Goal: Task Accomplishment & Management: Manage account settings

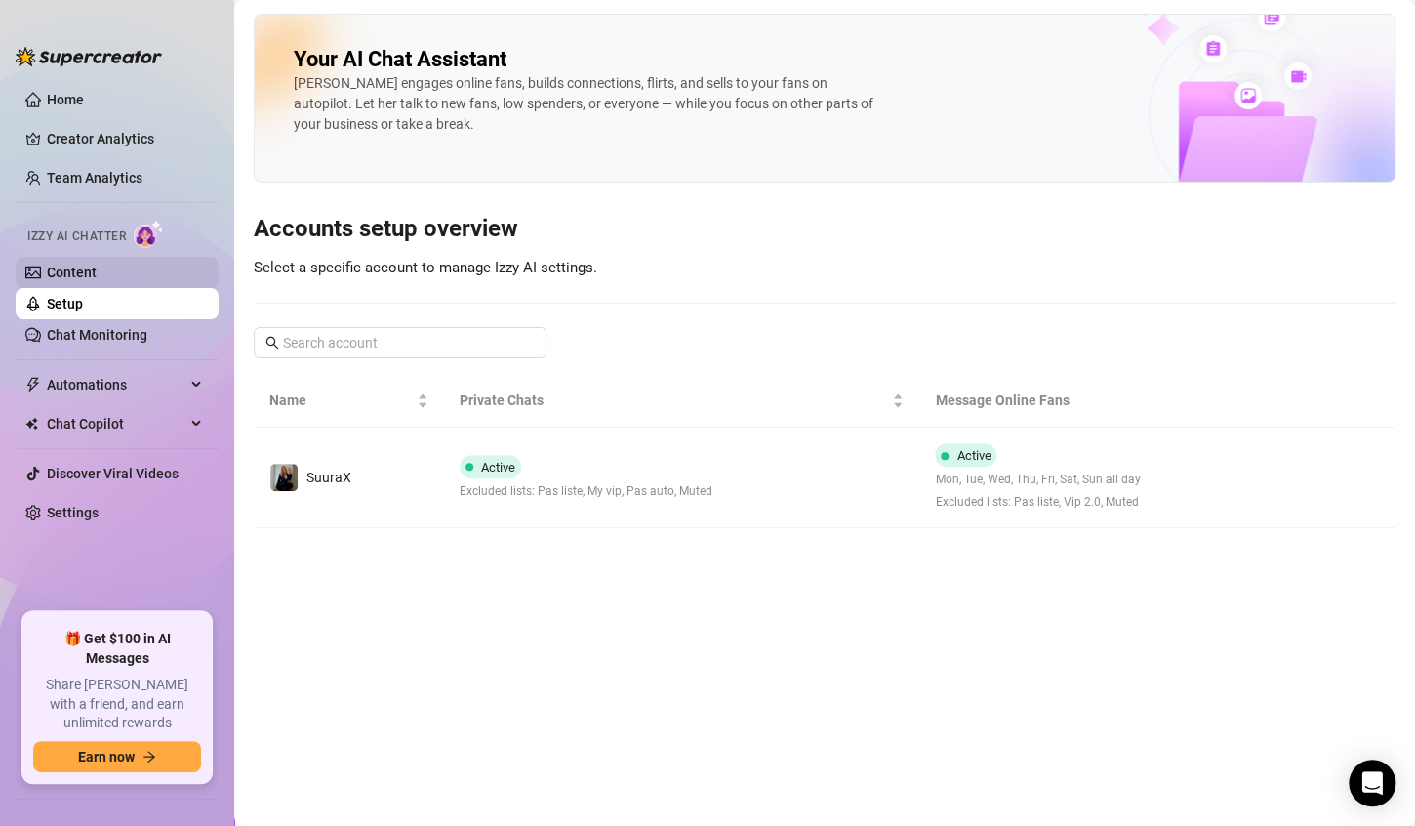
click at [97, 271] on link "Content" at bounding box center [72, 272] width 50 height 16
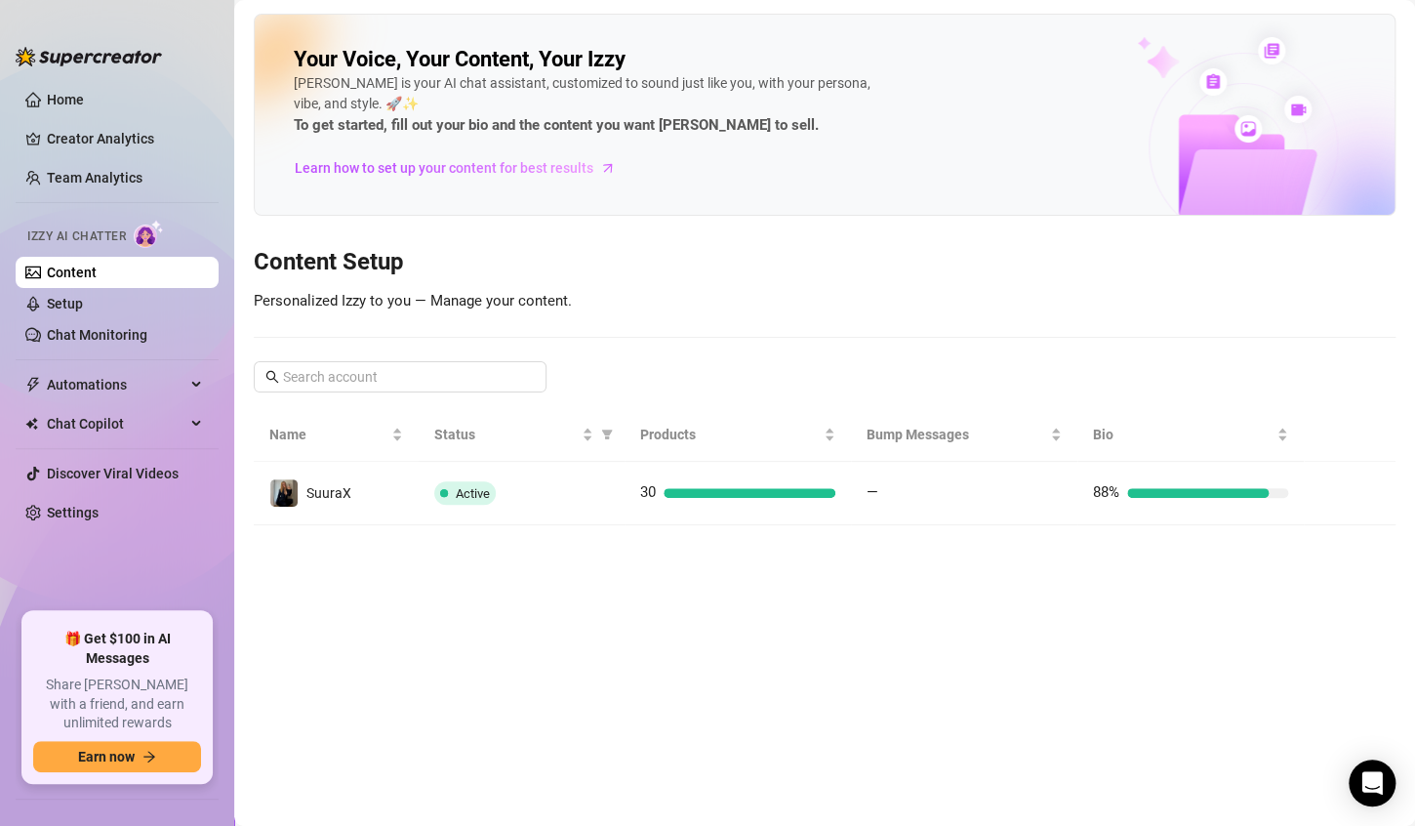
click at [97, 280] on link "Content" at bounding box center [72, 272] width 50 height 16
click at [83, 301] on link "Setup" at bounding box center [65, 304] width 36 height 16
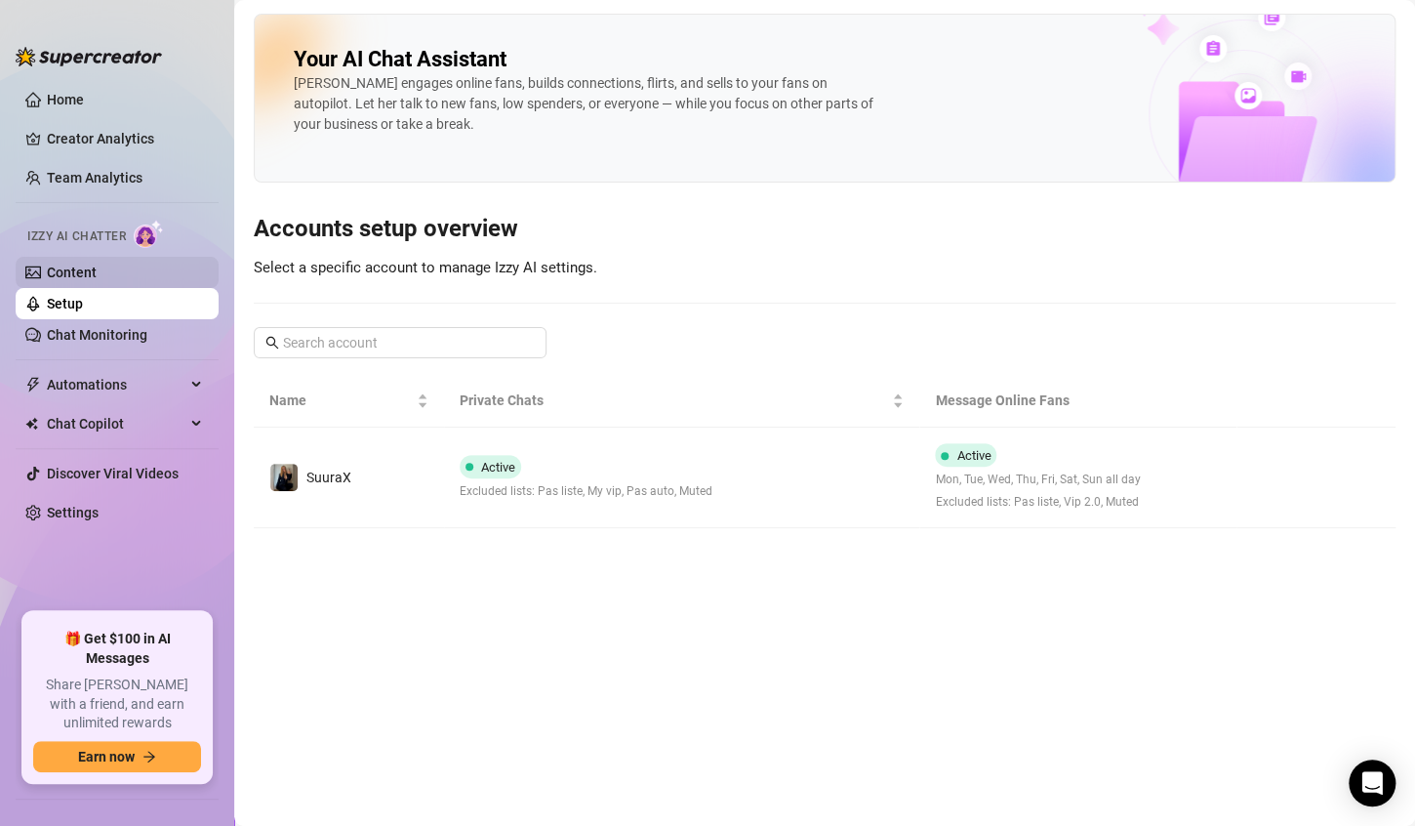
click at [97, 280] on link "Content" at bounding box center [72, 272] width 50 height 16
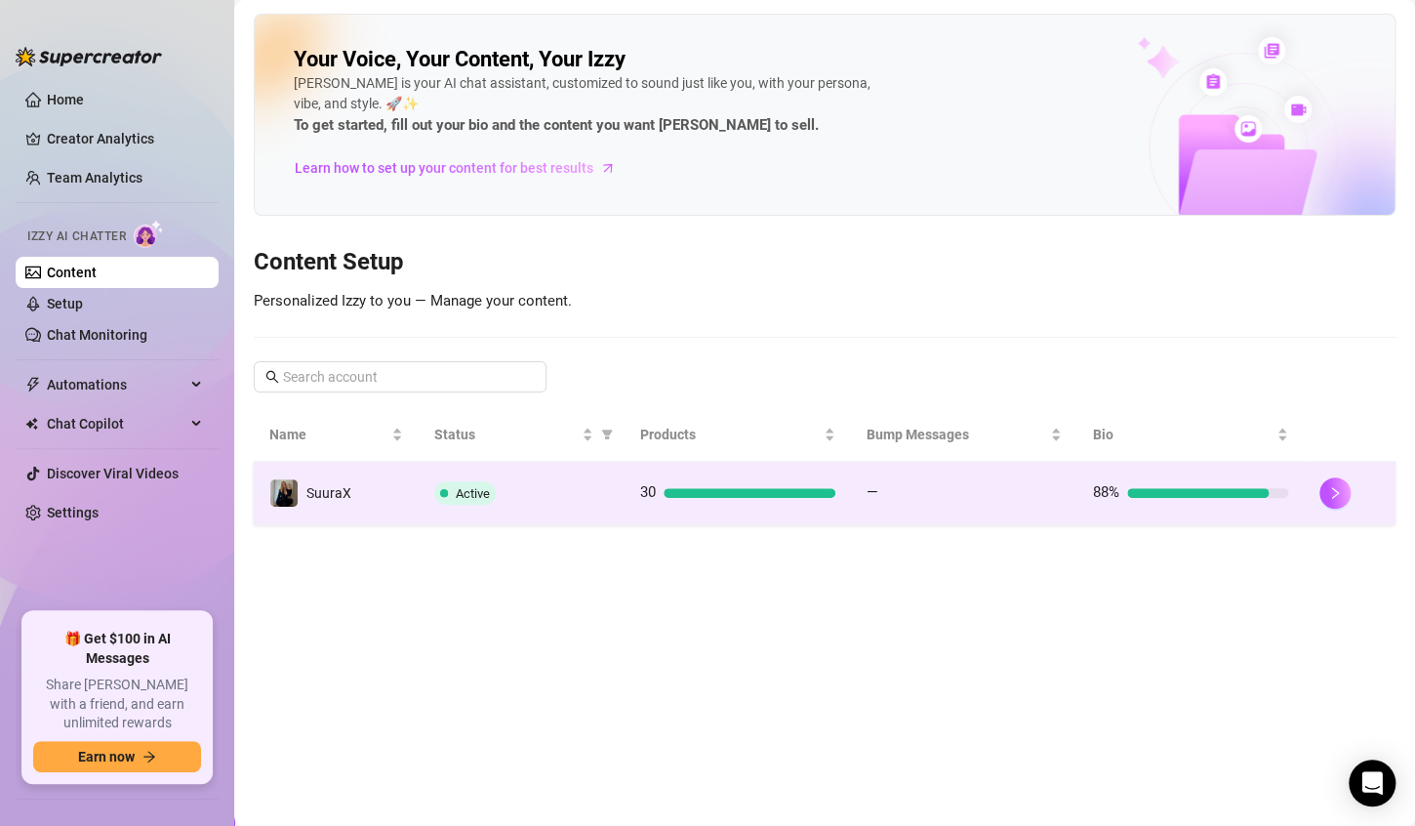
click at [671, 520] on td "30" at bounding box center [738, 493] width 226 height 63
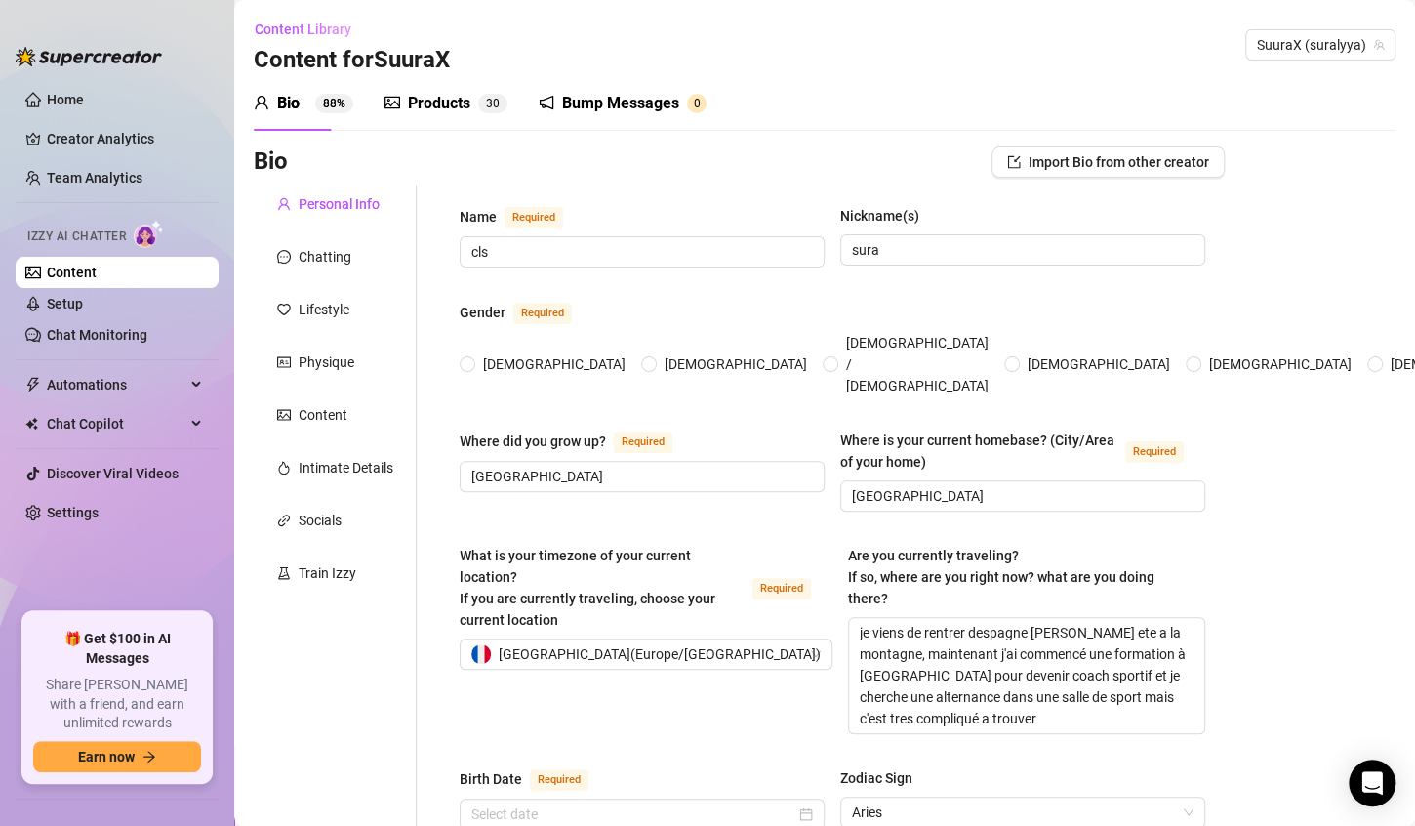
radio input "true"
type input "[DATE]"
click at [427, 102] on div "Products" at bounding box center [439, 103] width 62 height 23
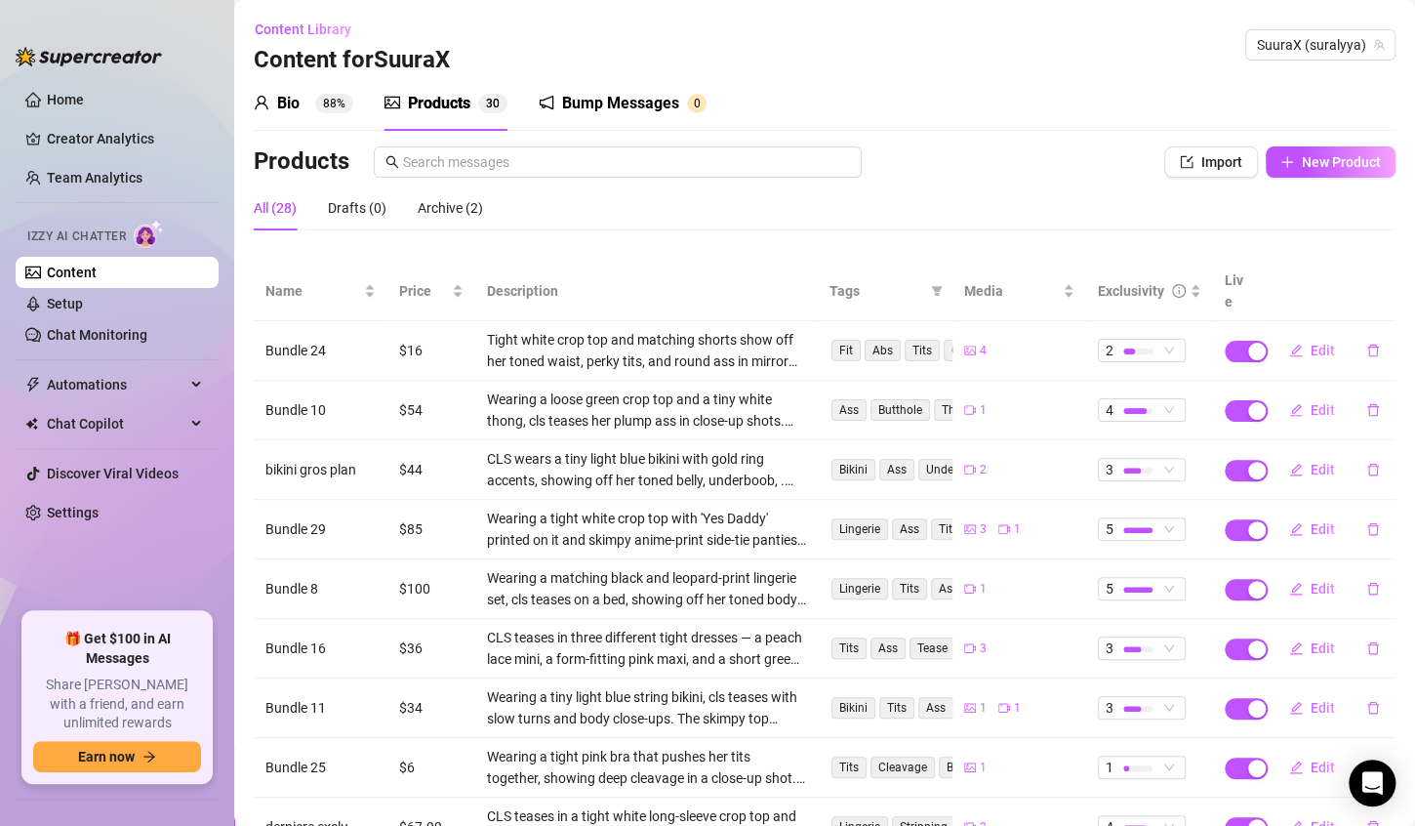
click at [592, 99] on div "Bump Messages" at bounding box center [620, 103] width 117 height 23
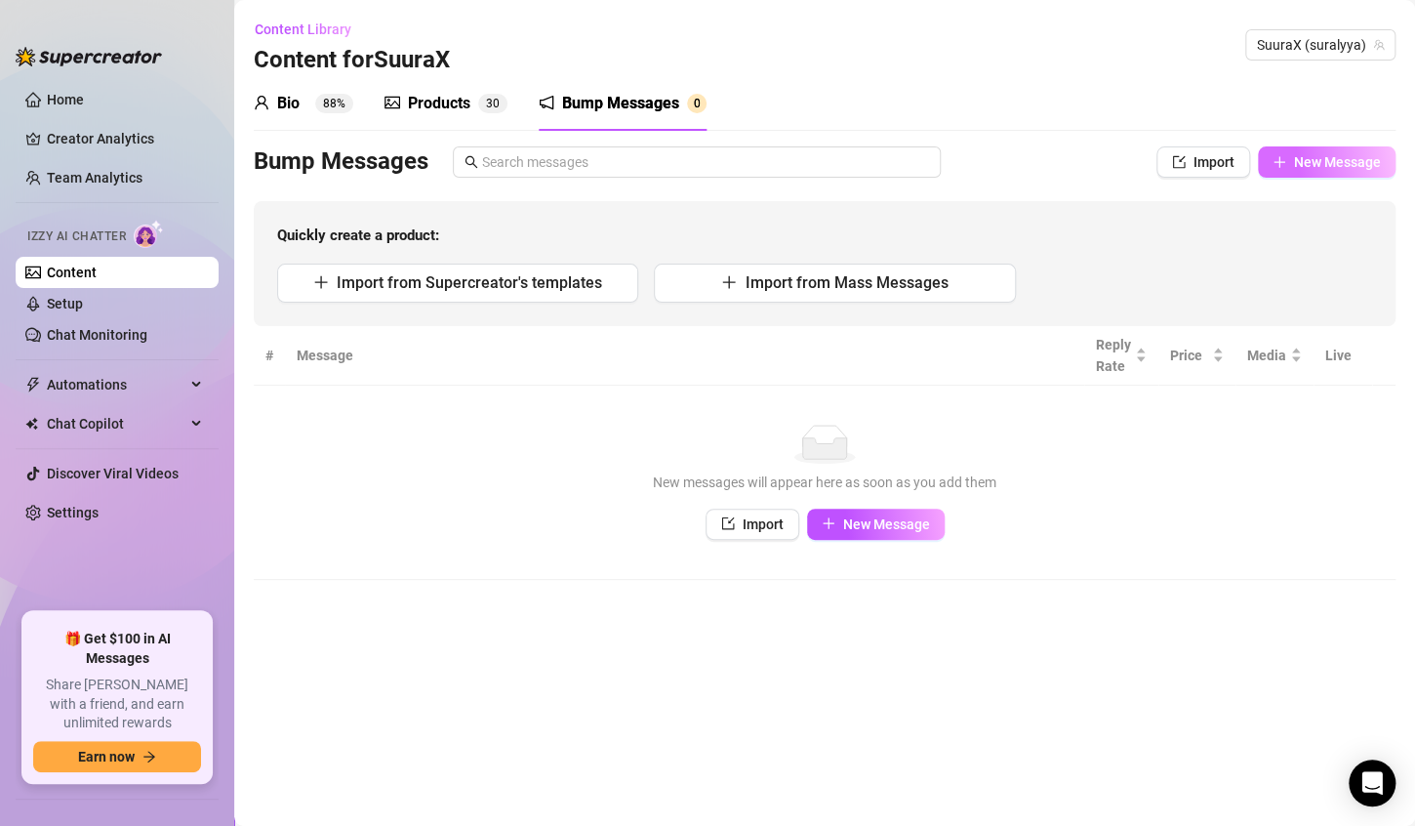
click at [1318, 159] on span "New Message" at bounding box center [1337, 162] width 87 height 16
type textarea "Type your message here..."
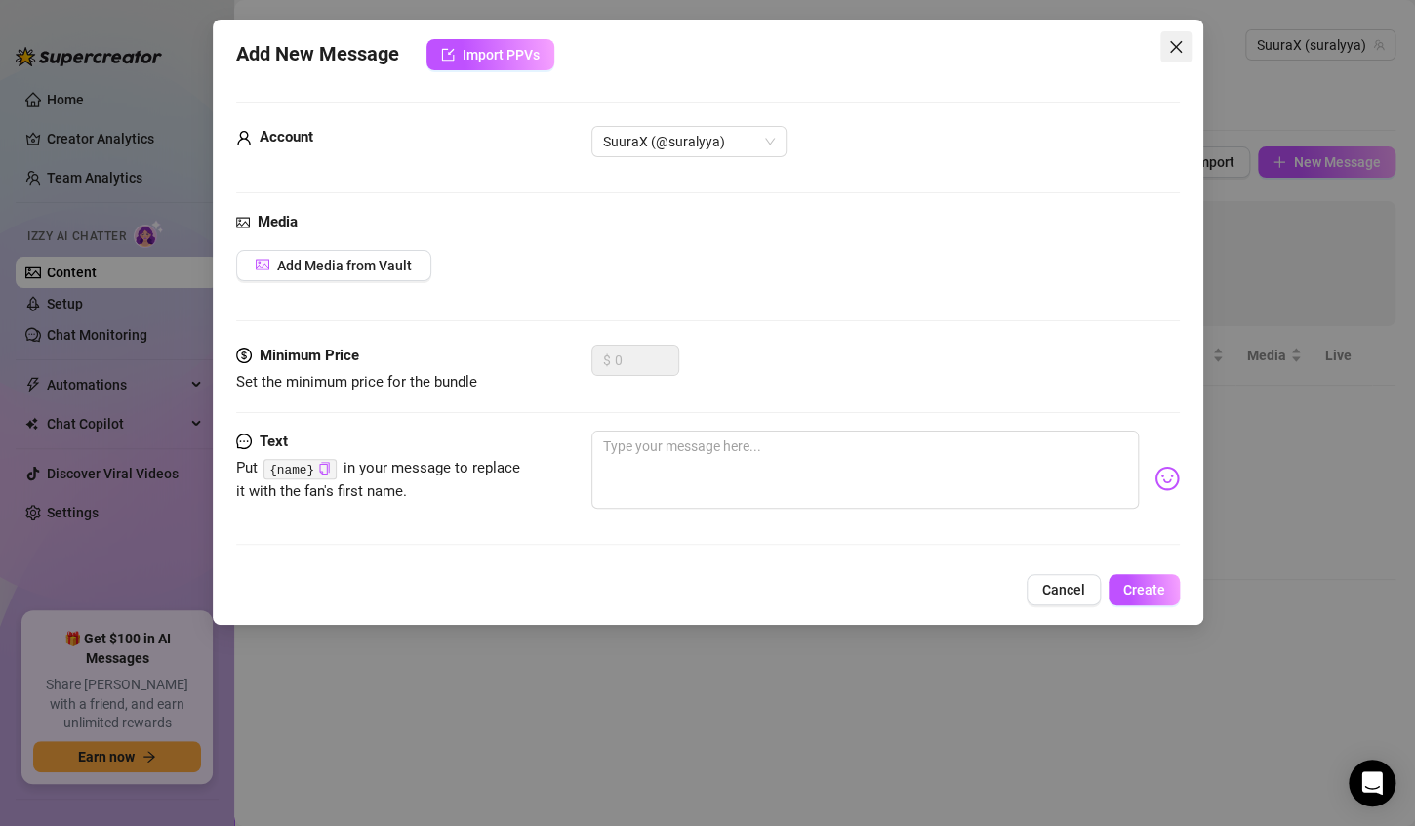
click at [1180, 42] on icon "close" at bounding box center [1175, 47] width 12 height 12
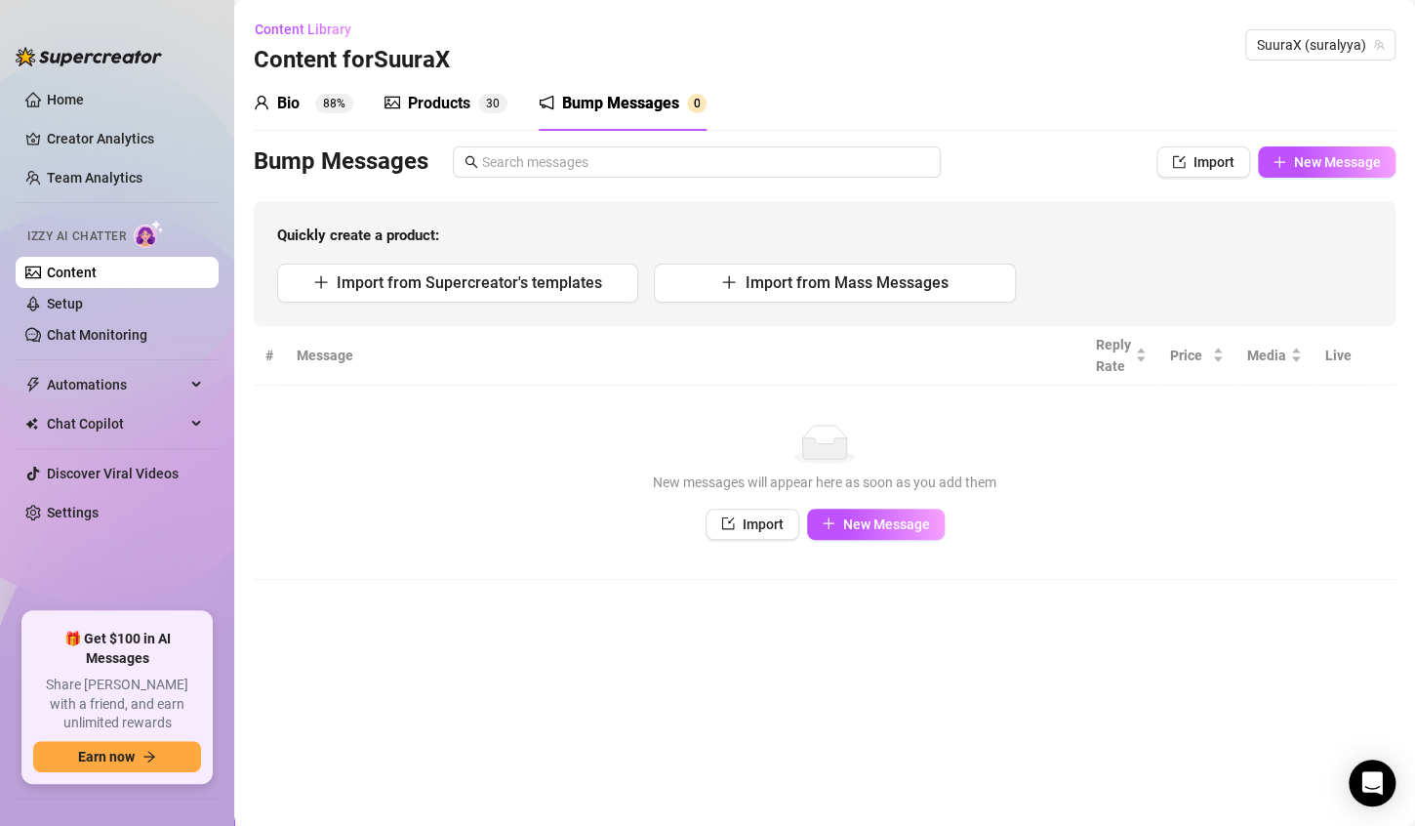
click at [310, 108] on div "Bio 88%" at bounding box center [304, 103] width 100 height 23
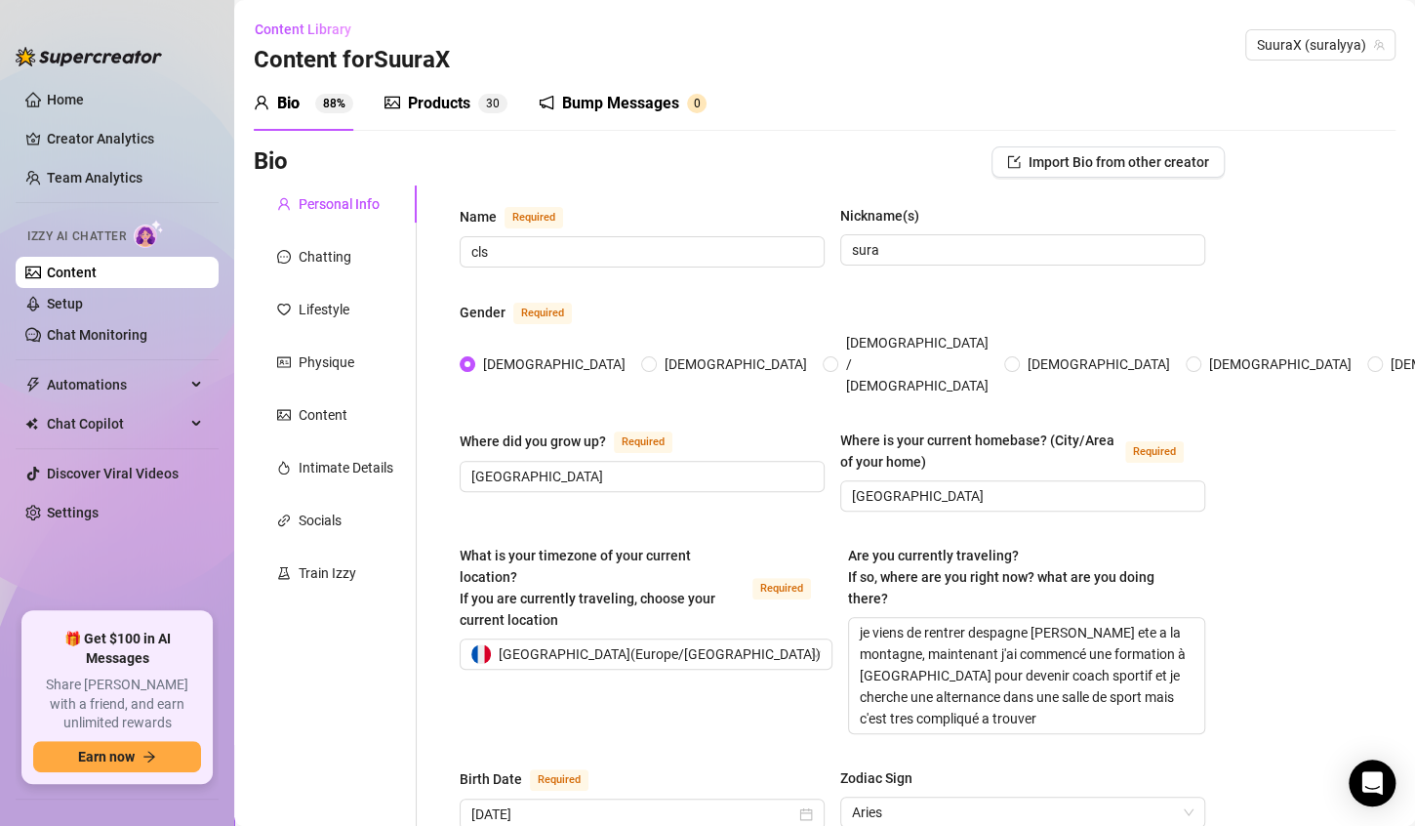
click at [418, 97] on div "Products" at bounding box center [439, 103] width 62 height 23
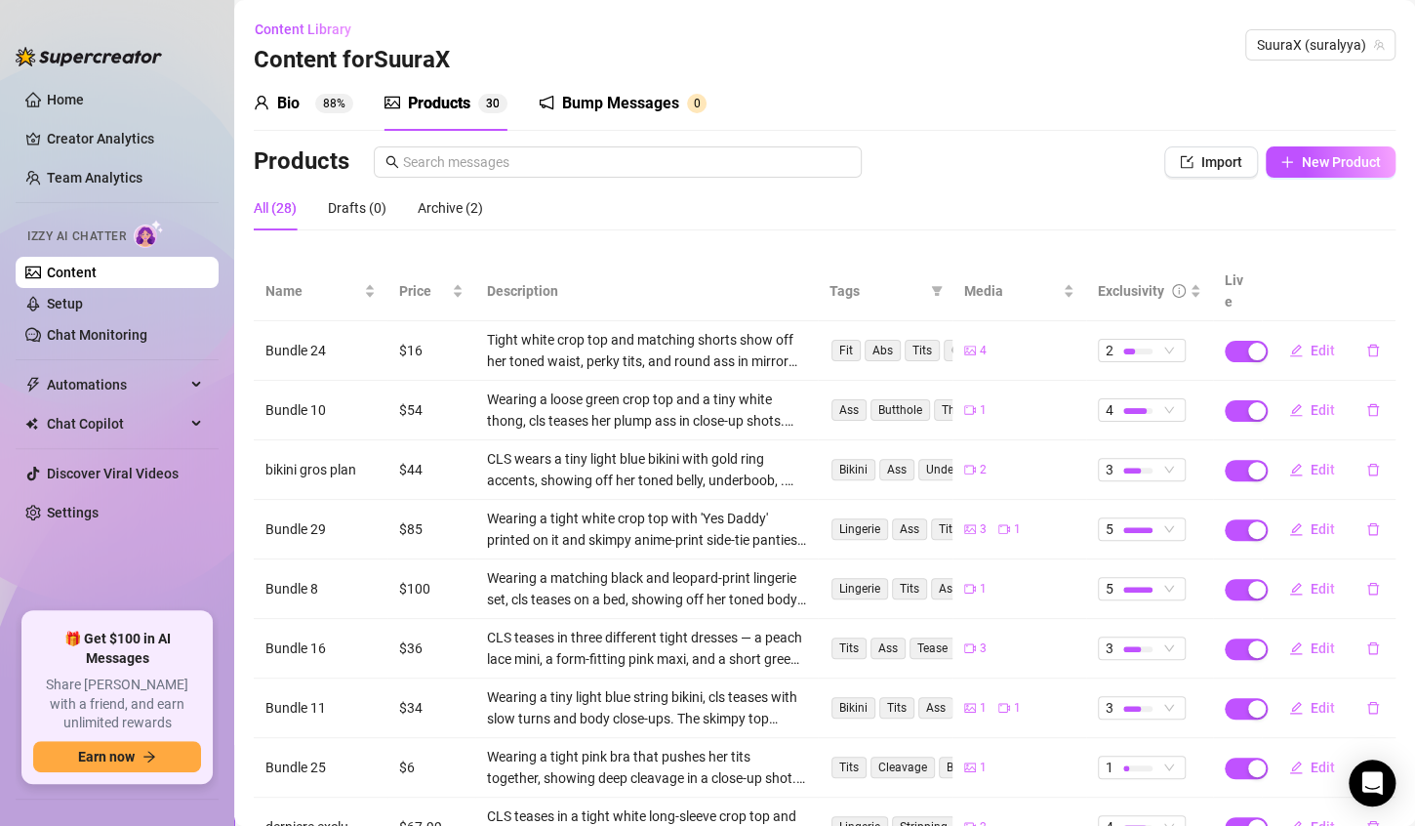
click at [624, 90] on div "Bump Messages 0" at bounding box center [623, 103] width 168 height 55
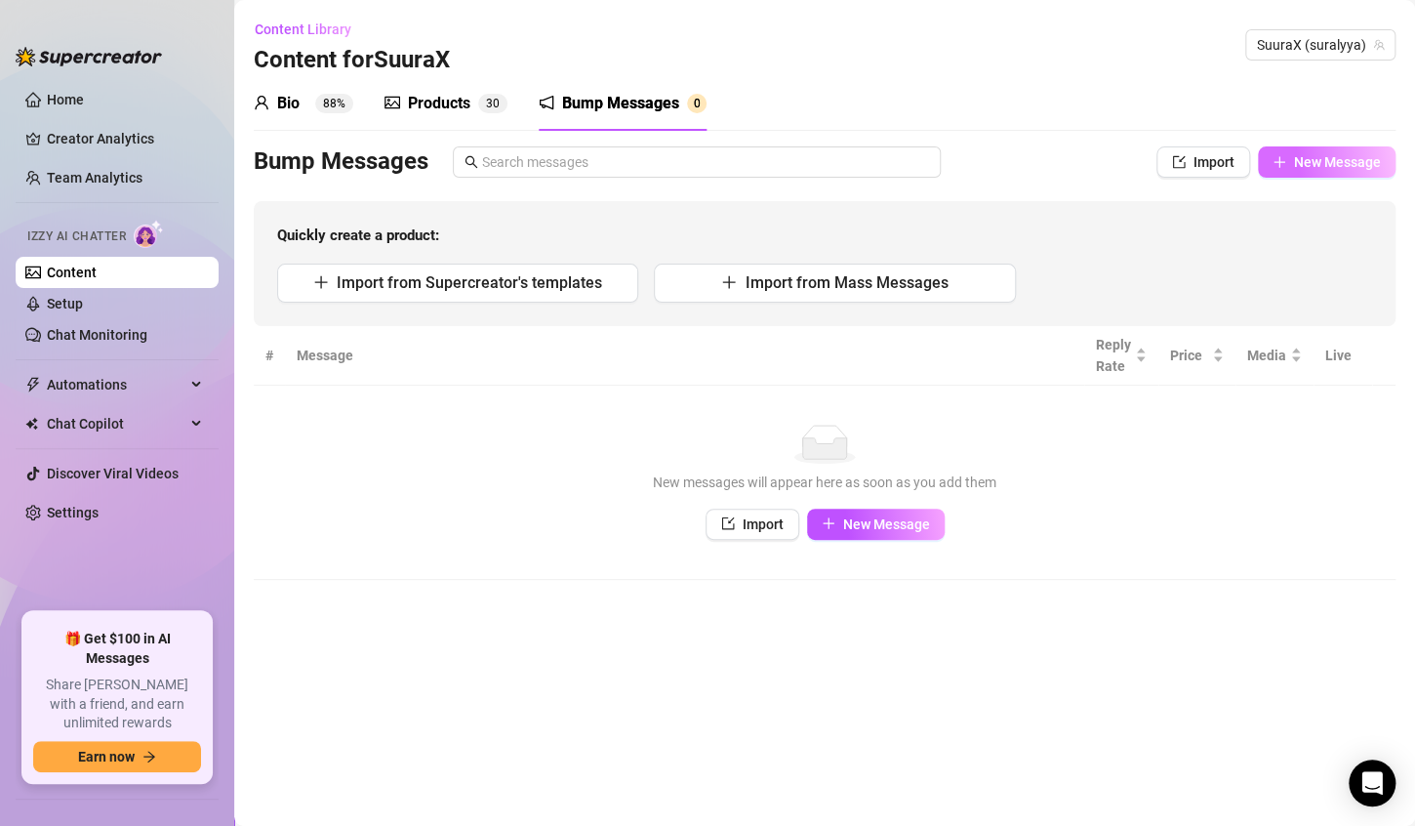
click at [1296, 167] on span "New Message" at bounding box center [1337, 162] width 87 height 16
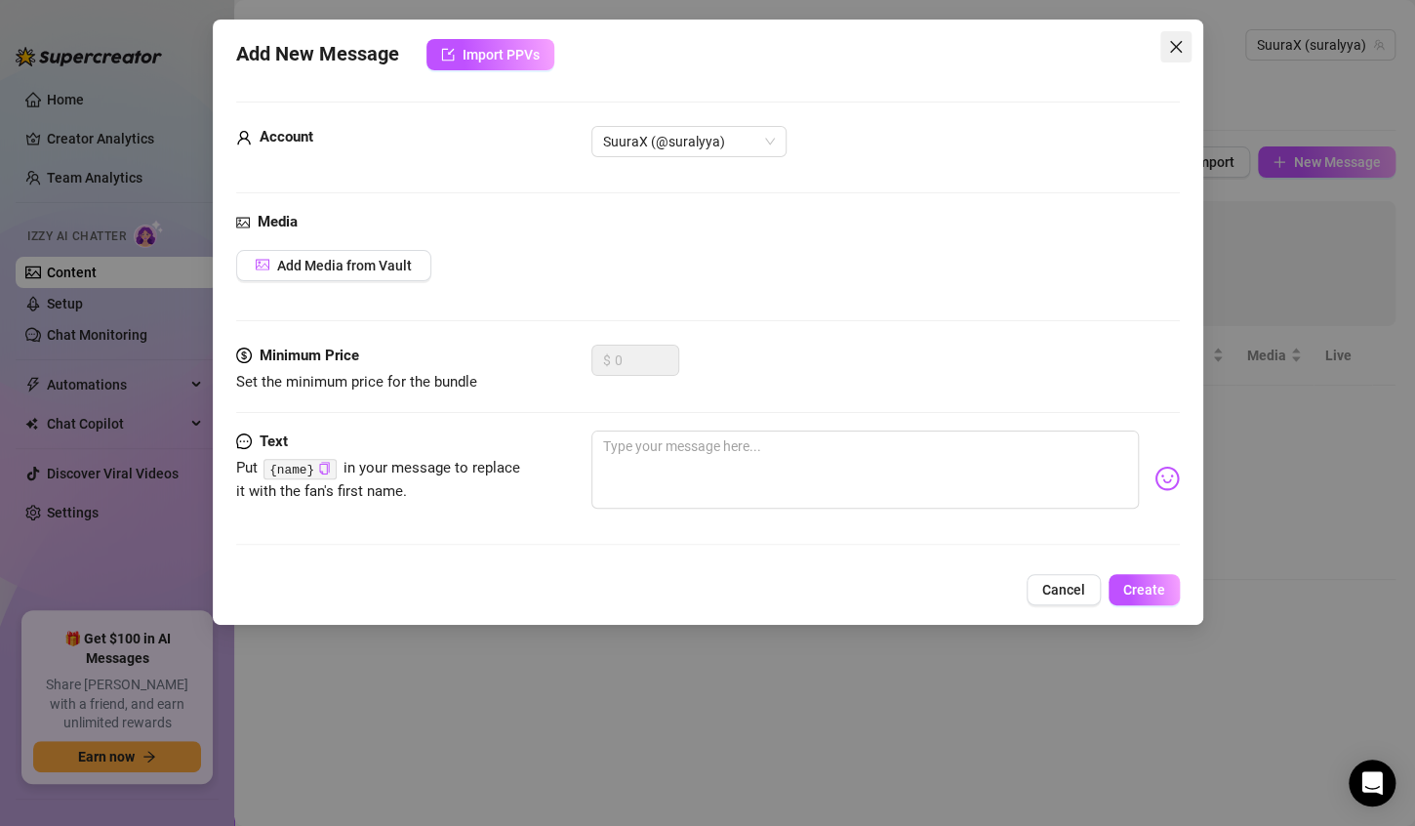
click at [1170, 50] on icon "close" at bounding box center [1176, 47] width 16 height 16
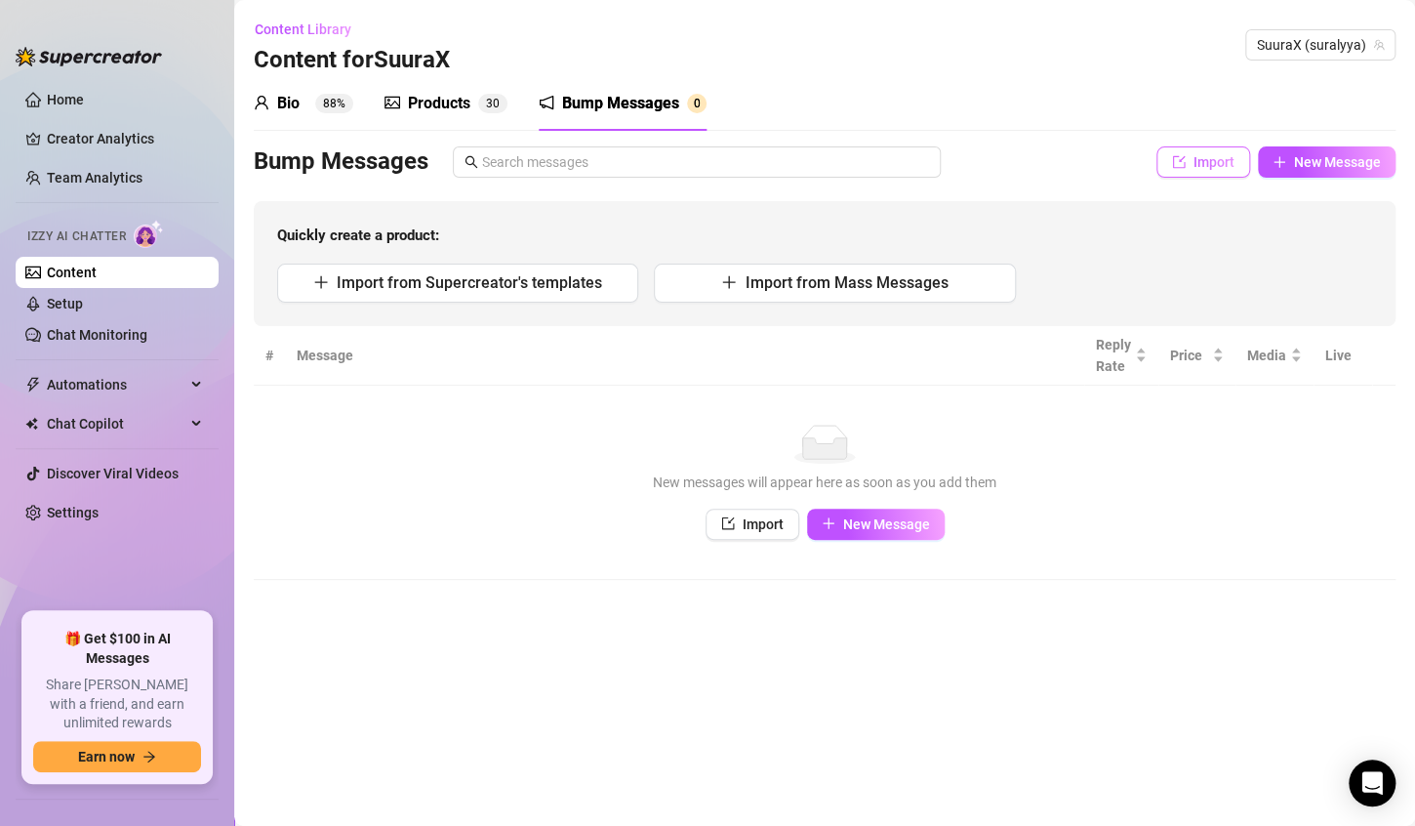
click at [1192, 164] on button "Import" at bounding box center [1204, 161] width 94 height 31
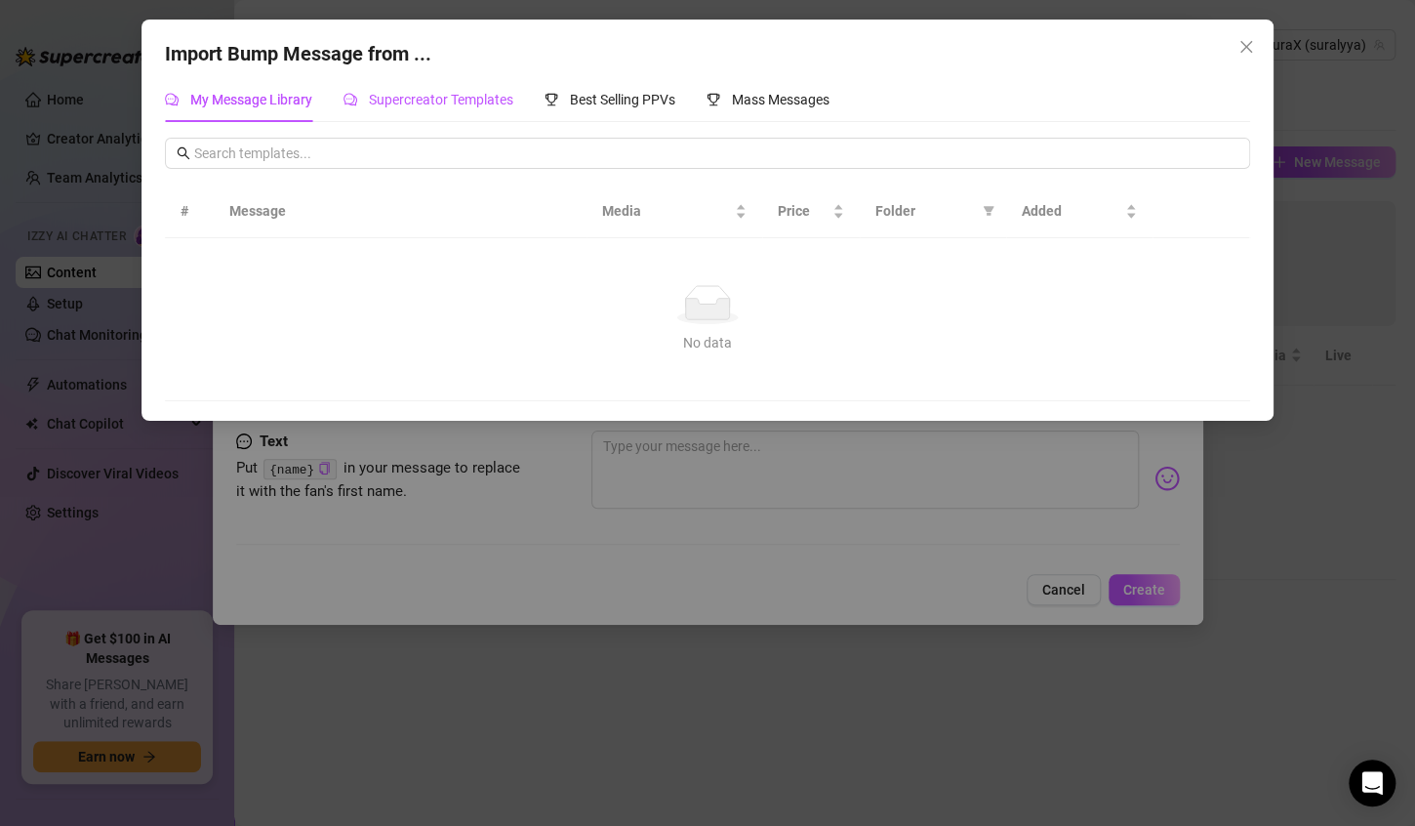
click at [478, 95] on span "Supercreator Templates" at bounding box center [441, 100] width 144 height 16
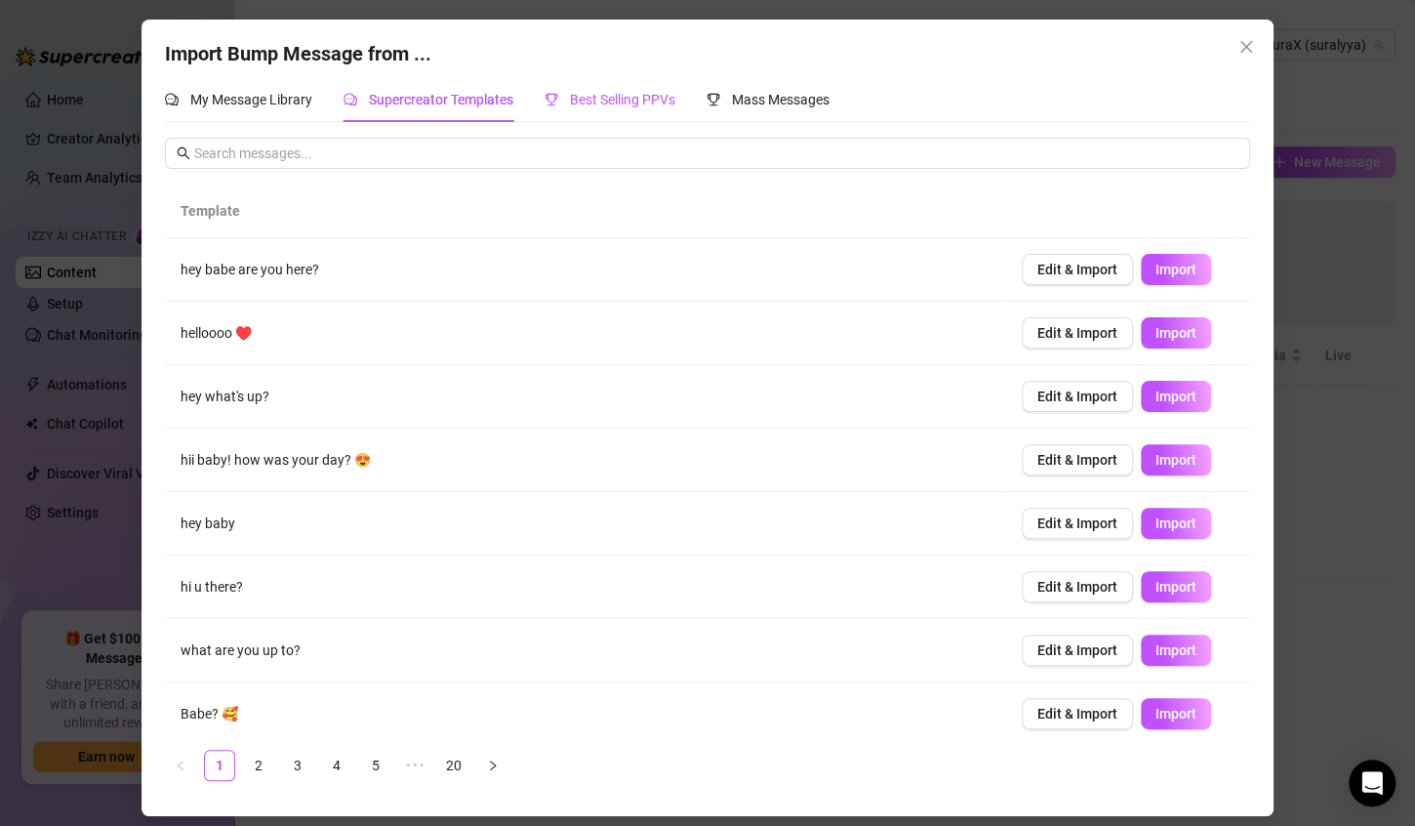
click at [585, 98] on span "Best Selling PPVs" at bounding box center [622, 100] width 105 height 16
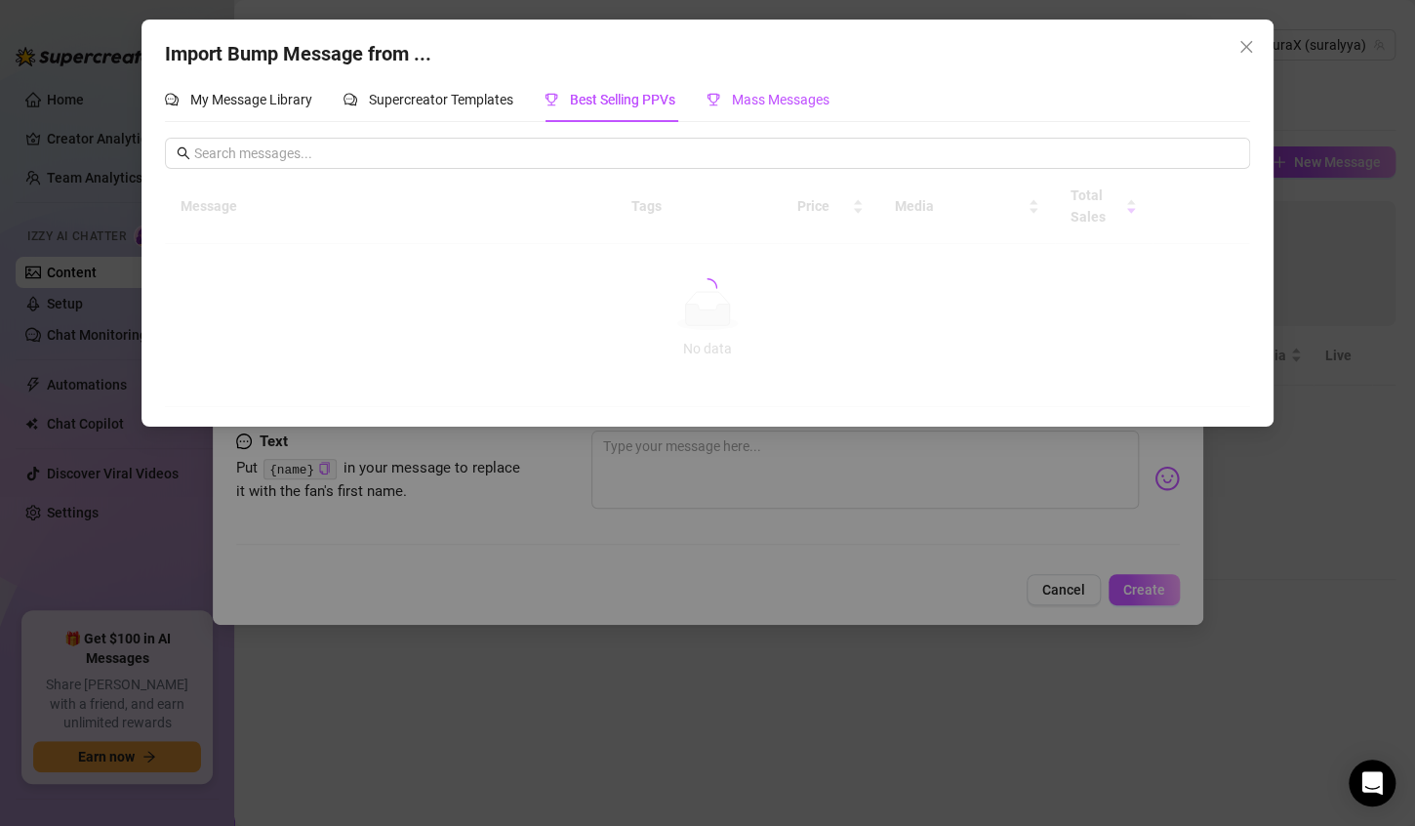
click at [782, 103] on span "Mass Messages" at bounding box center [781, 100] width 98 height 16
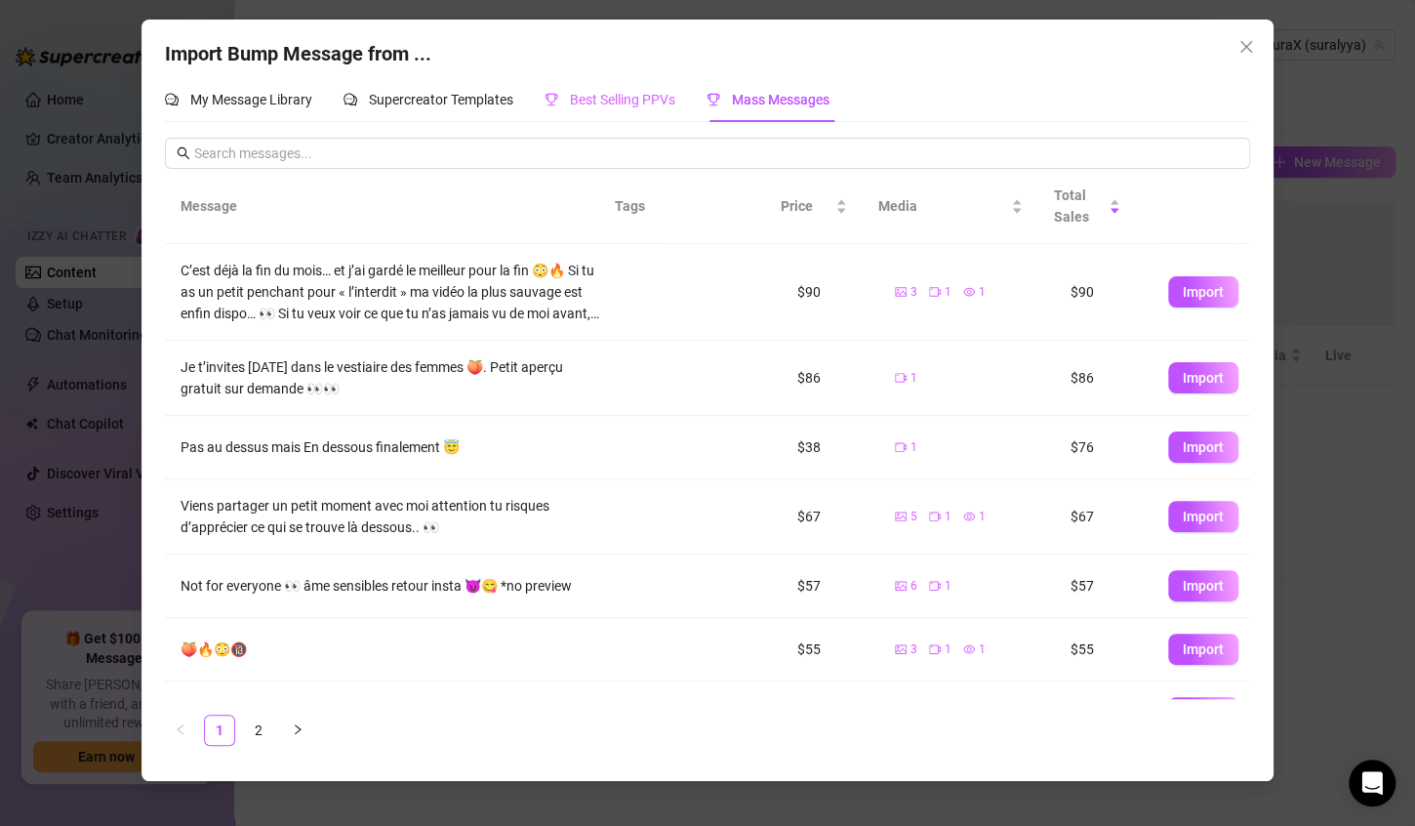
click at [654, 87] on div "Best Selling PPVs" at bounding box center [610, 99] width 131 height 45
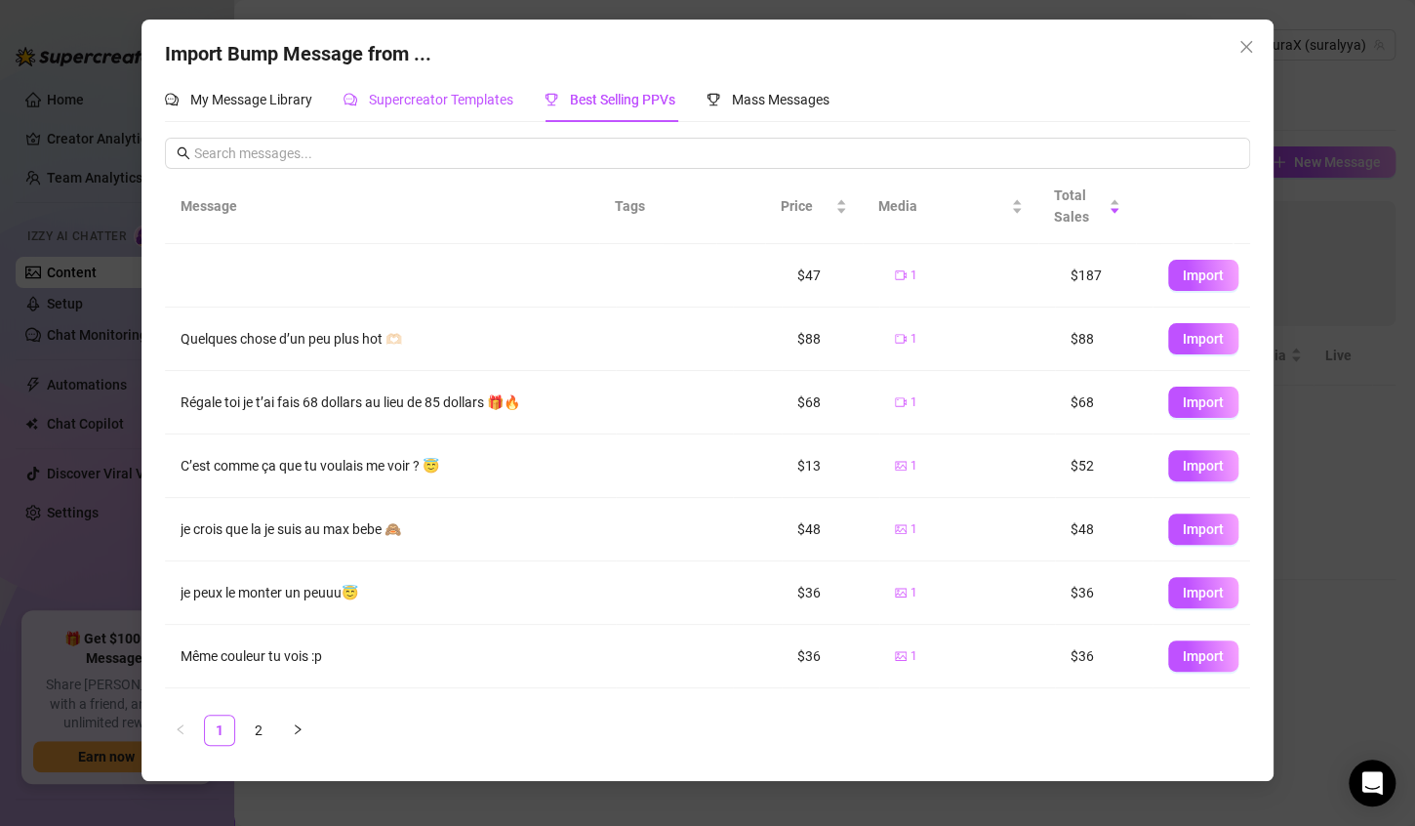
click at [461, 106] on span "Supercreator Templates" at bounding box center [441, 100] width 144 height 16
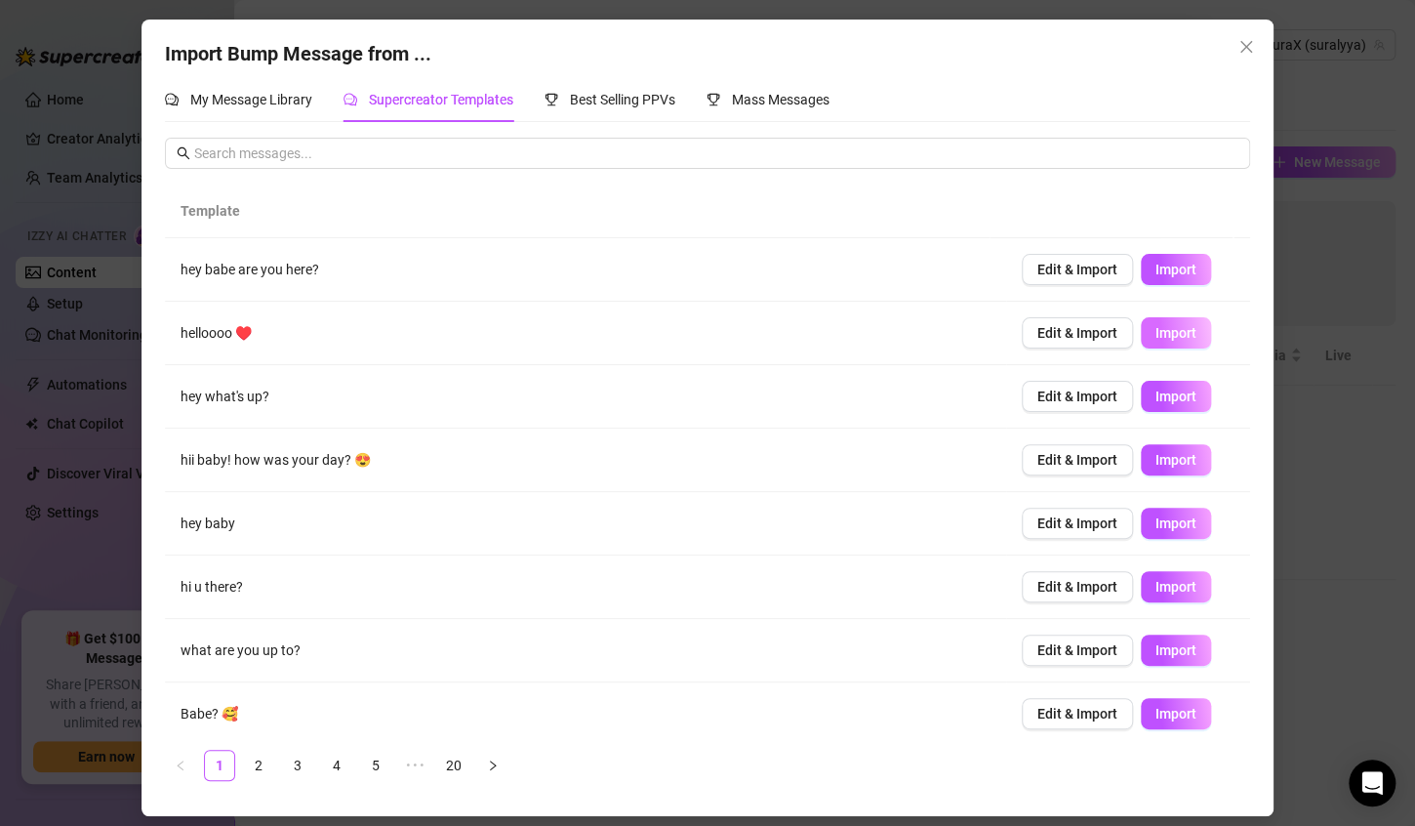
click at [1156, 338] on span "Import" at bounding box center [1176, 333] width 41 height 16
type textarea "helloooo ♥️"
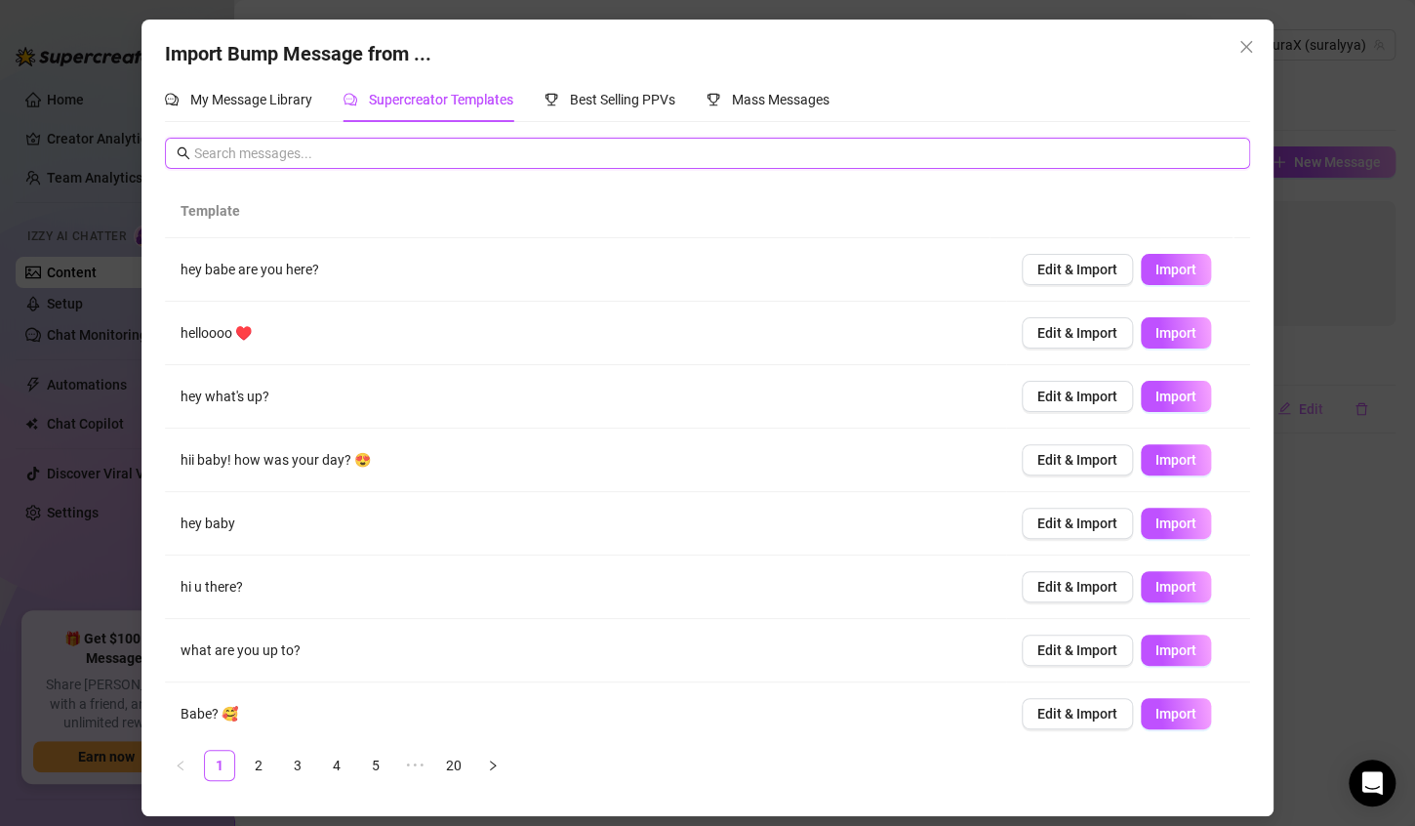
click at [349, 154] on input "text" at bounding box center [716, 152] width 1044 height 21
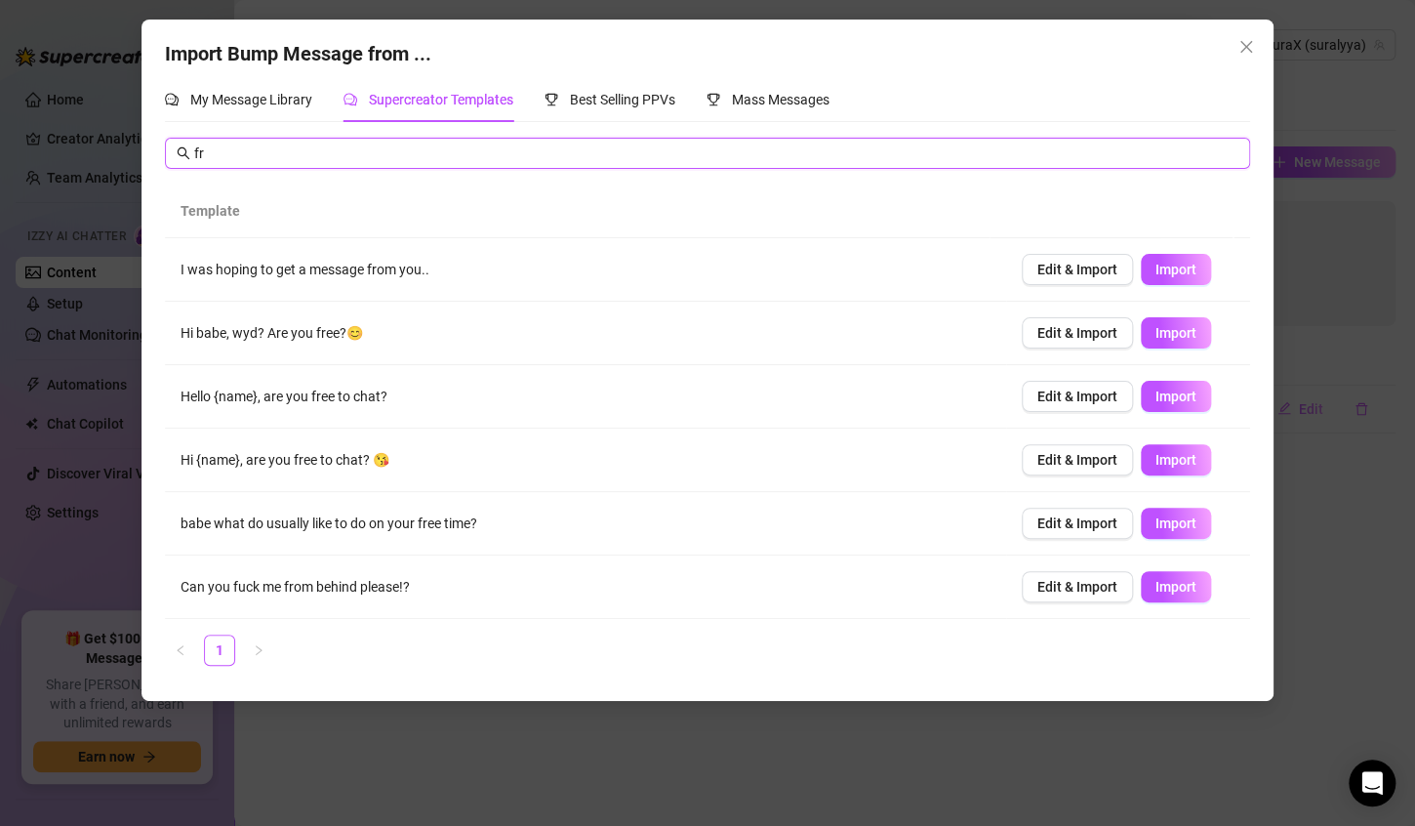
type input "f"
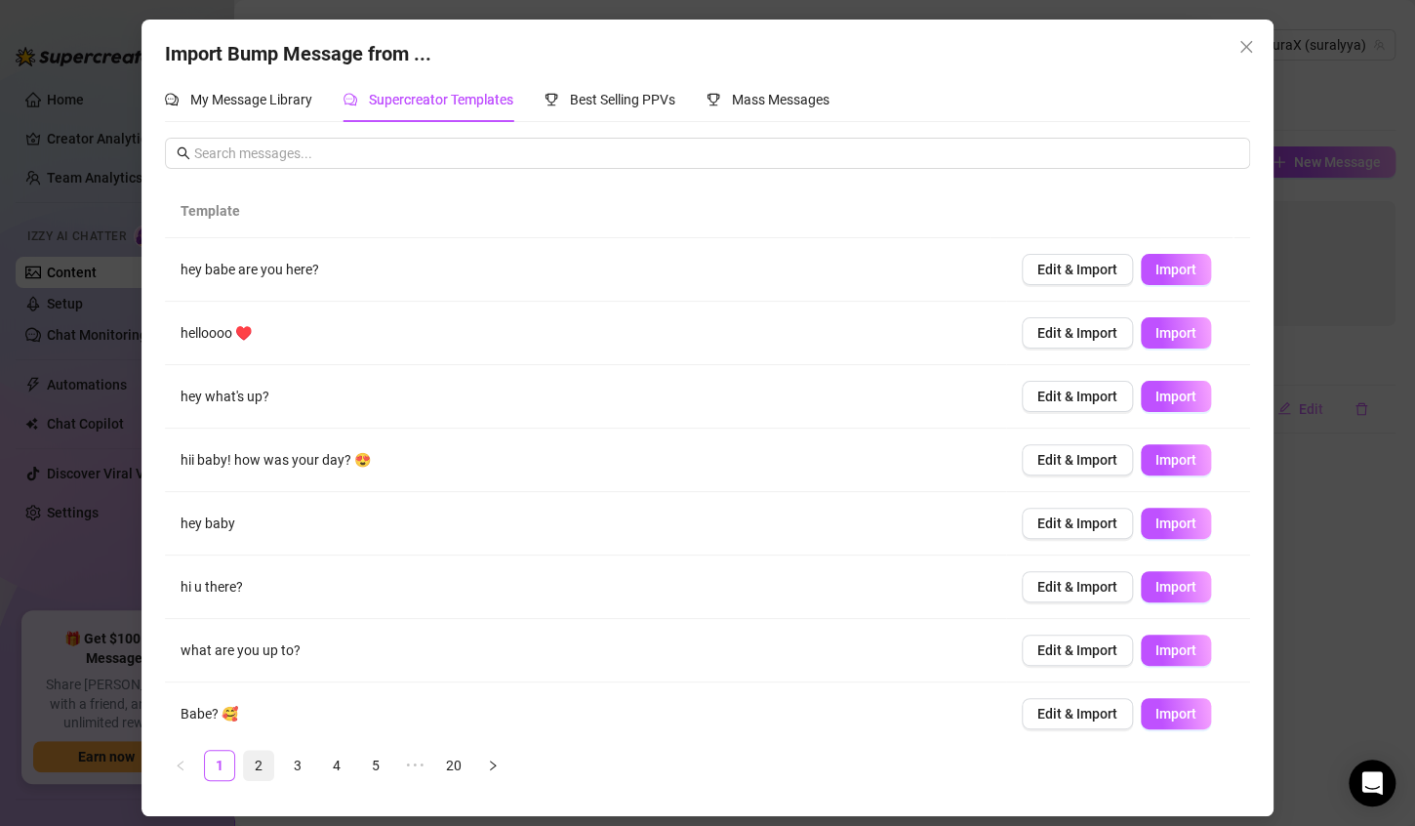
click at [258, 762] on link "2" at bounding box center [258, 765] width 29 height 29
click at [1166, 393] on span "Import" at bounding box center [1176, 396] width 41 height 16
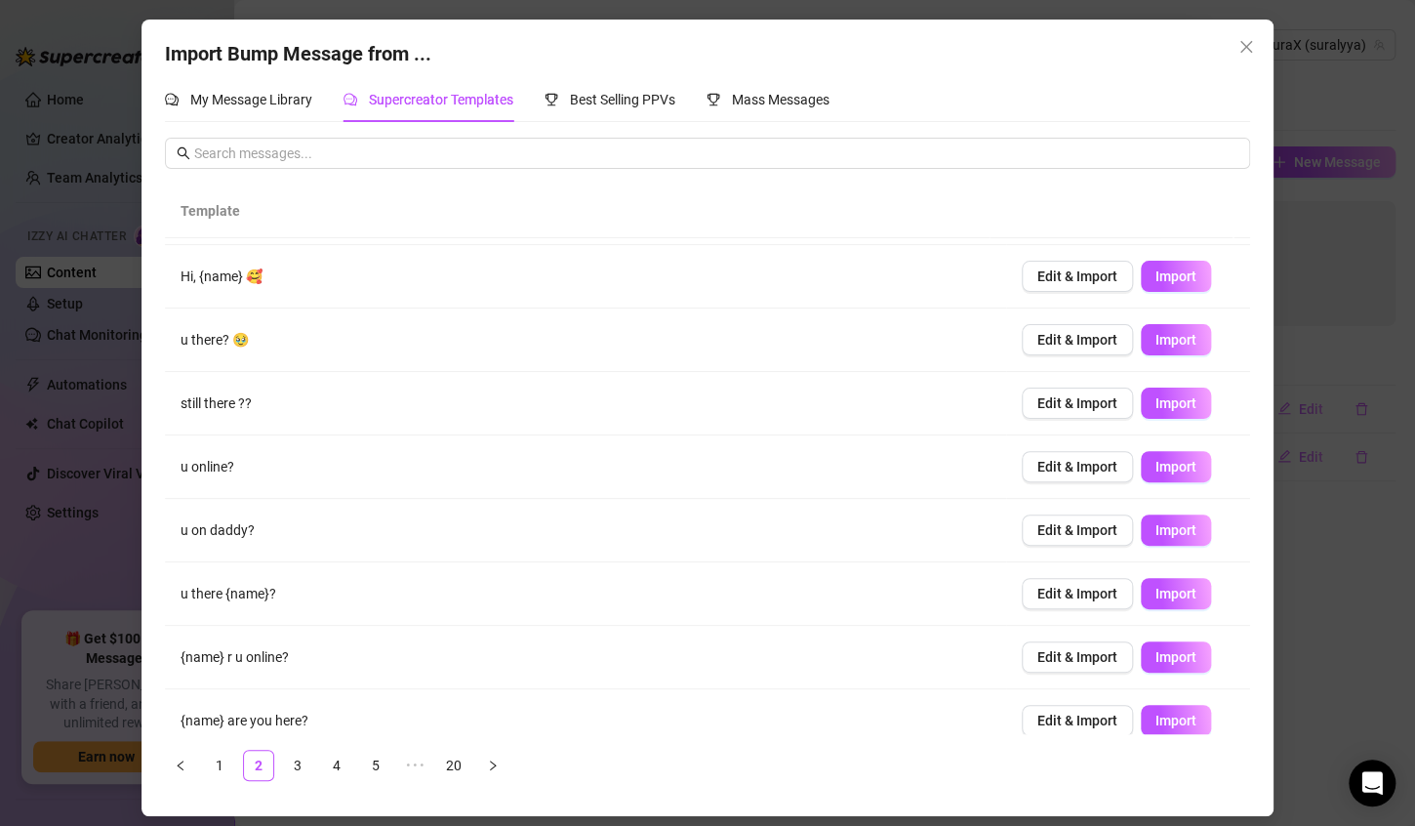
scroll to position [137, 0]
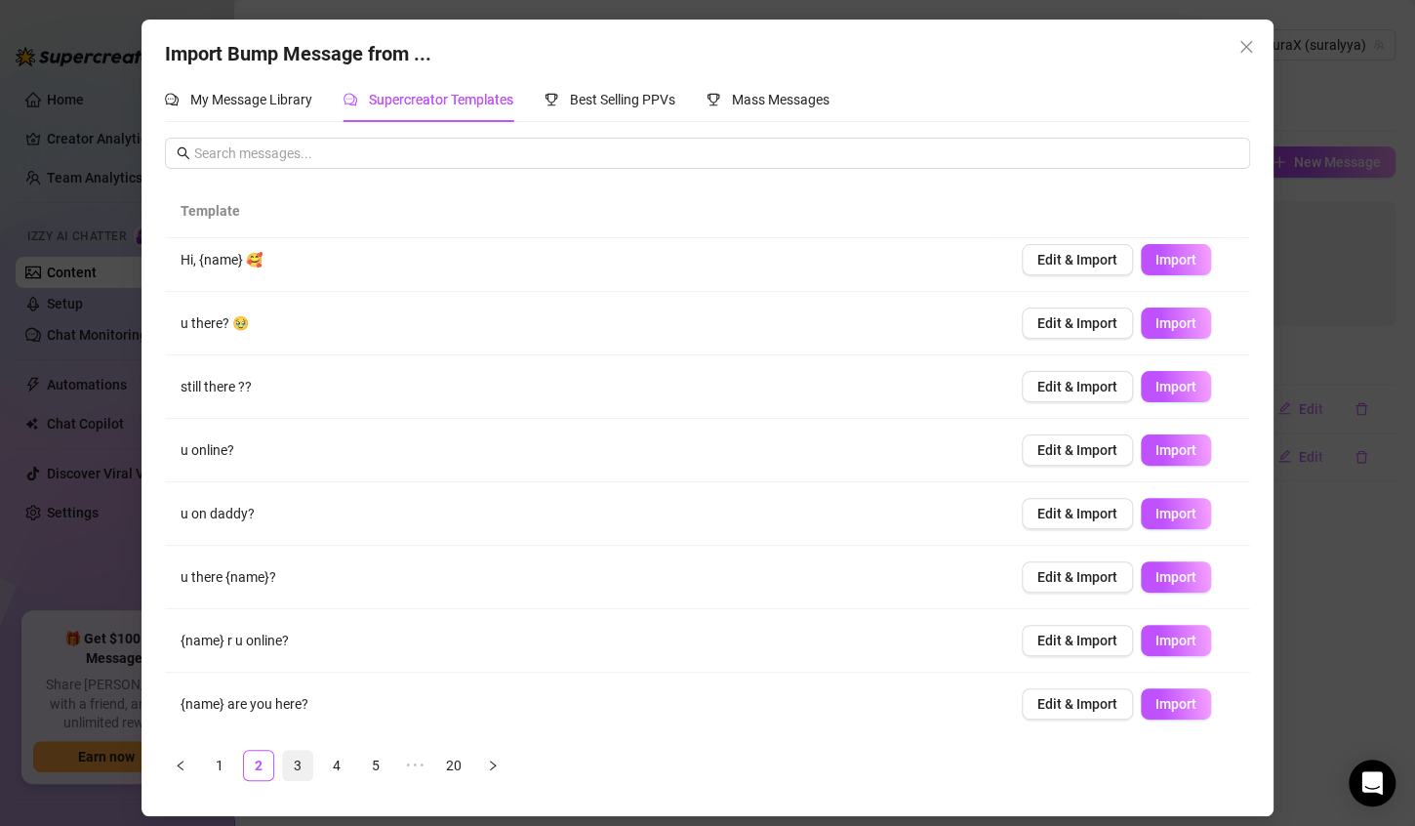
click at [305, 772] on link "3" at bounding box center [297, 765] width 29 height 29
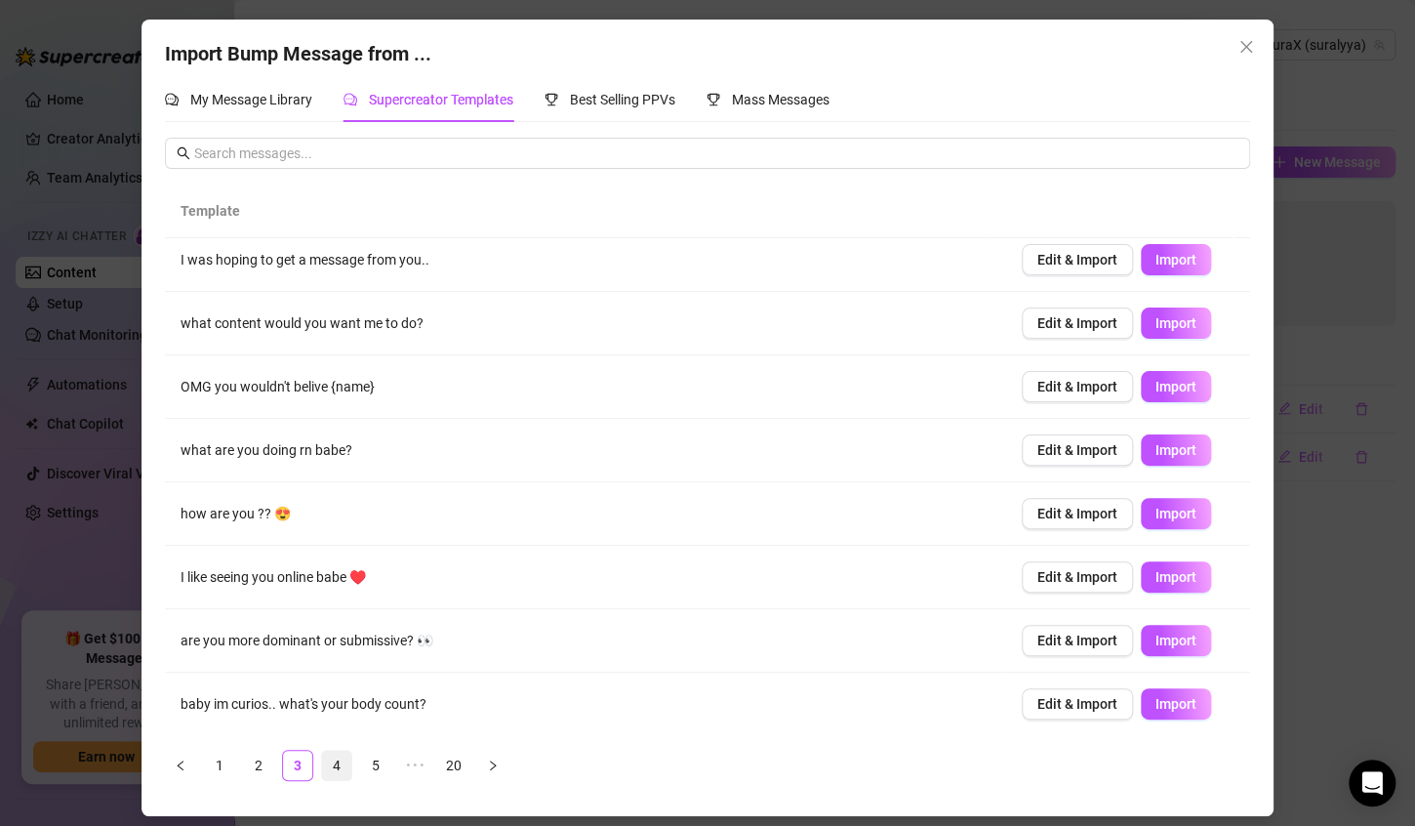
click at [326, 769] on link "4" at bounding box center [336, 765] width 29 height 29
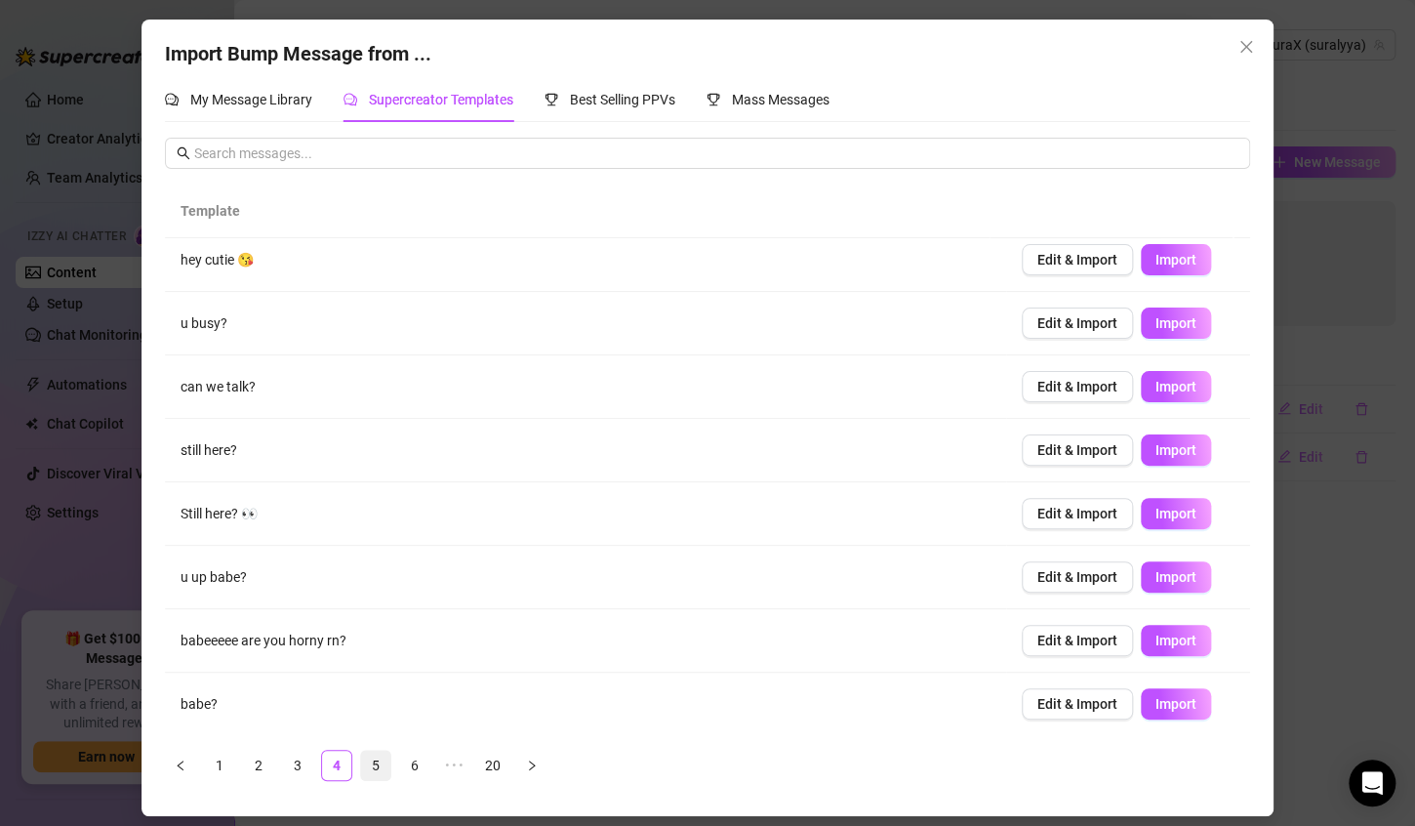
click at [374, 766] on link "5" at bounding box center [375, 765] width 29 height 29
click at [430, 769] on ul "1 ••• 3 4 5 6 7 ••• 20" at bounding box center [707, 765] width 1085 height 31
click at [421, 769] on link "6" at bounding box center [414, 765] width 29 height 29
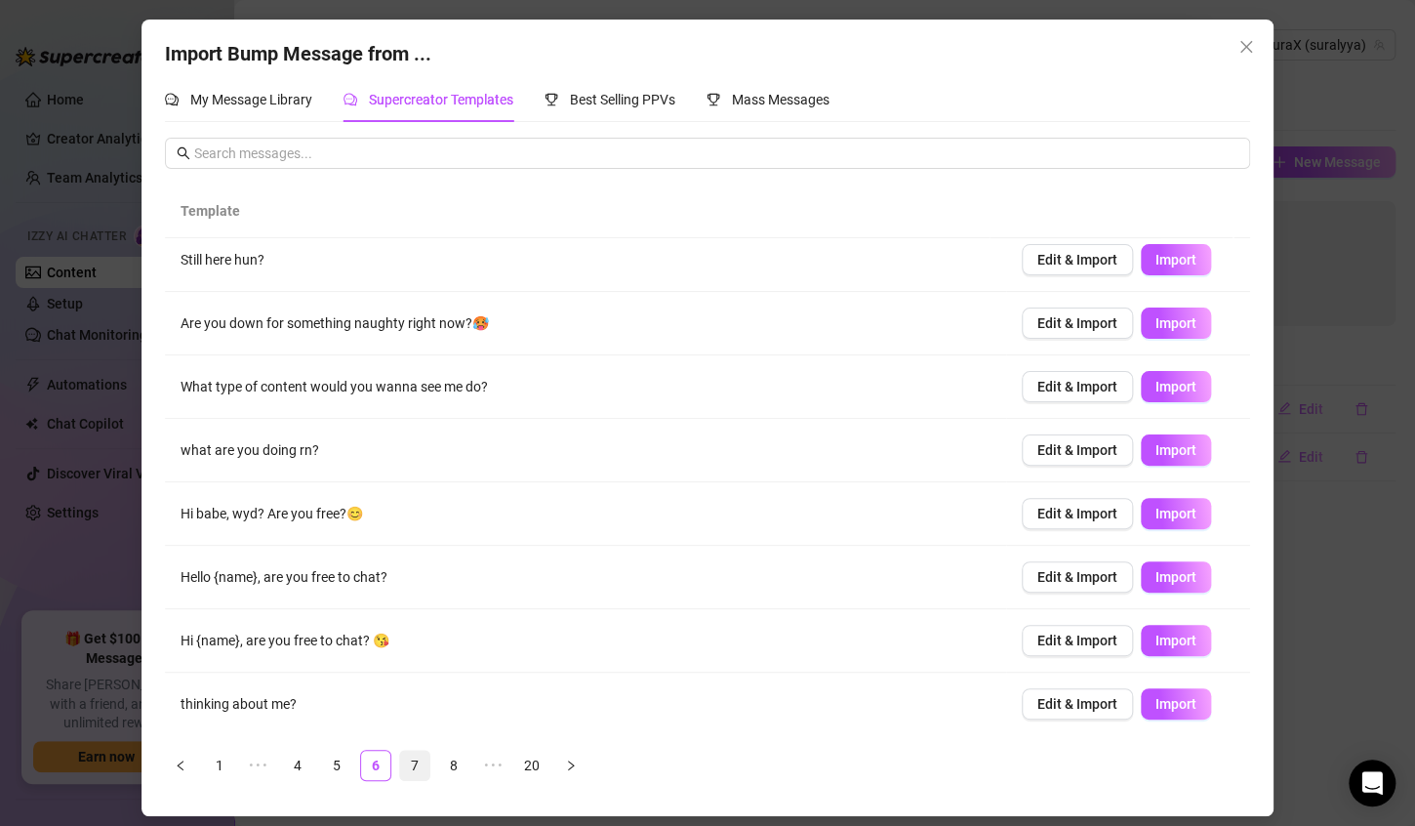
click at [416, 763] on link "7" at bounding box center [414, 765] width 29 height 29
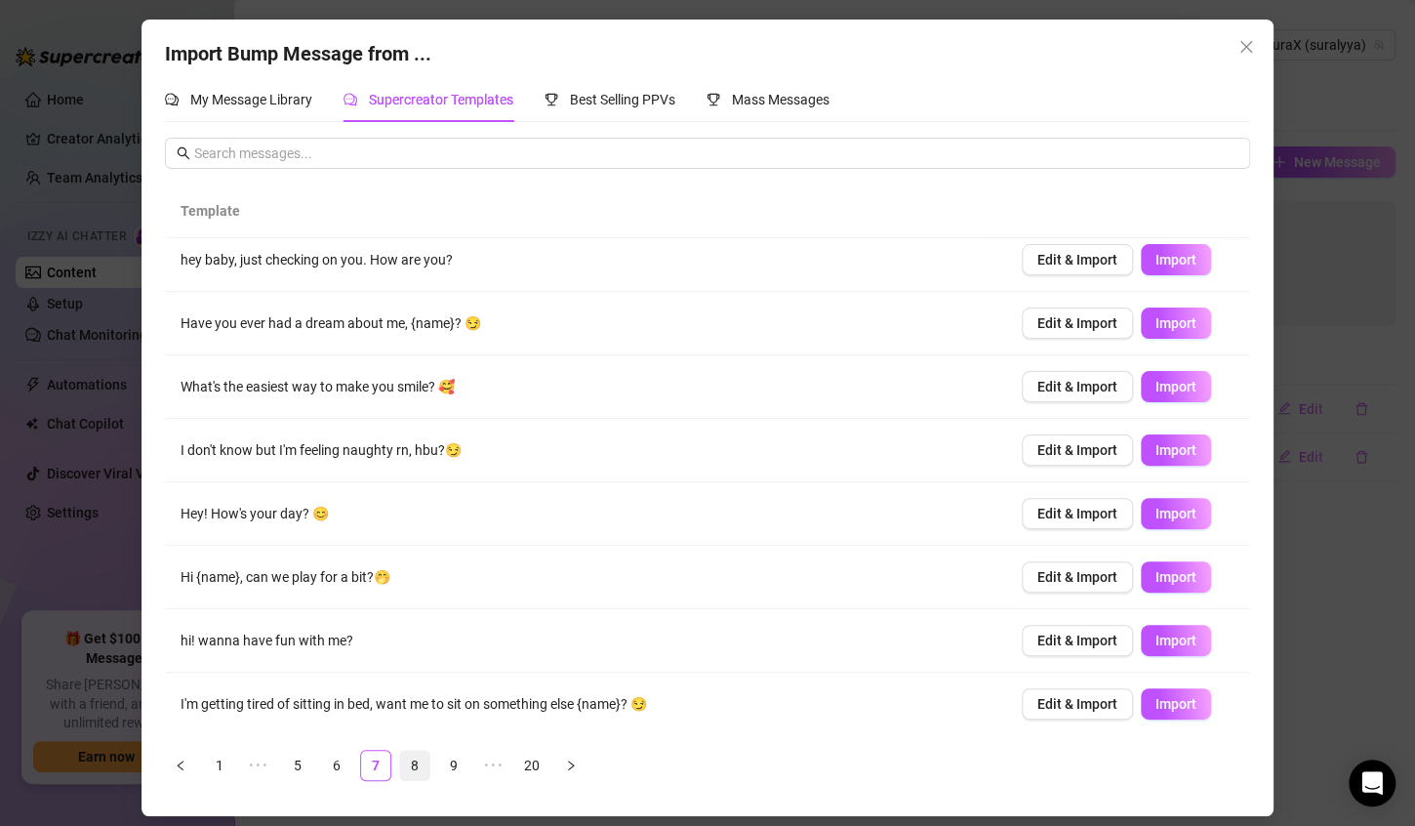
click at [426, 762] on link "8" at bounding box center [414, 765] width 29 height 29
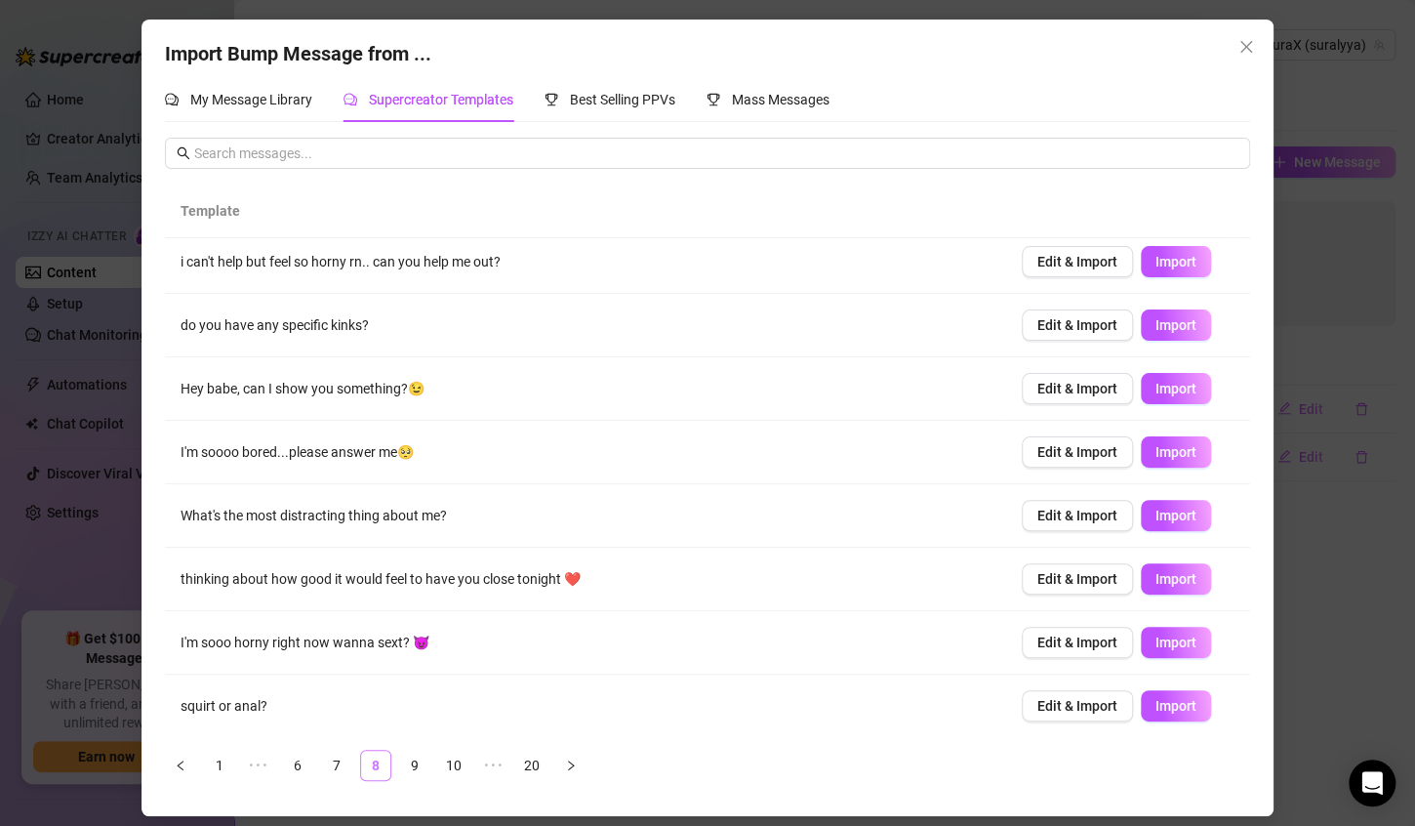
scroll to position [0, 0]
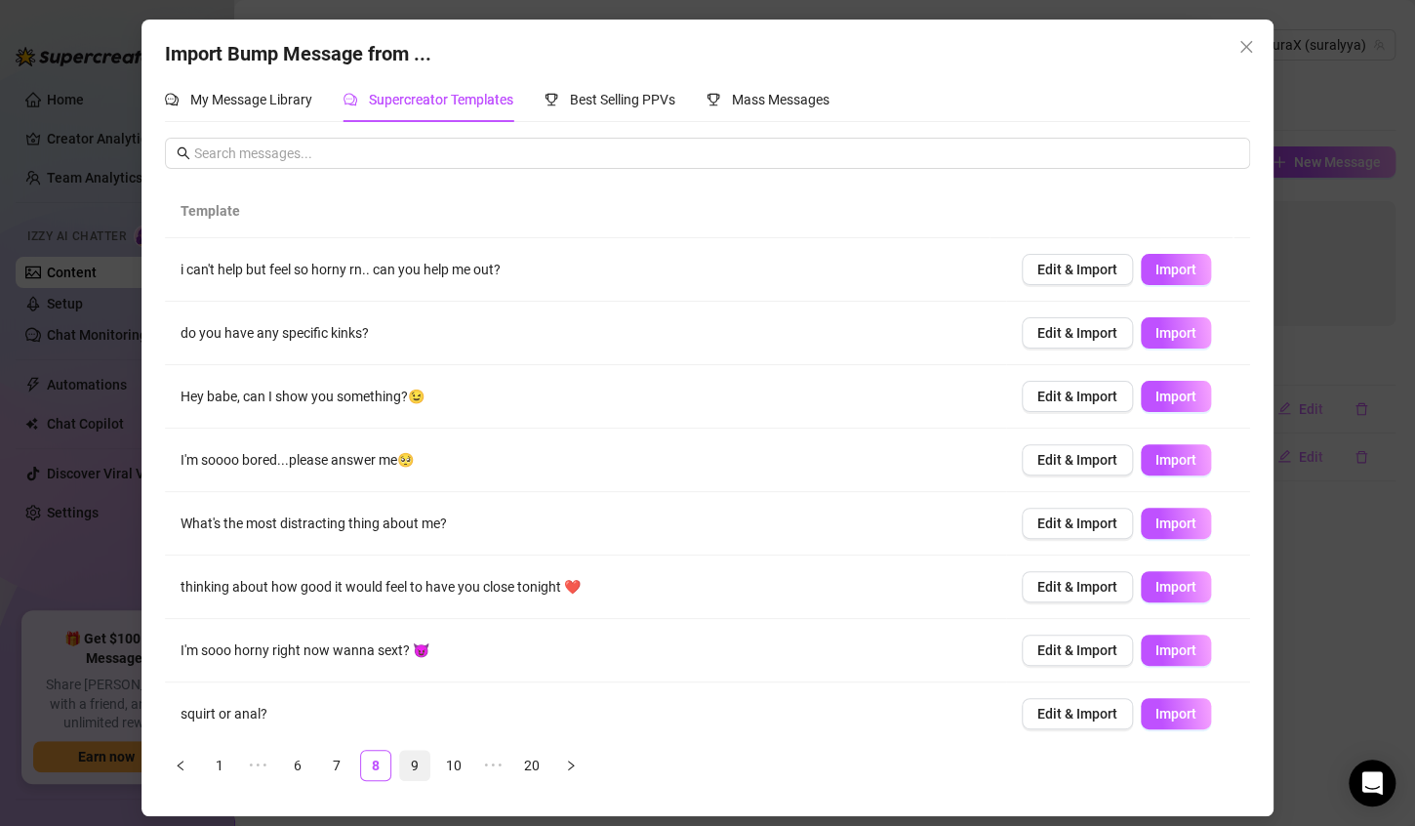
click at [411, 761] on link "9" at bounding box center [414, 765] width 29 height 29
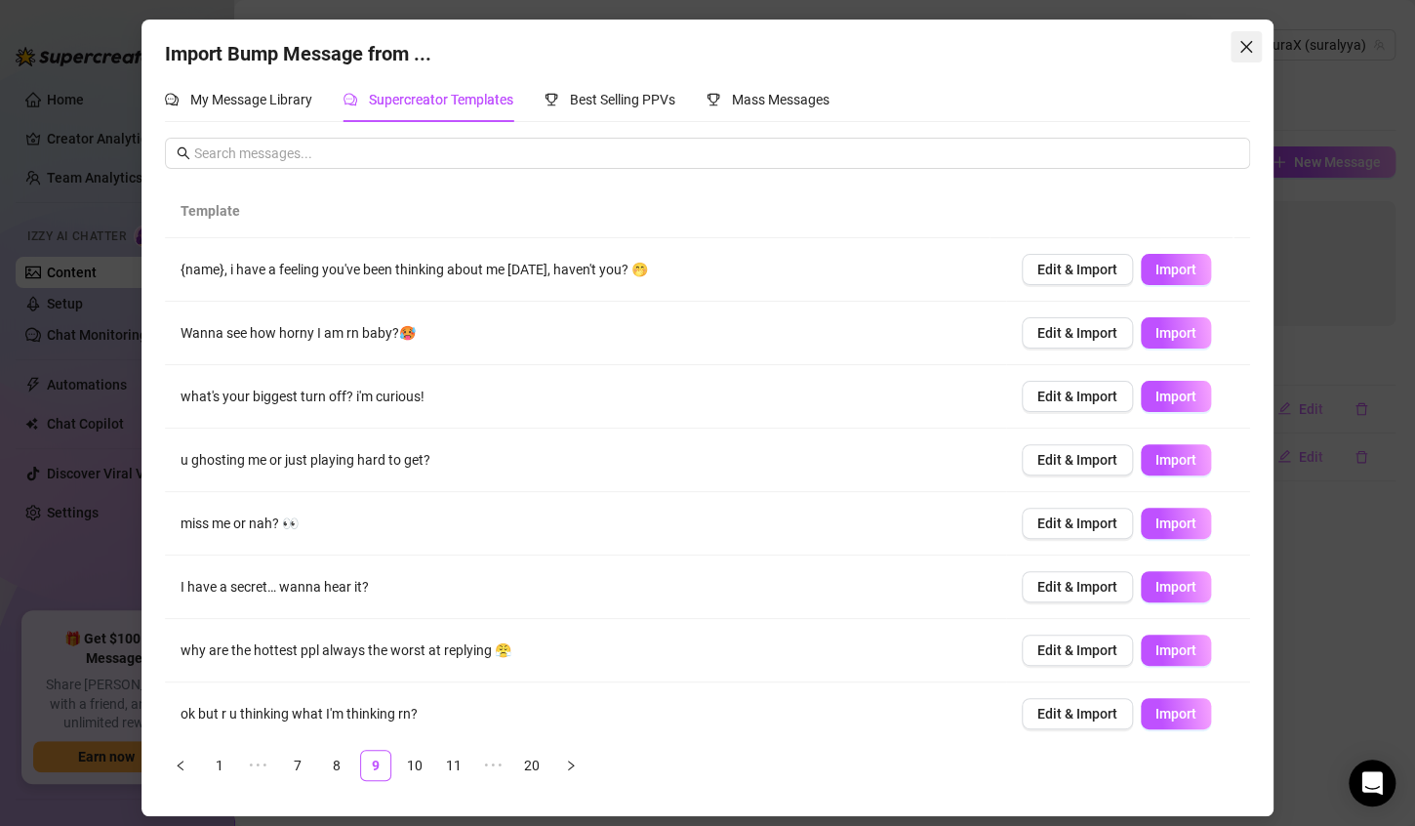
click at [1247, 58] on button "Close" at bounding box center [1246, 46] width 31 height 31
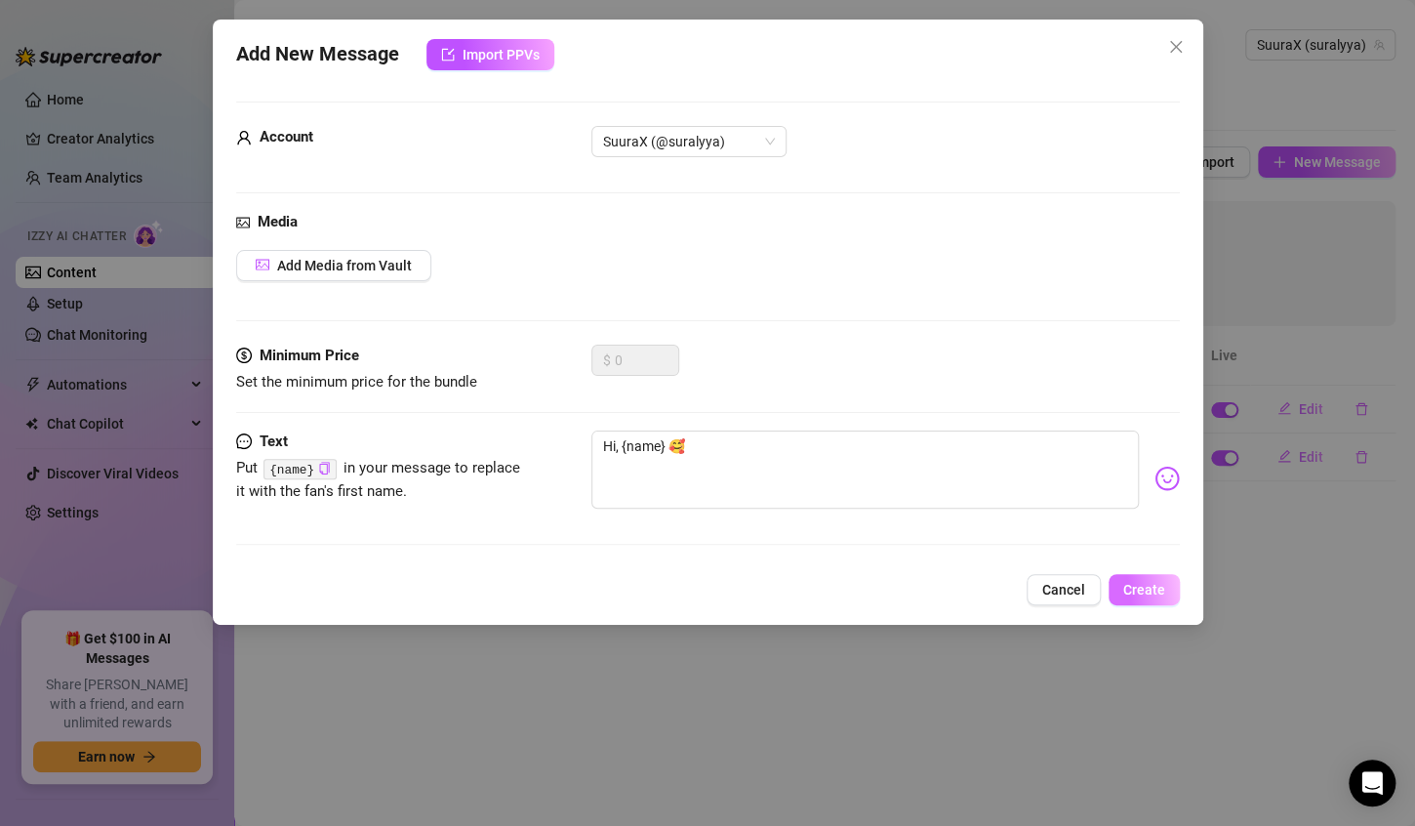
click at [1143, 592] on span "Create" at bounding box center [1144, 590] width 42 height 16
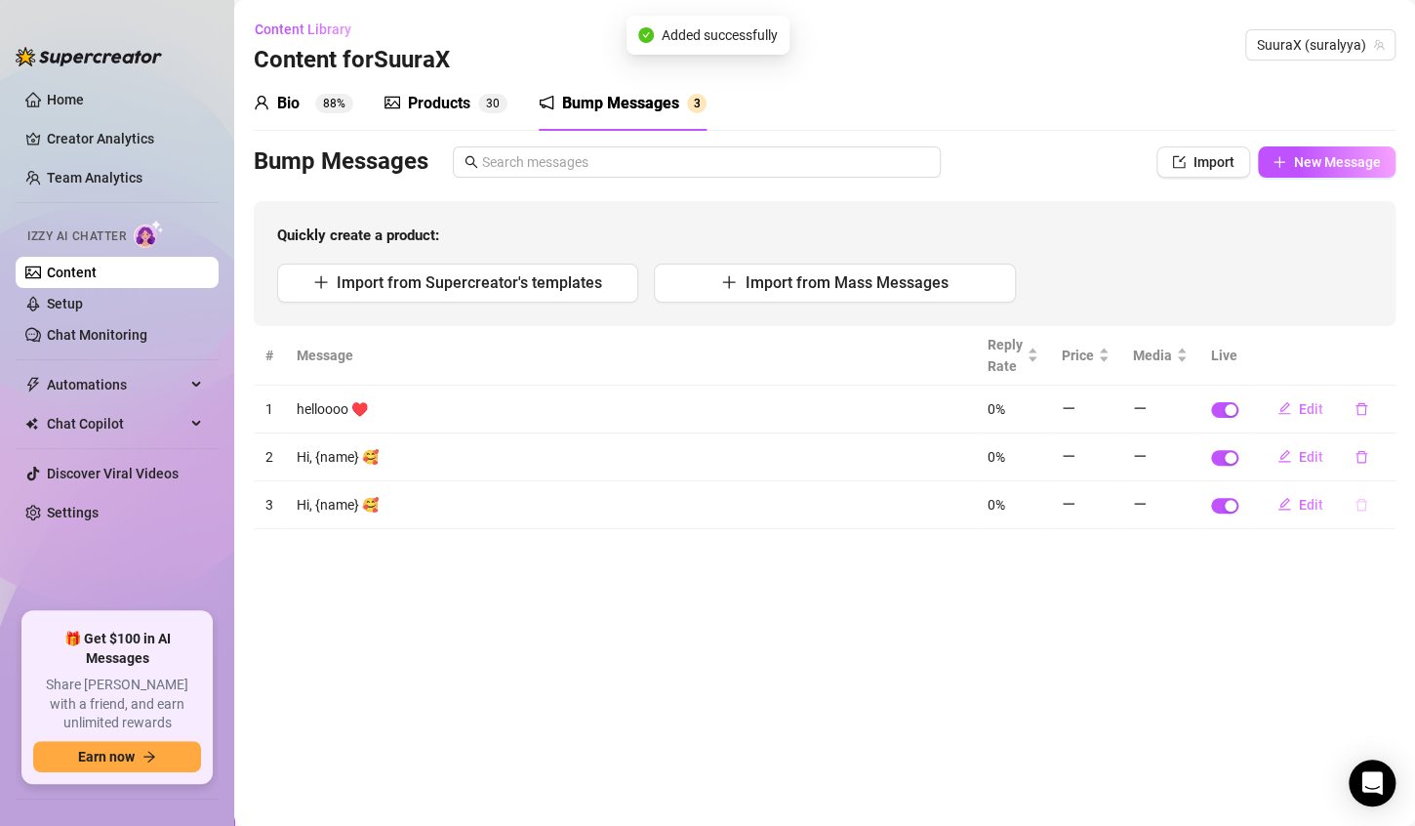
click at [1362, 504] on icon "delete" at bounding box center [1362, 505] width 14 height 14
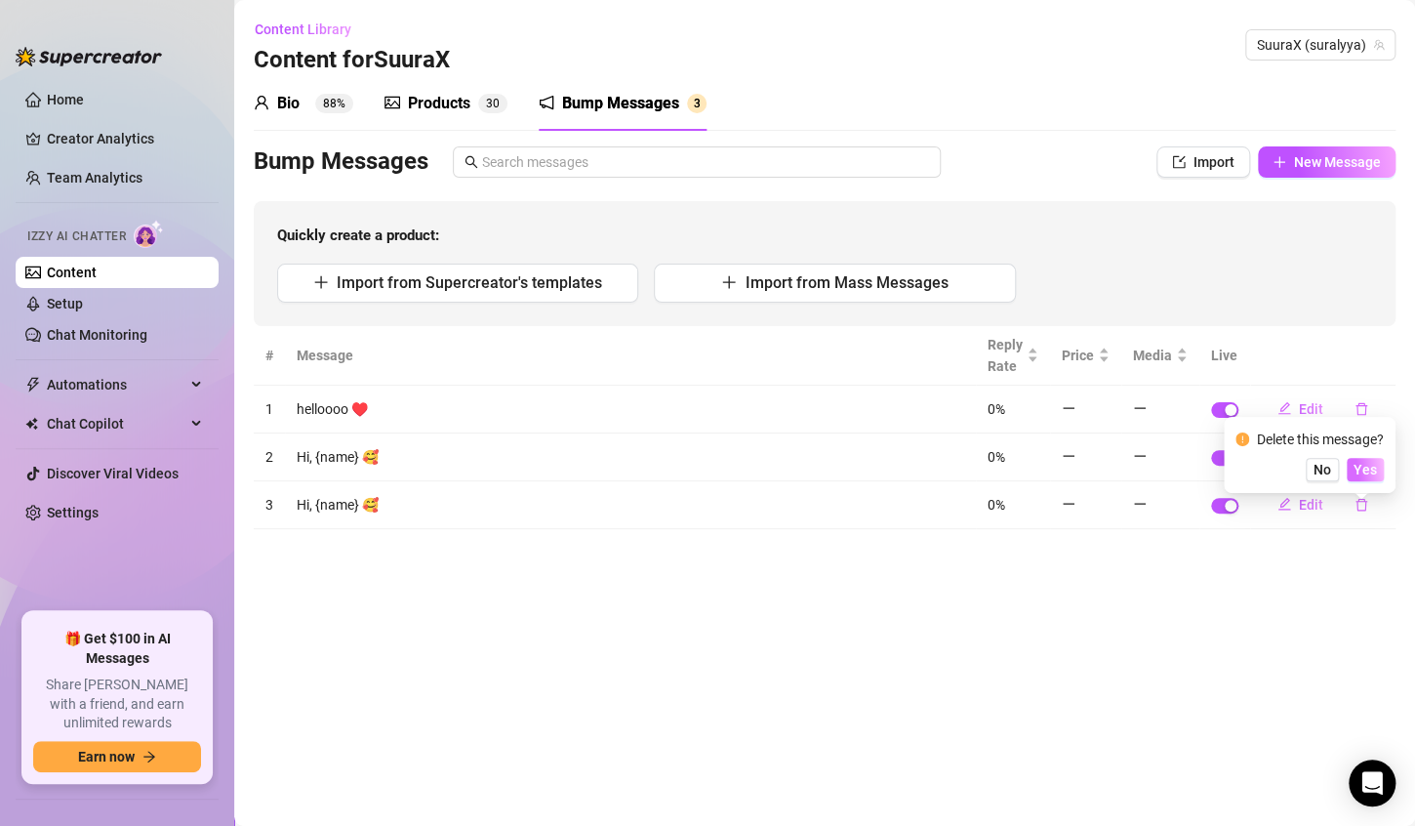
click at [1372, 462] on span "Yes" at bounding box center [1365, 470] width 23 height 16
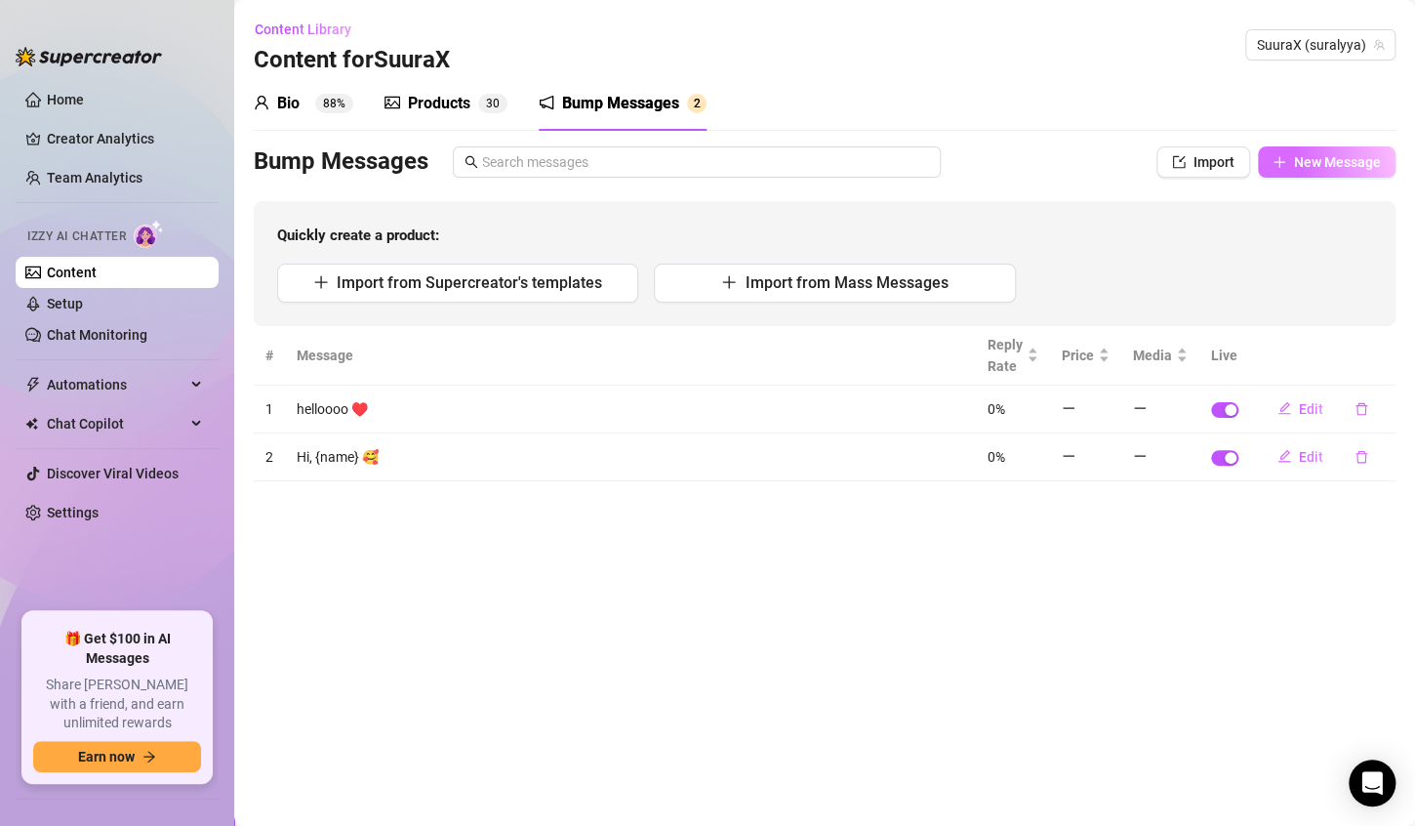
click at [1336, 154] on span "New Message" at bounding box center [1337, 162] width 87 height 16
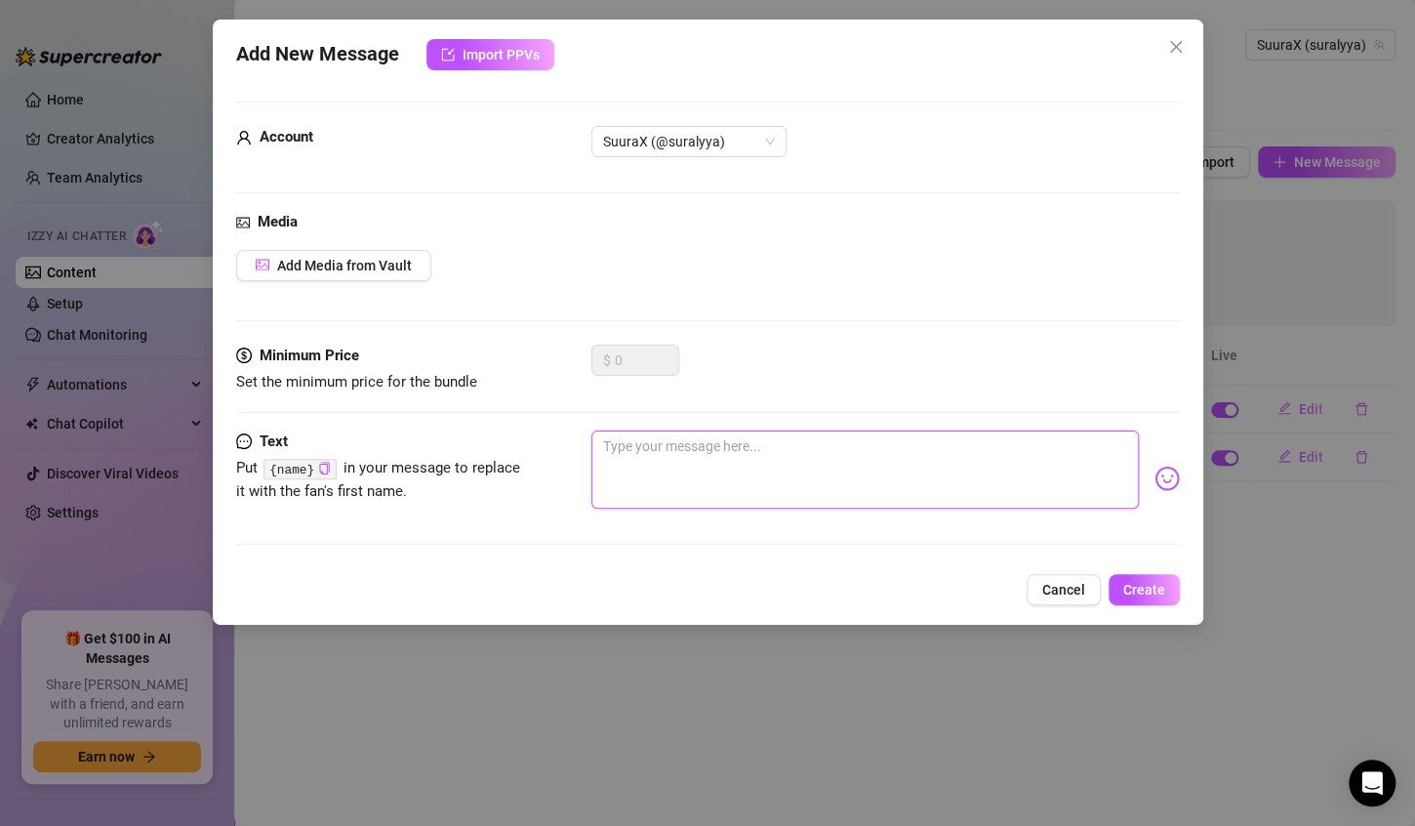
click at [744, 457] on textarea at bounding box center [865, 469] width 548 height 78
type textarea "s"
type textarea "se"
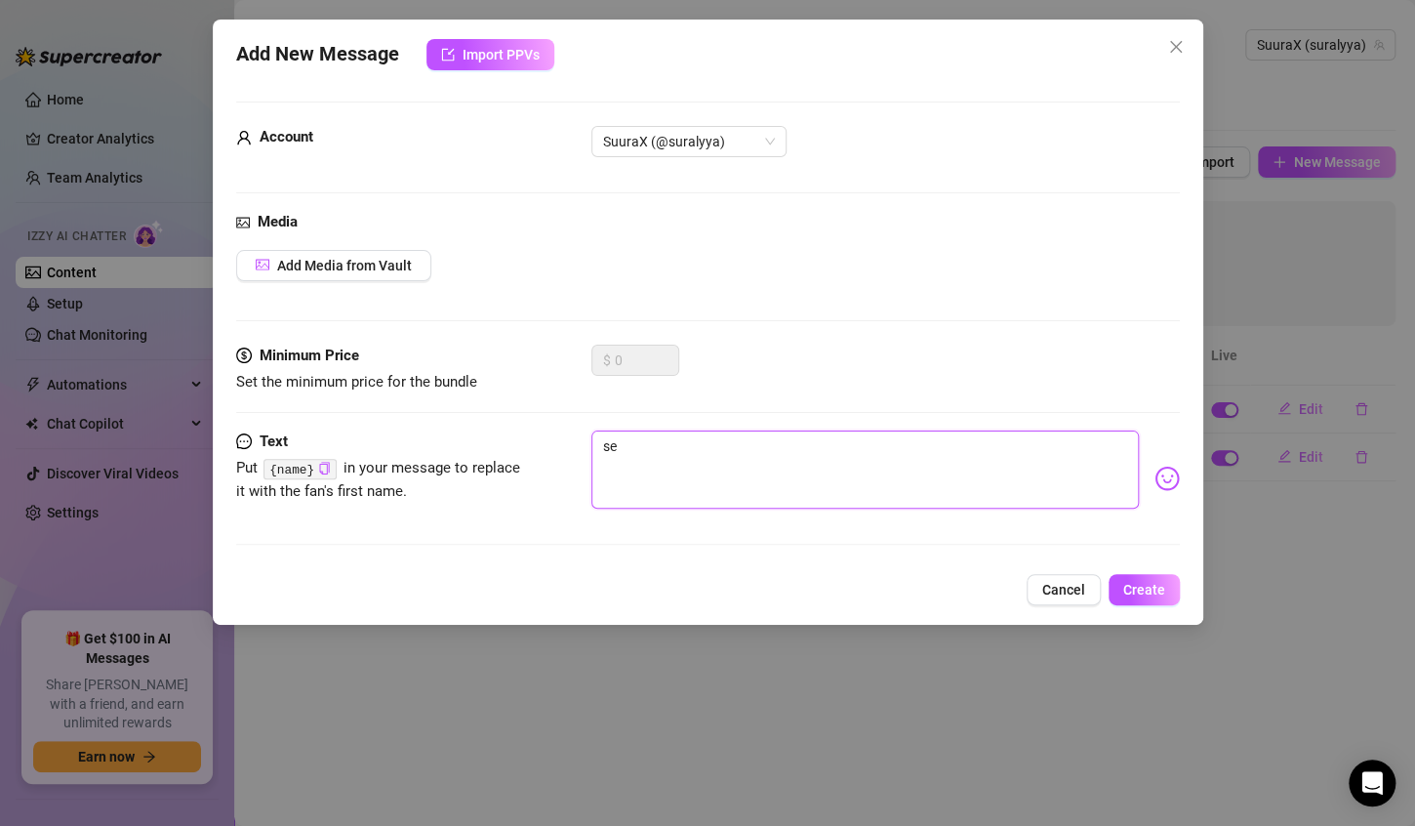
type textarea "sei"
type textarea "sein"
type textarea "seins"
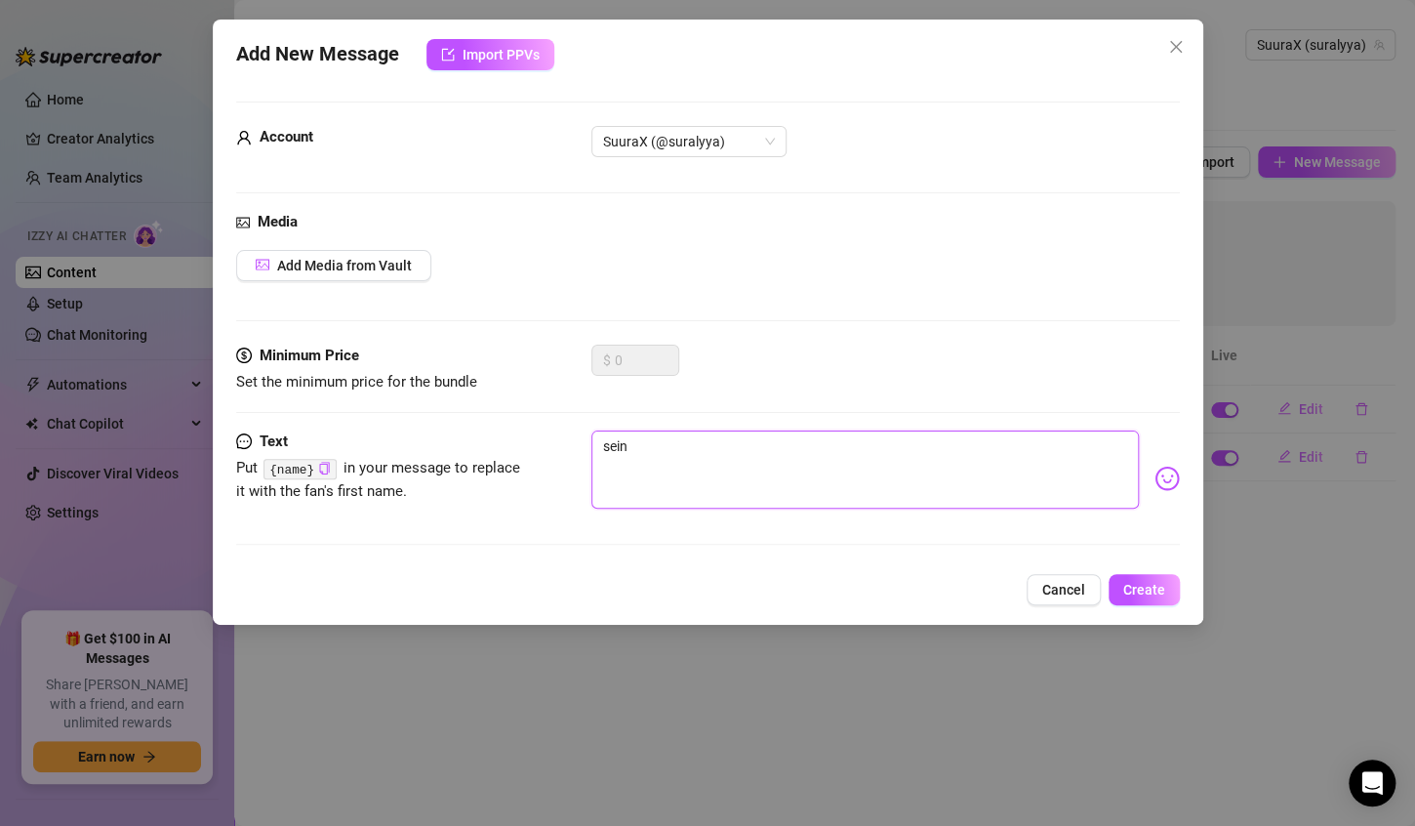
type textarea "seins"
type textarea "seins o"
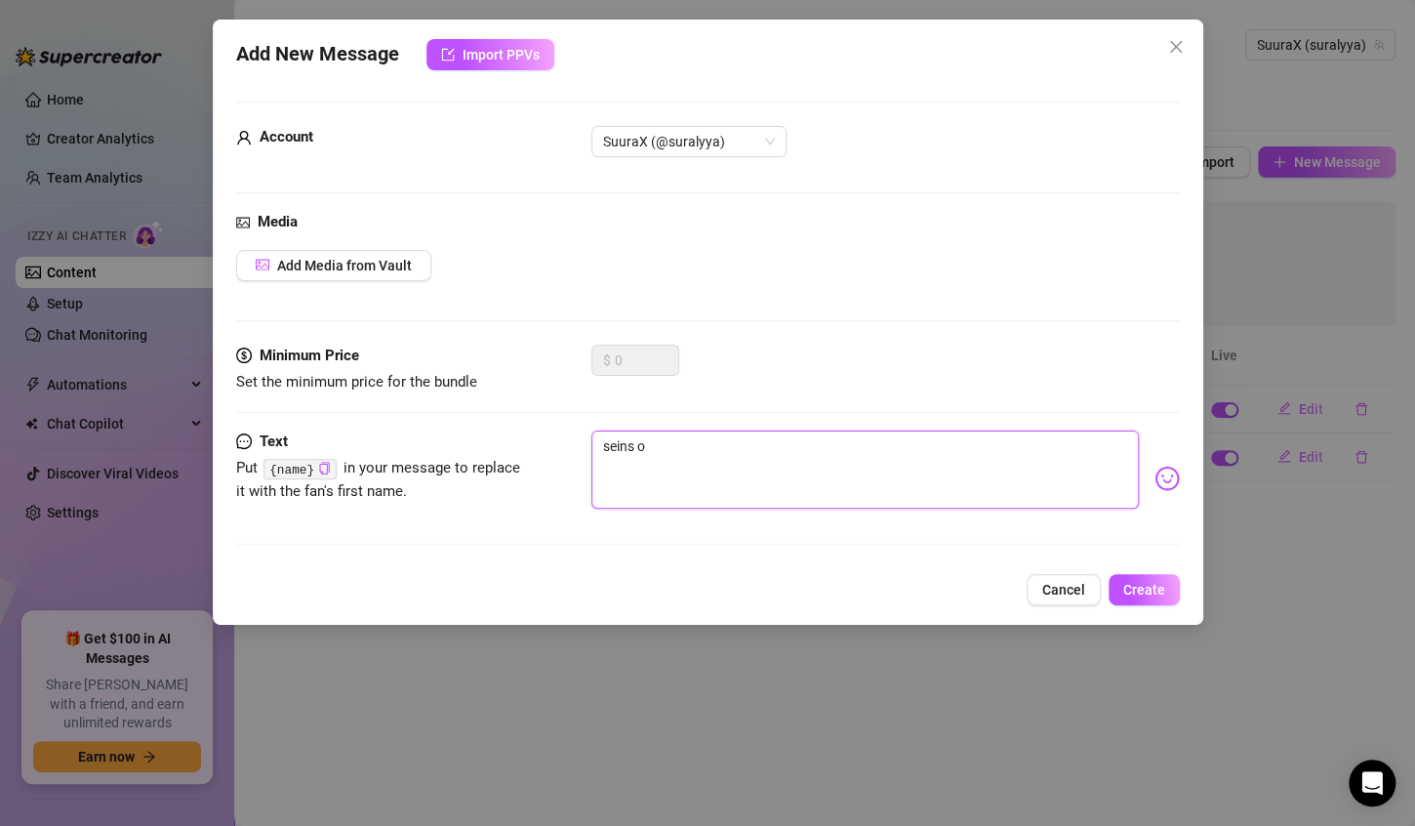
type textarea "seins ou"
type textarea "seins ou c"
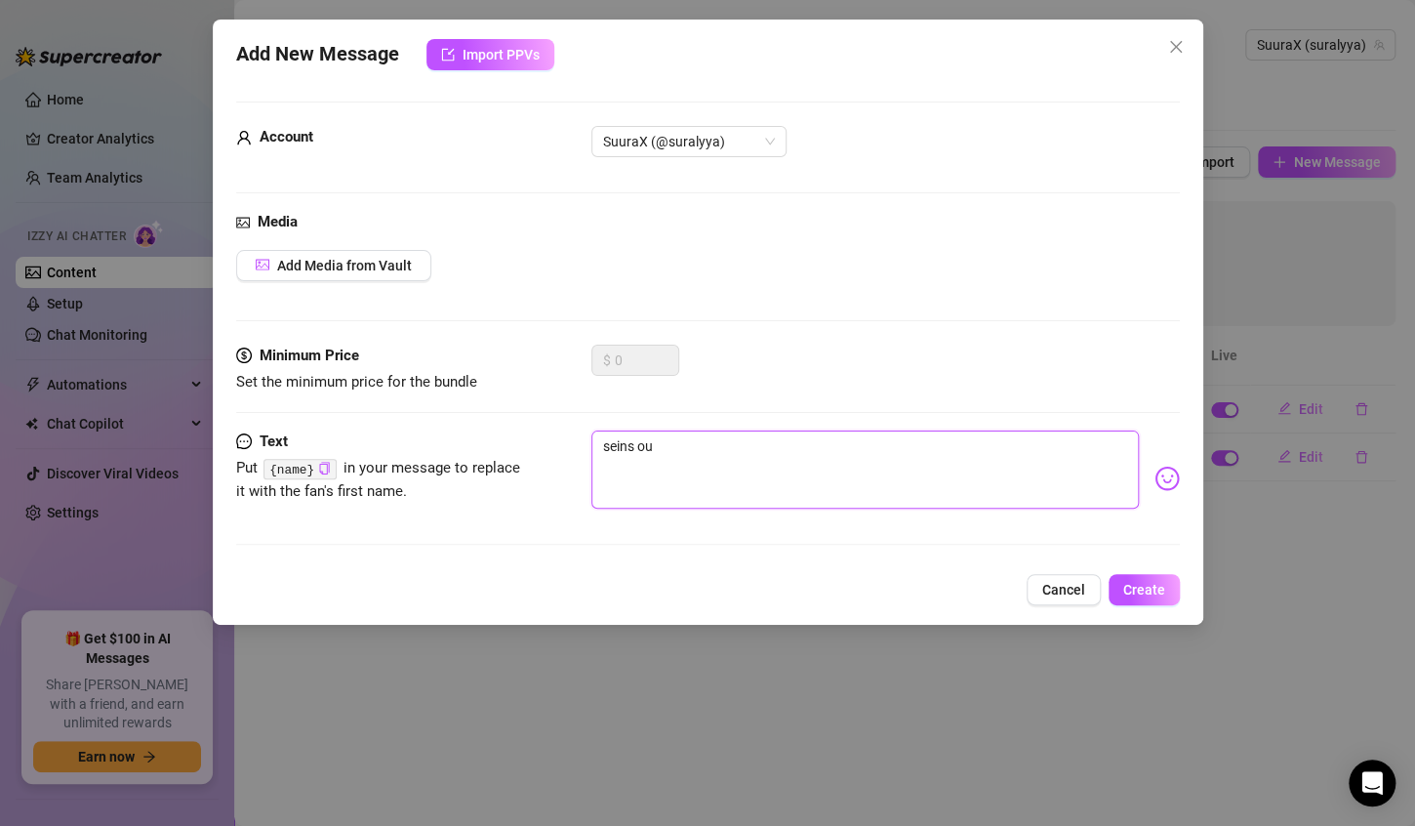
type textarea "seins ou c"
type textarea "seins ou cu"
type textarea "seins ou cul"
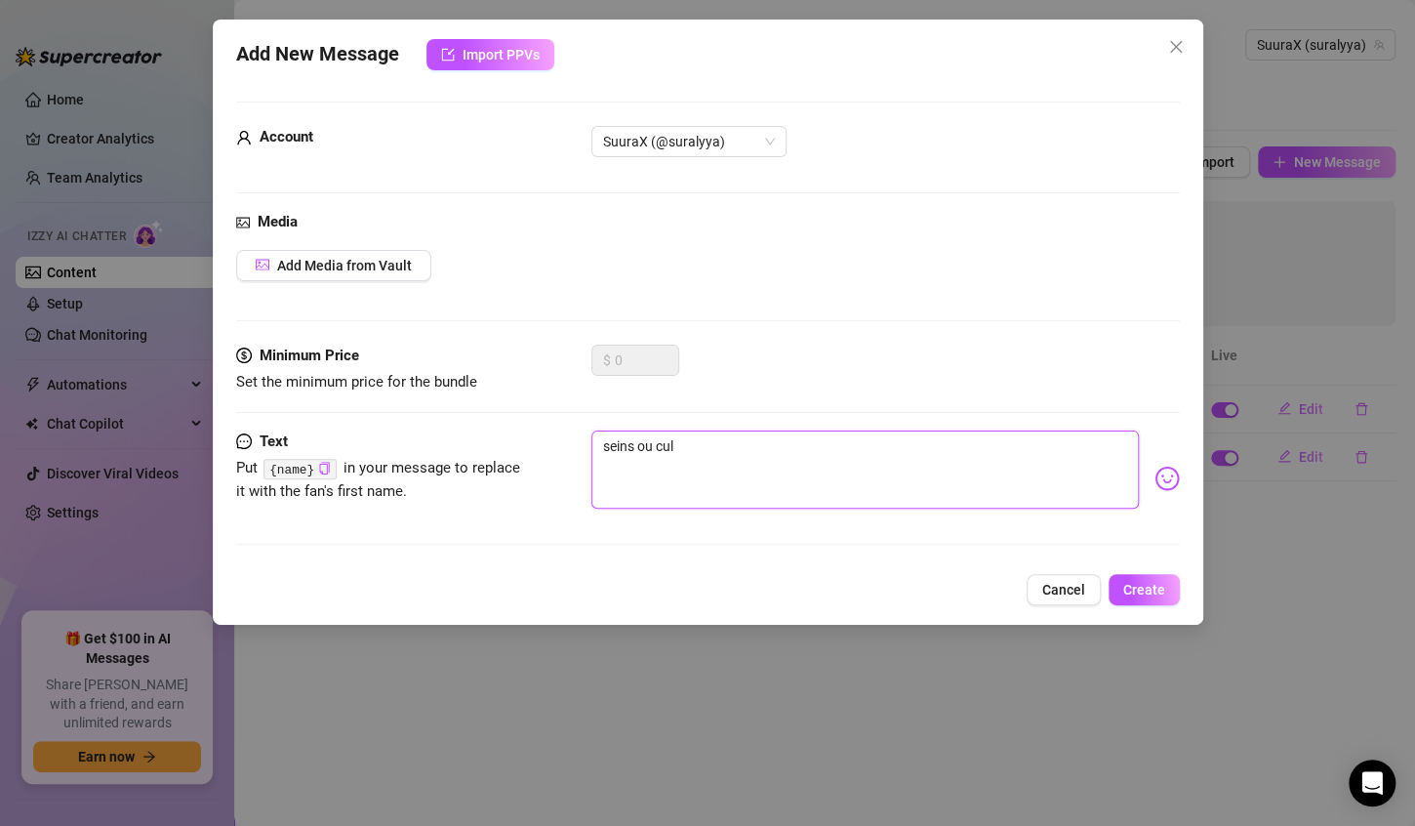
type textarea "seins ou cul?"
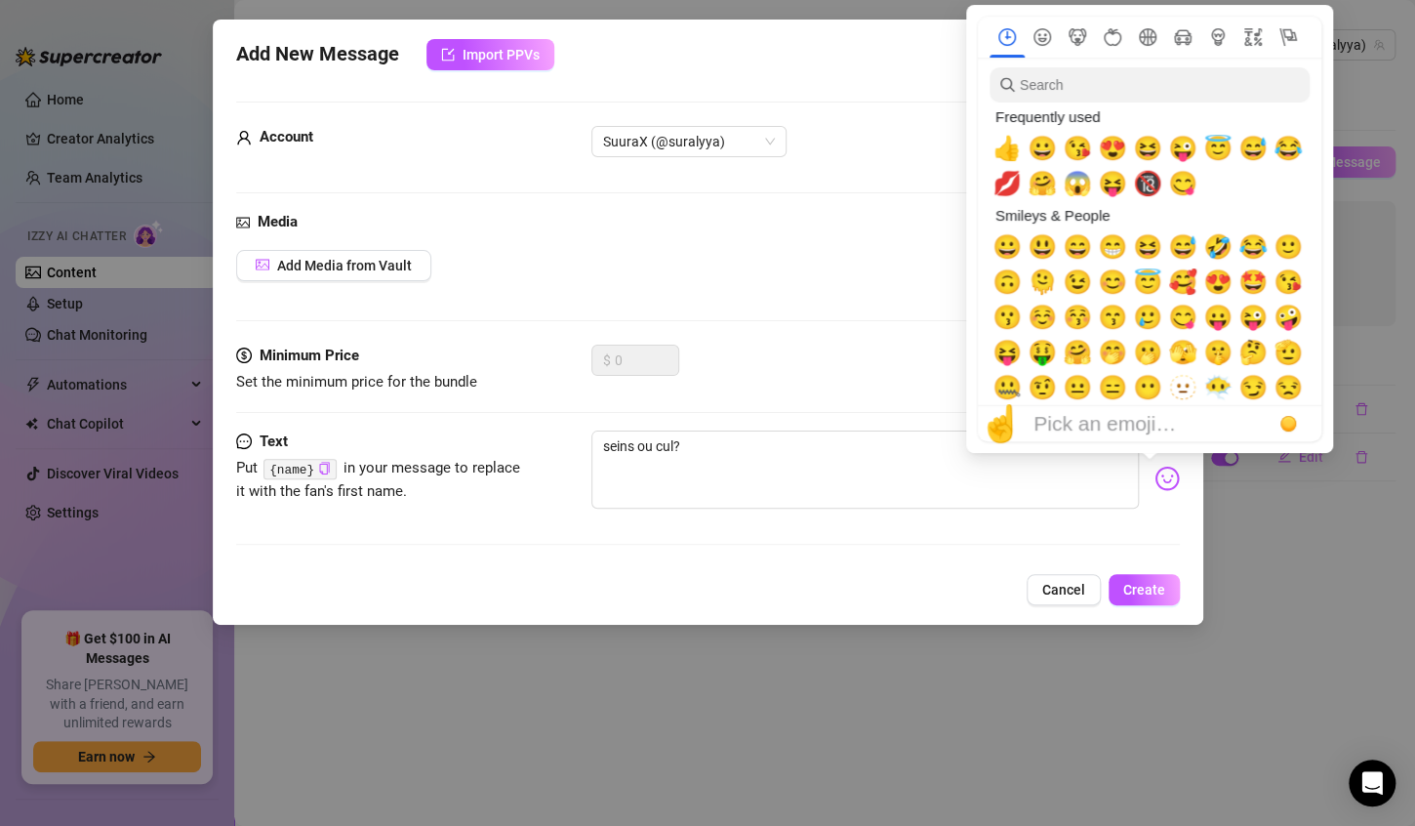
click at [1158, 472] on img at bounding box center [1167, 478] width 25 height 25
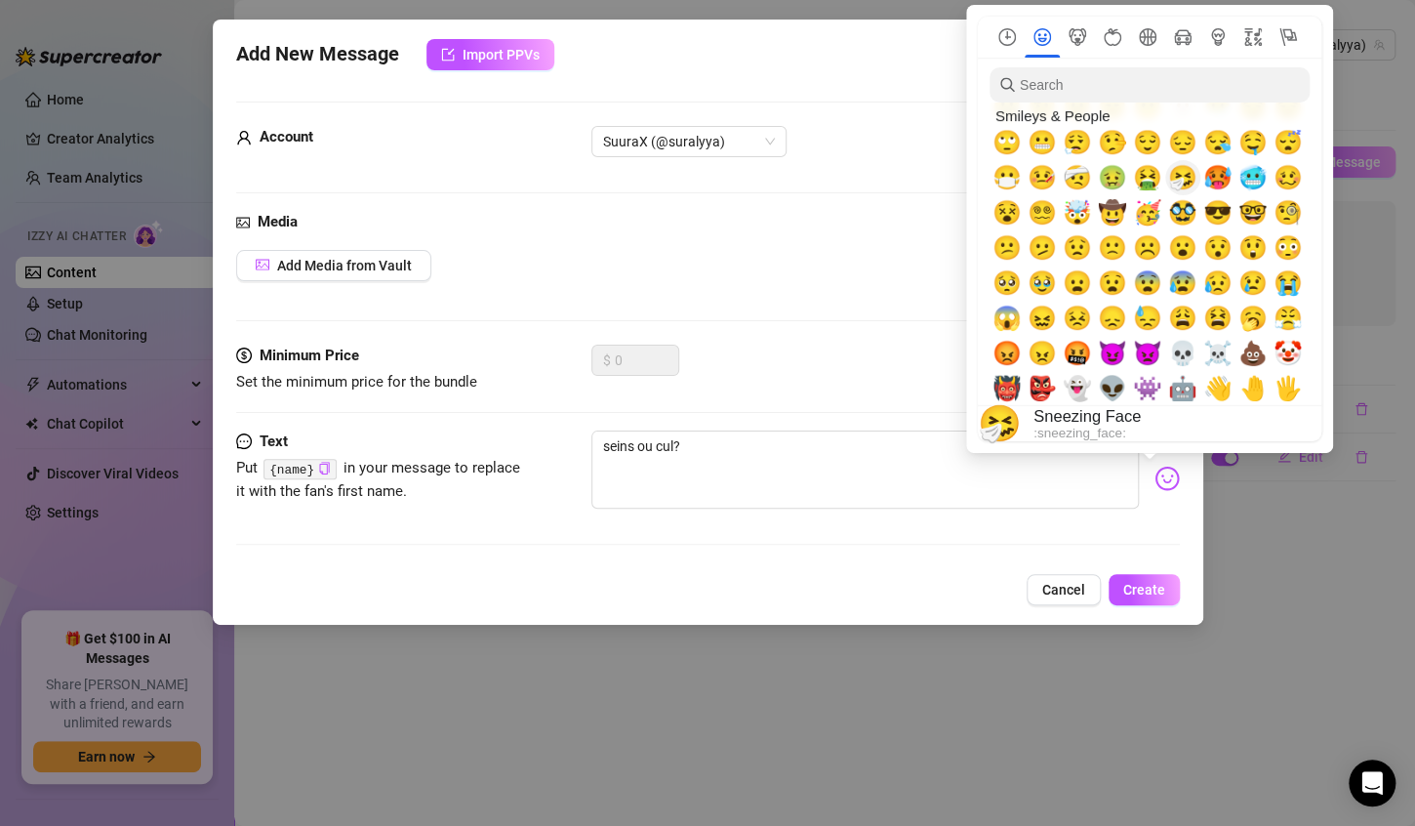
scroll to position [281, 0]
click at [1118, 363] on span "😈" at bounding box center [1112, 352] width 29 height 27
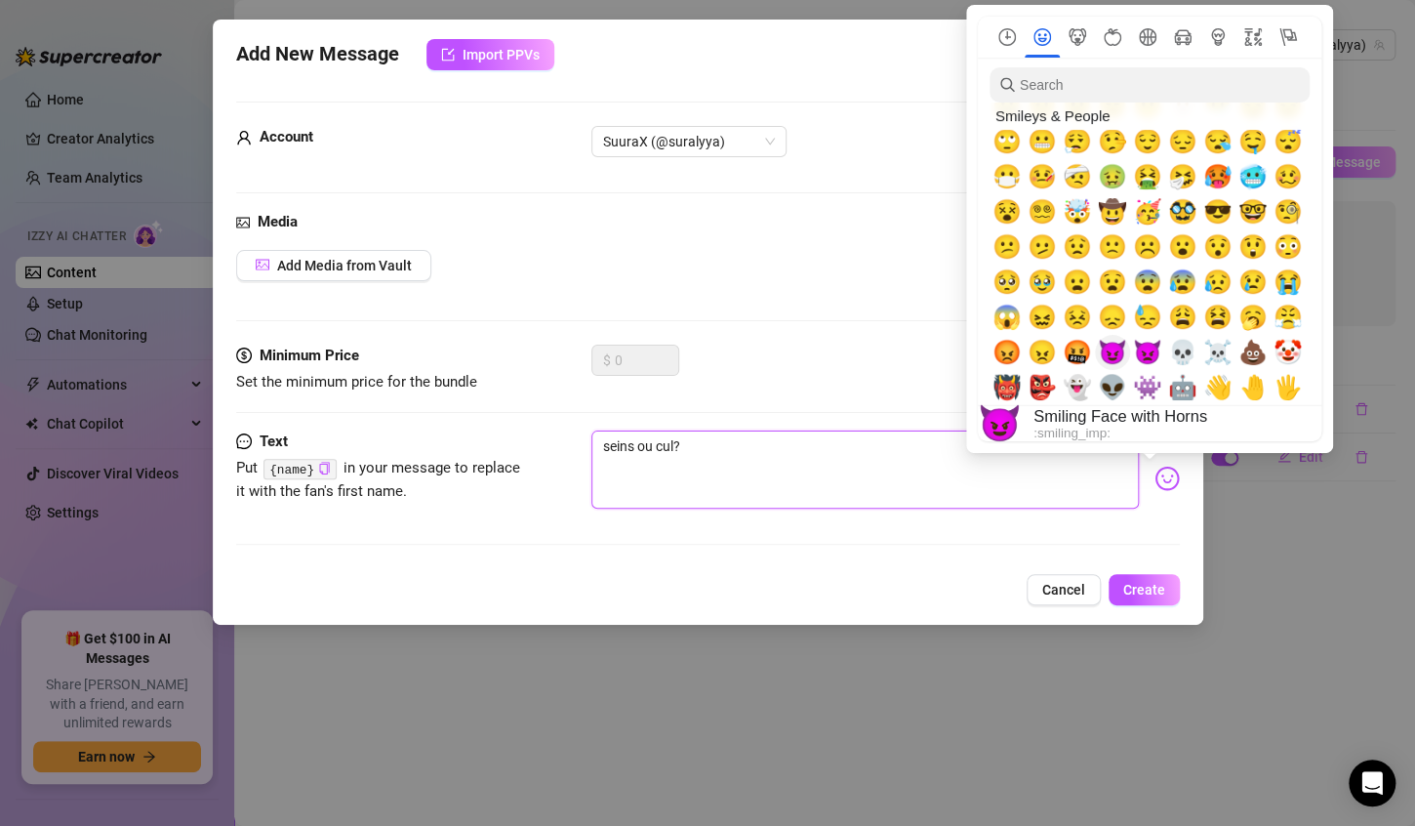
type textarea "seins ou cul? 😈"
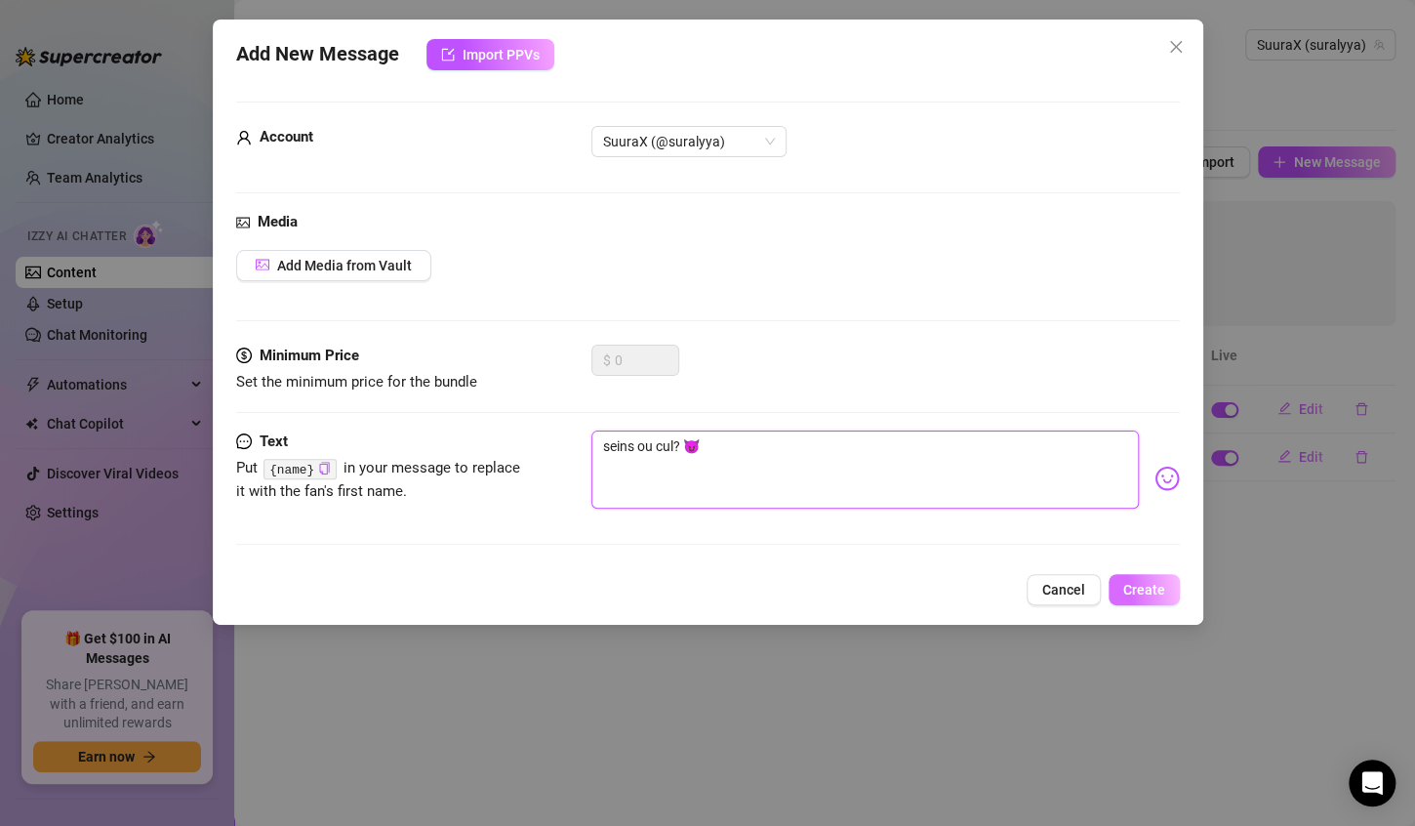
type textarea "seins ou cul? 😈"
click at [1132, 585] on span "Create" at bounding box center [1144, 590] width 42 height 16
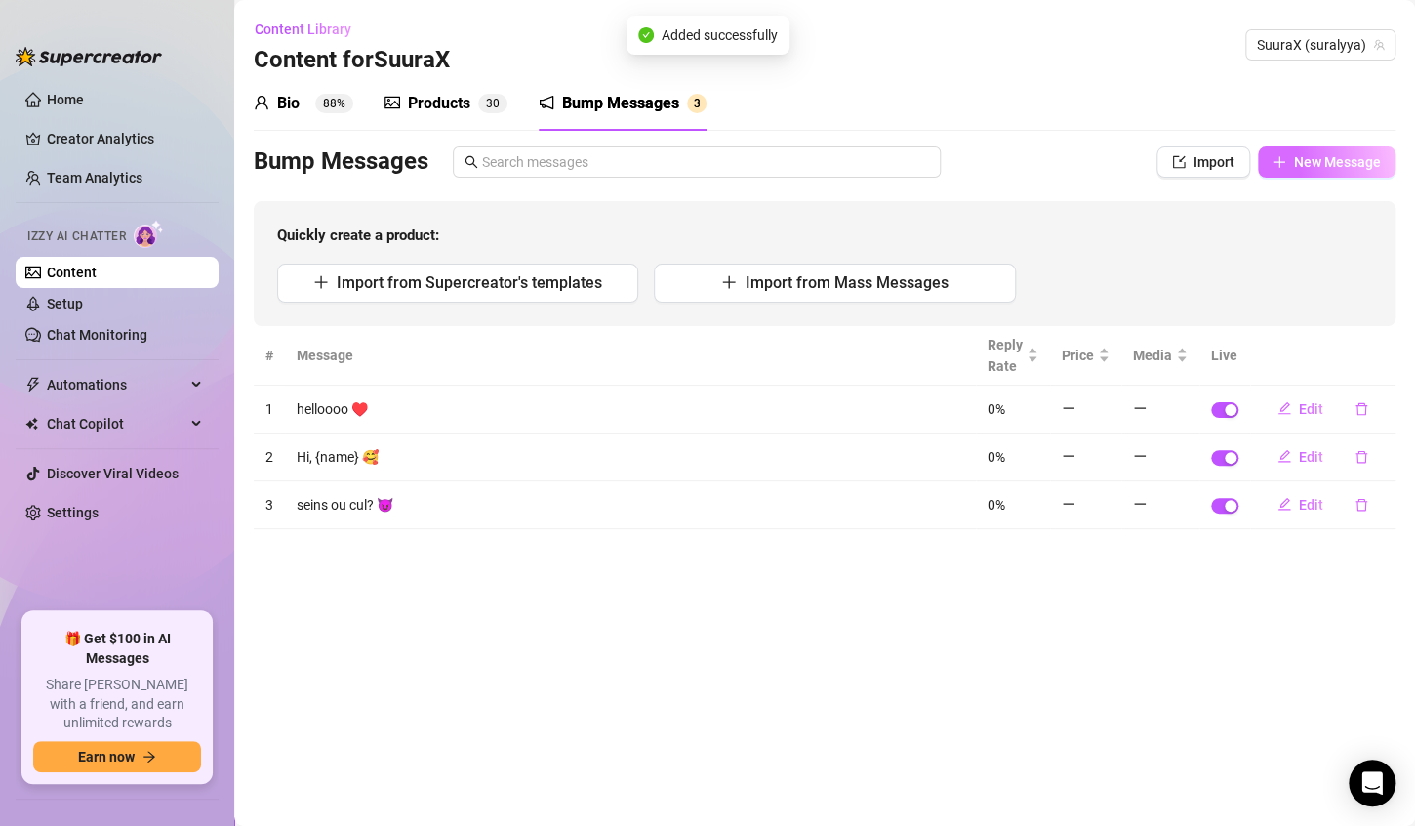
click at [1330, 154] on span "New Message" at bounding box center [1337, 162] width 87 height 16
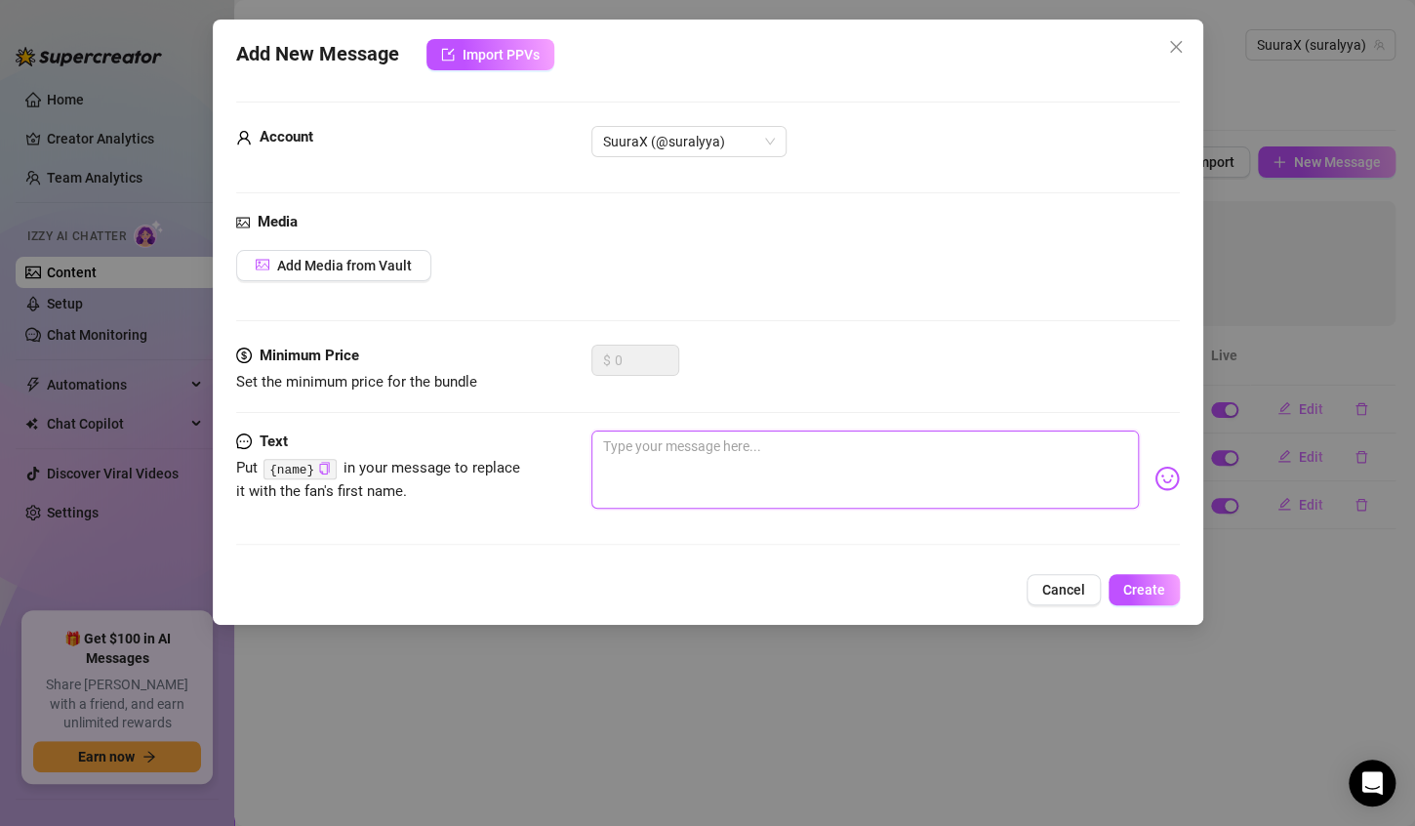
click at [845, 444] on textarea at bounding box center [865, 469] width 548 height 78
type textarea "c"
type textarea "co"
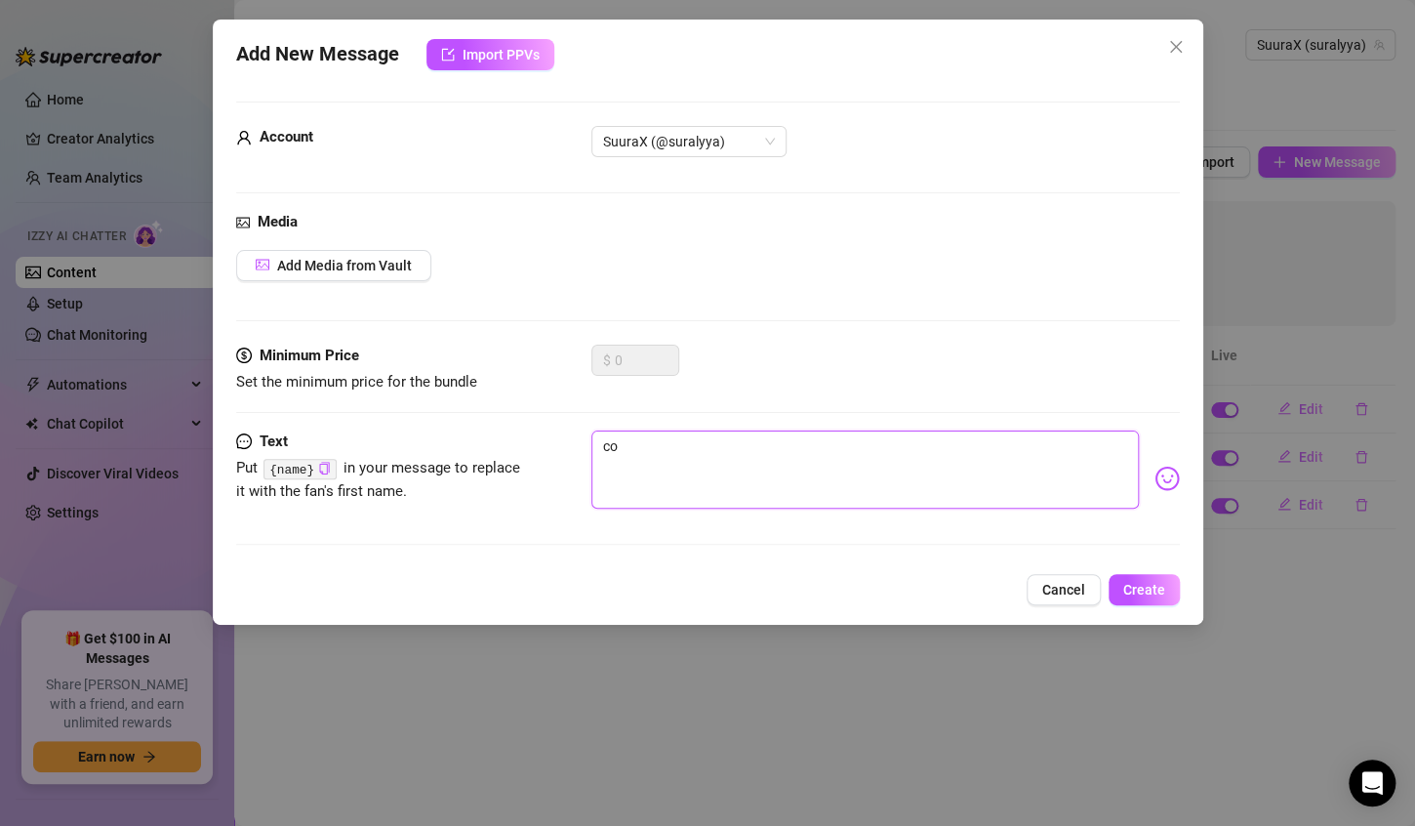
type textarea "cou"
type textarea "couc"
type textarea "couco"
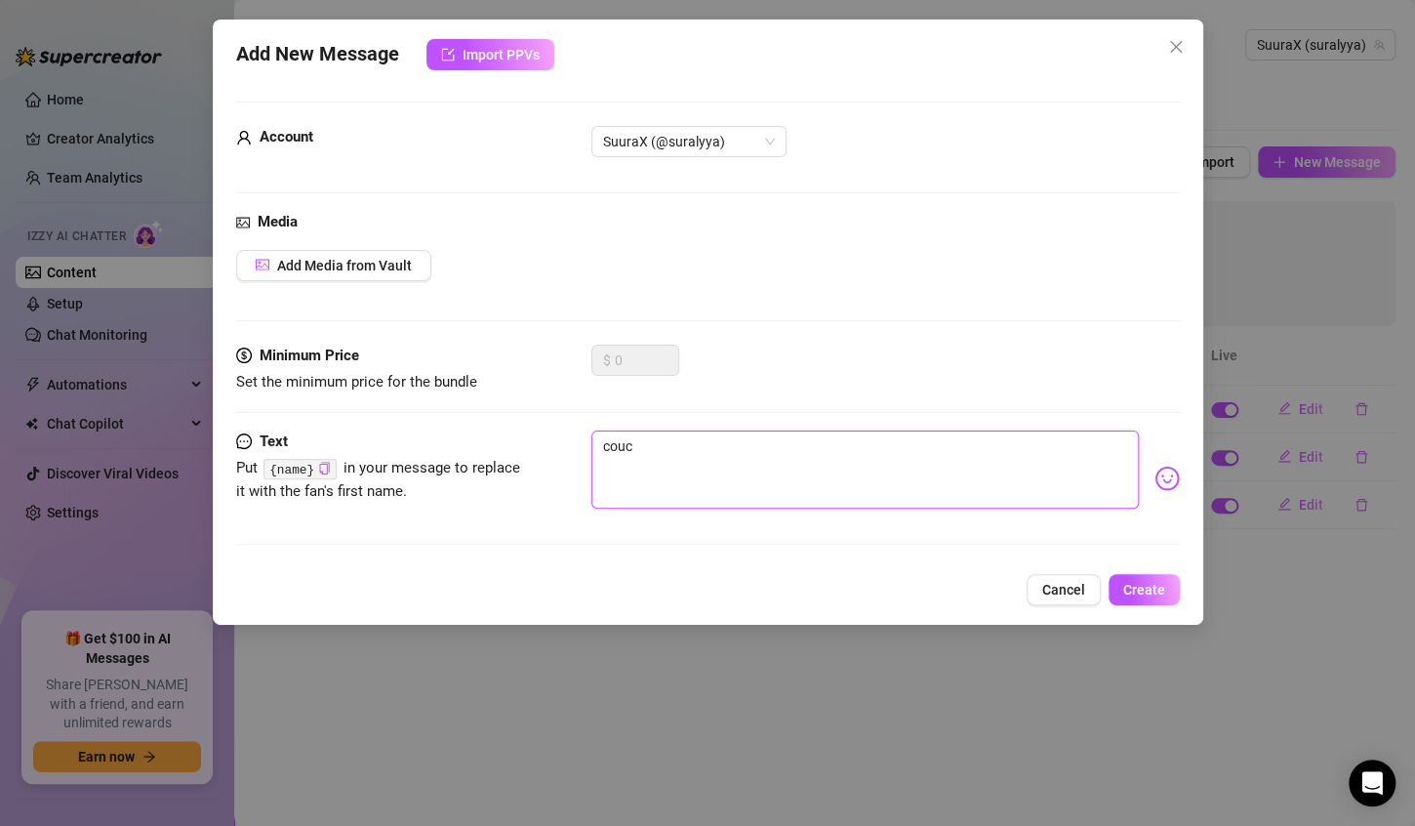
type textarea "couco"
type textarea "coucou"
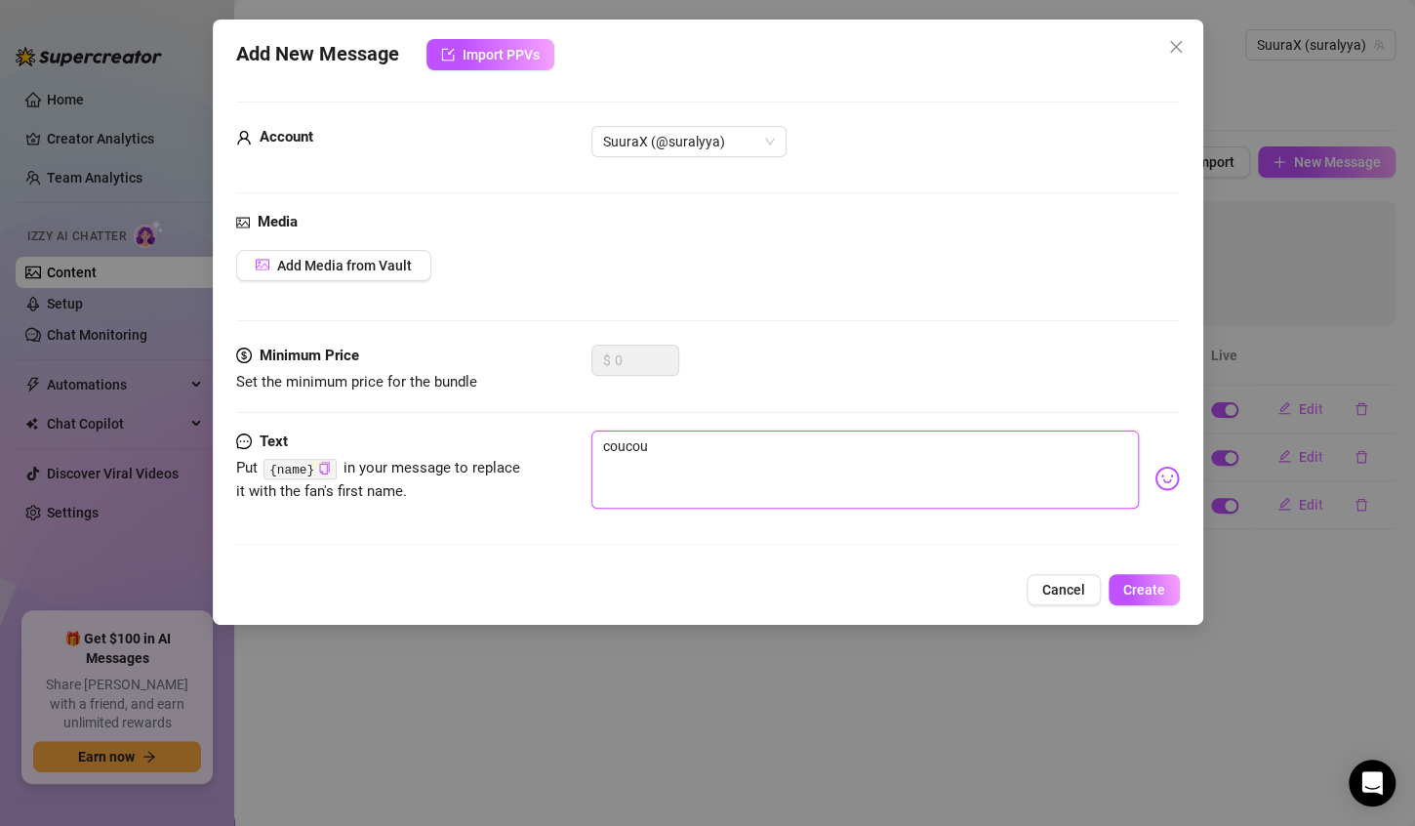
type textarea "coucou t"
type textarea "coucou ti"
type textarea "coucou t"
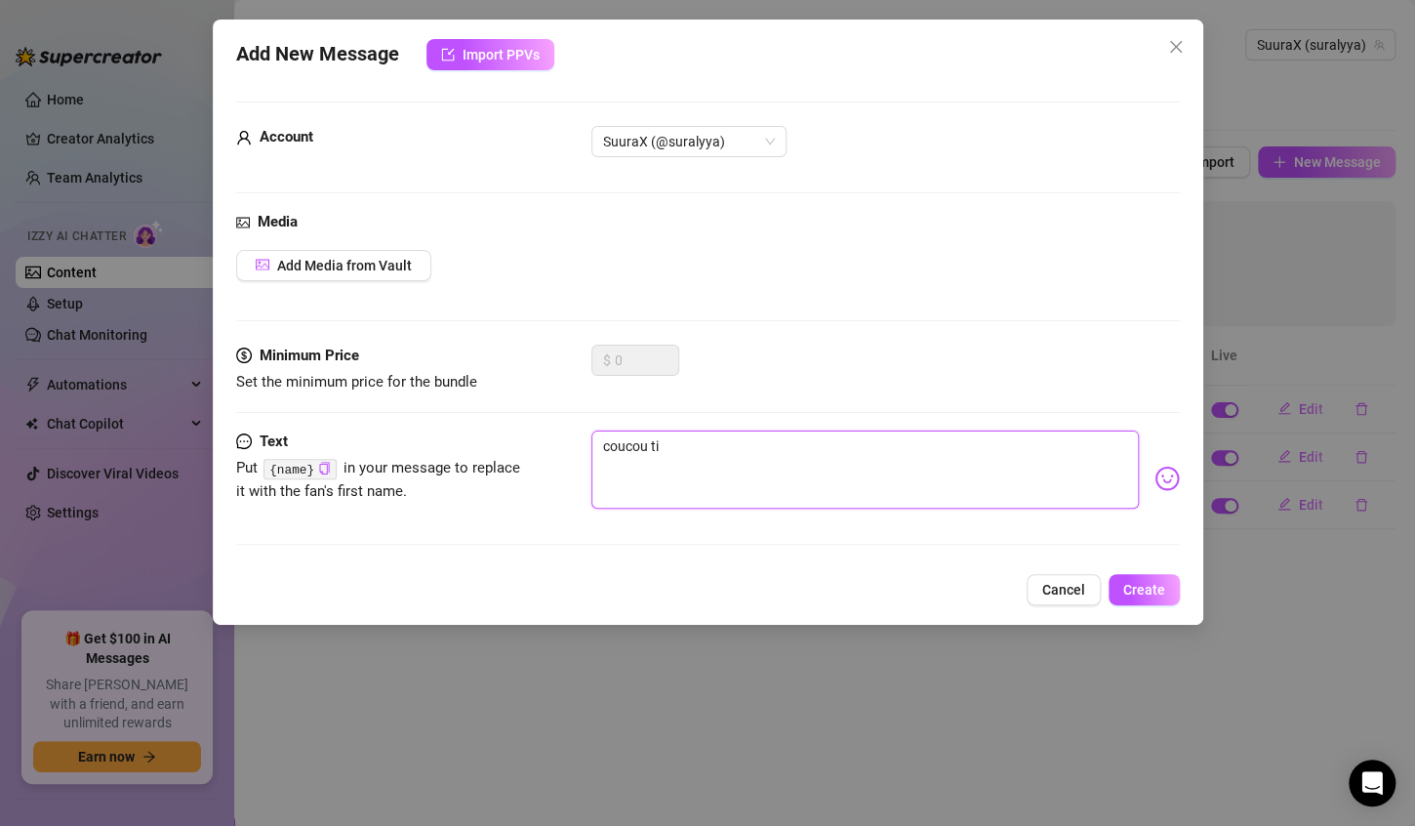
type textarea "coucou t"
type textarea "coucou to"
type textarea "coucou toi"
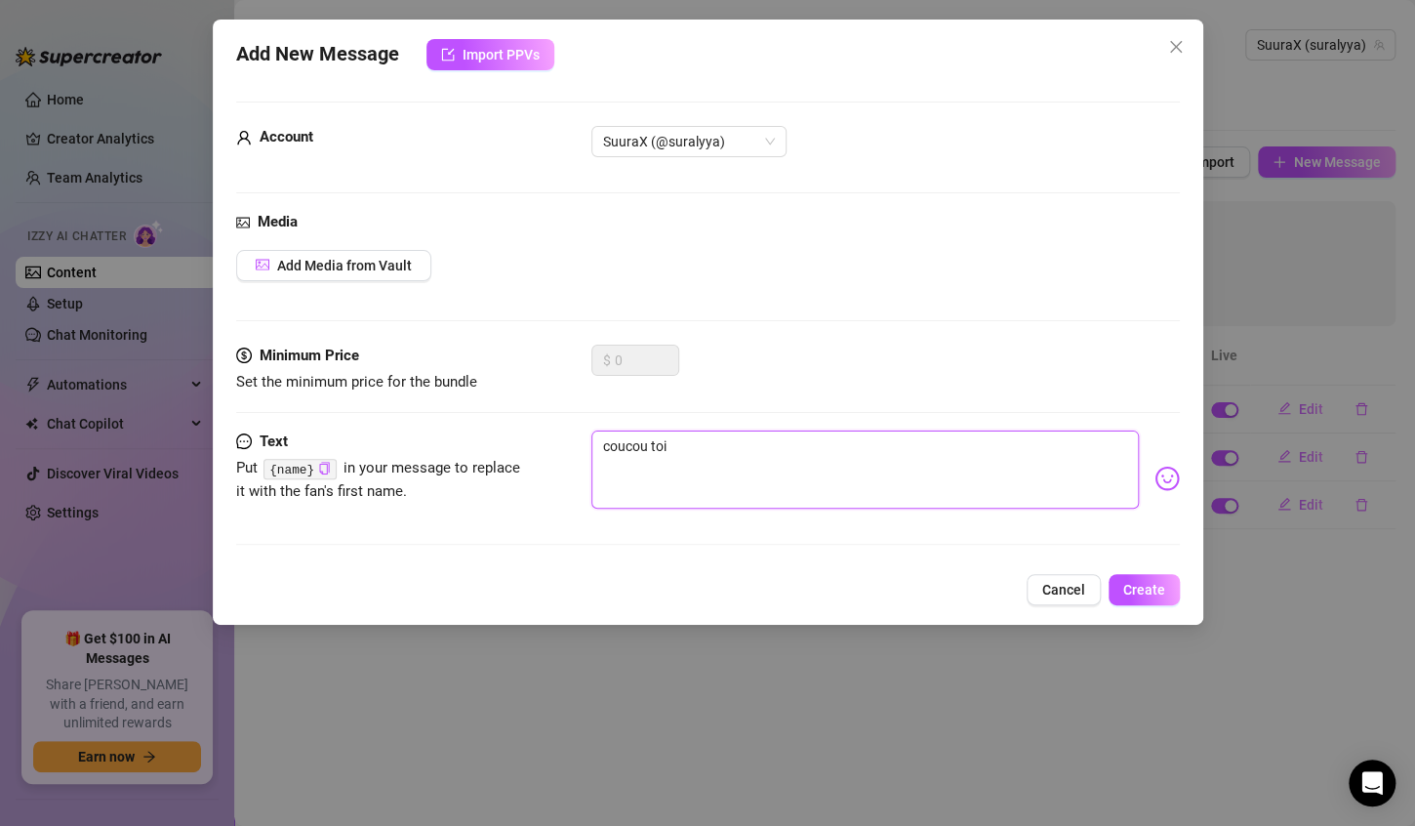
type textarea "coucou toi"
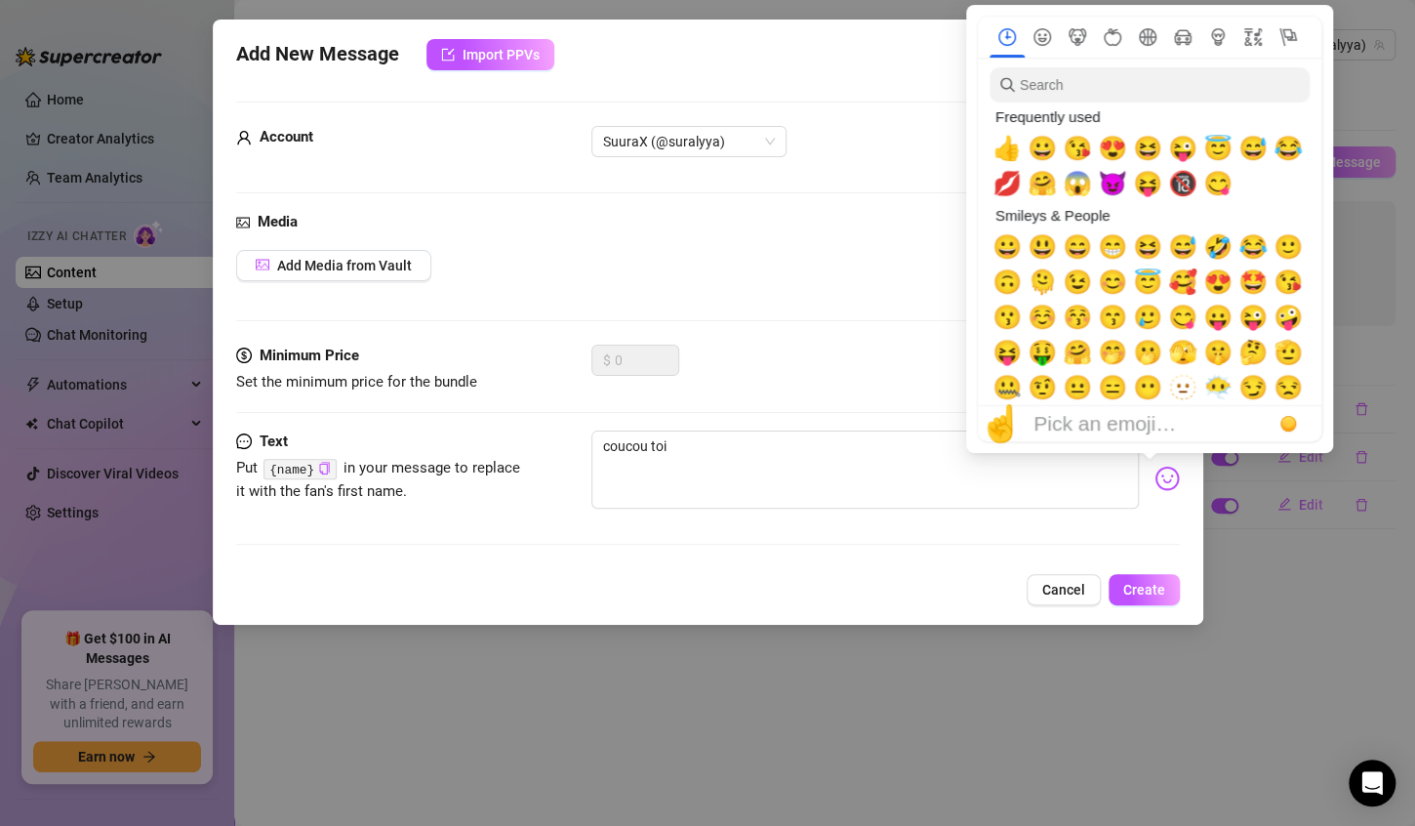
click at [1158, 477] on img at bounding box center [1167, 478] width 25 height 25
click at [1048, 188] on span "🤗" at bounding box center [1042, 183] width 29 height 27
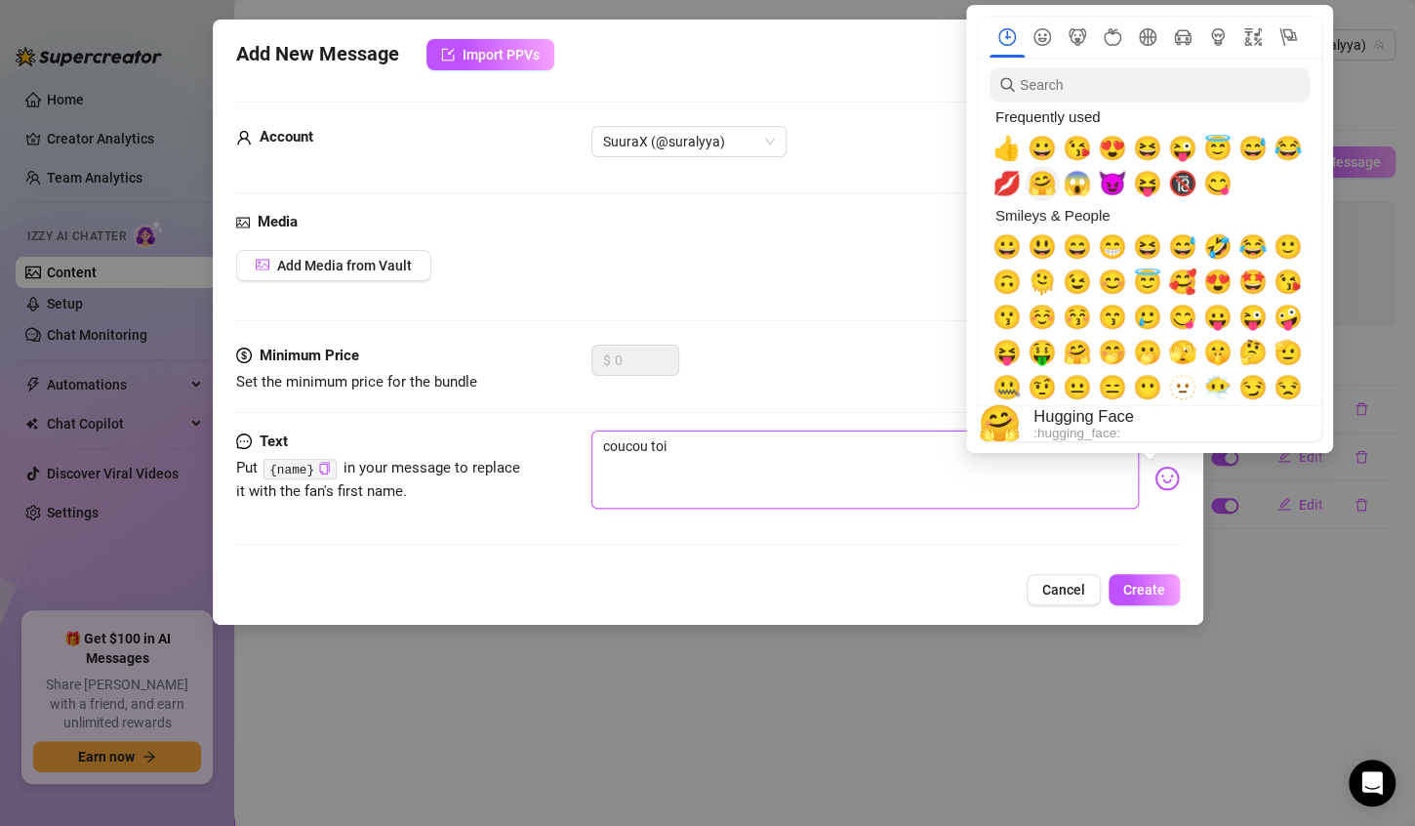
type textarea "coucou toi 🤗"
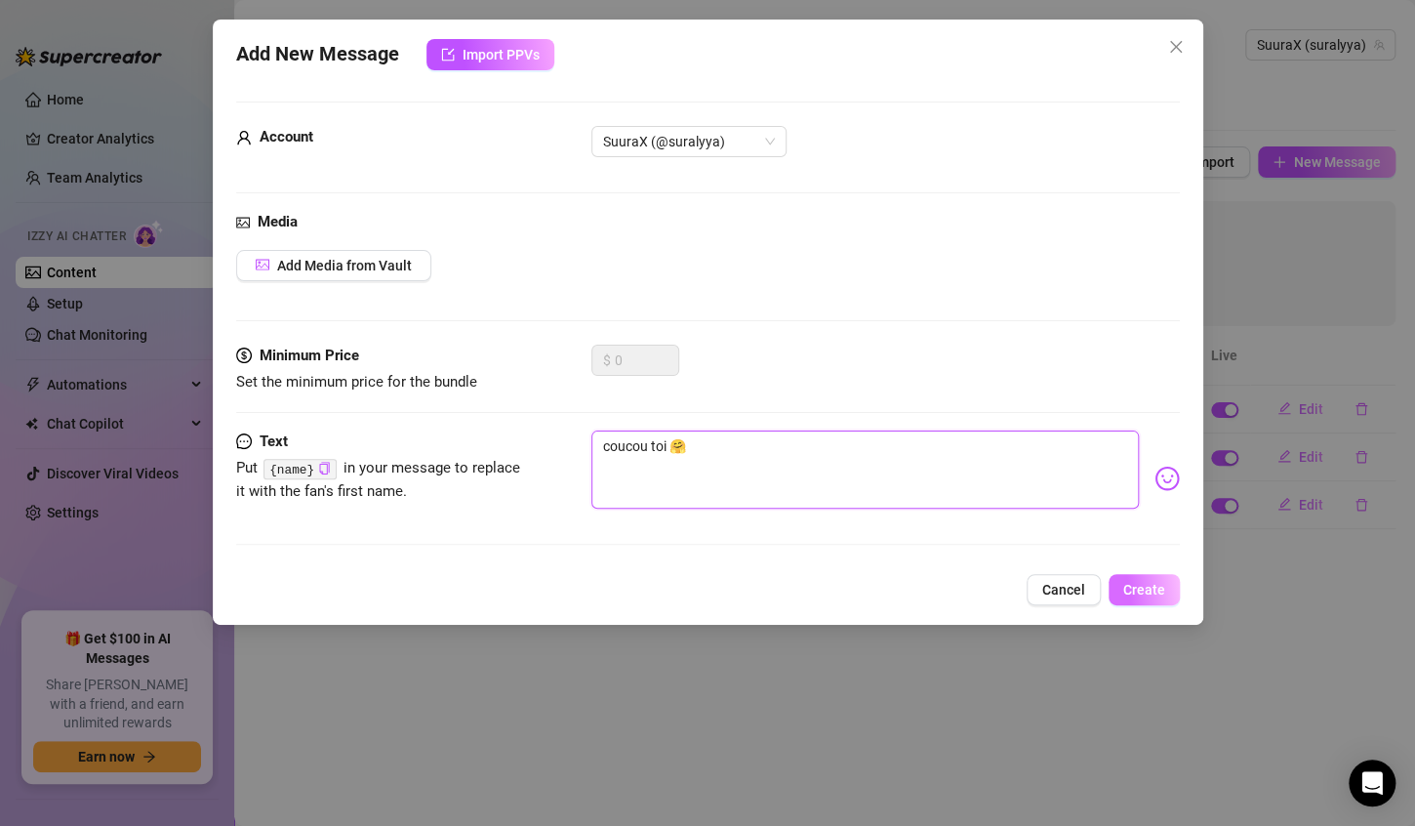
type textarea "coucou toi 🤗"
click at [1137, 585] on span "Create" at bounding box center [1144, 590] width 42 height 16
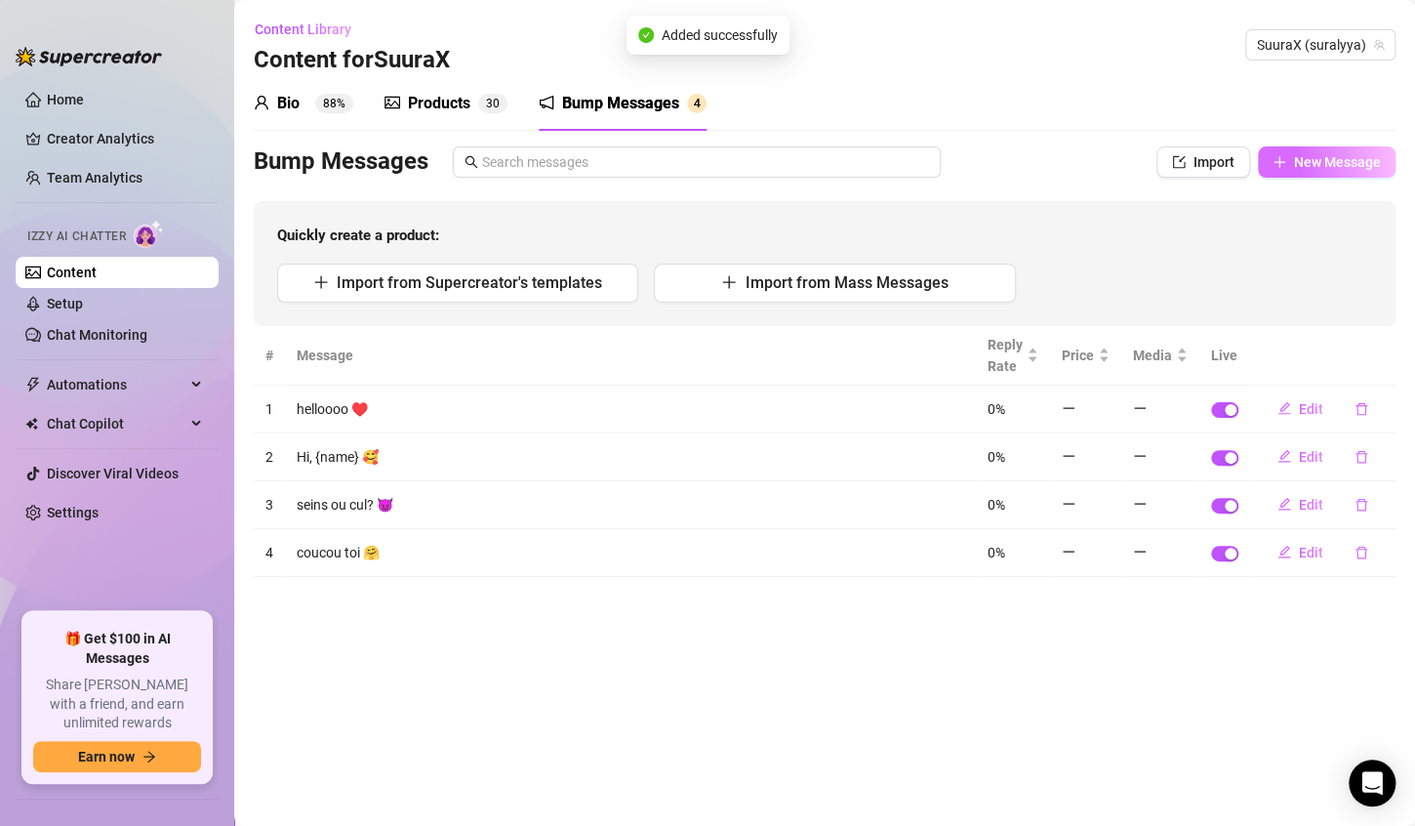
click at [1315, 169] on span "New Message" at bounding box center [1337, 162] width 87 height 16
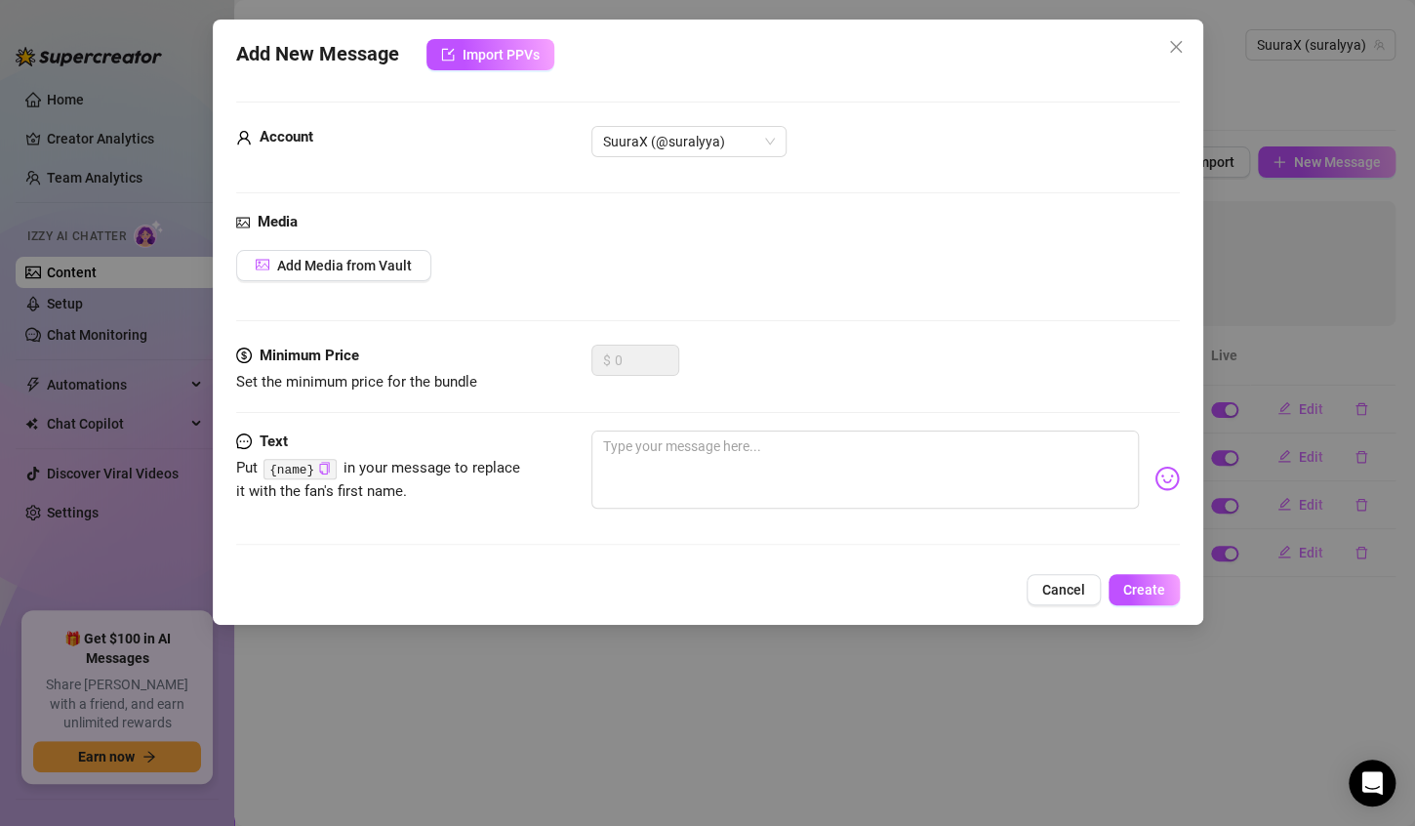
click at [1132, 470] on div at bounding box center [885, 478] width 589 height 96
click at [1155, 470] on img at bounding box center [1167, 478] width 25 height 25
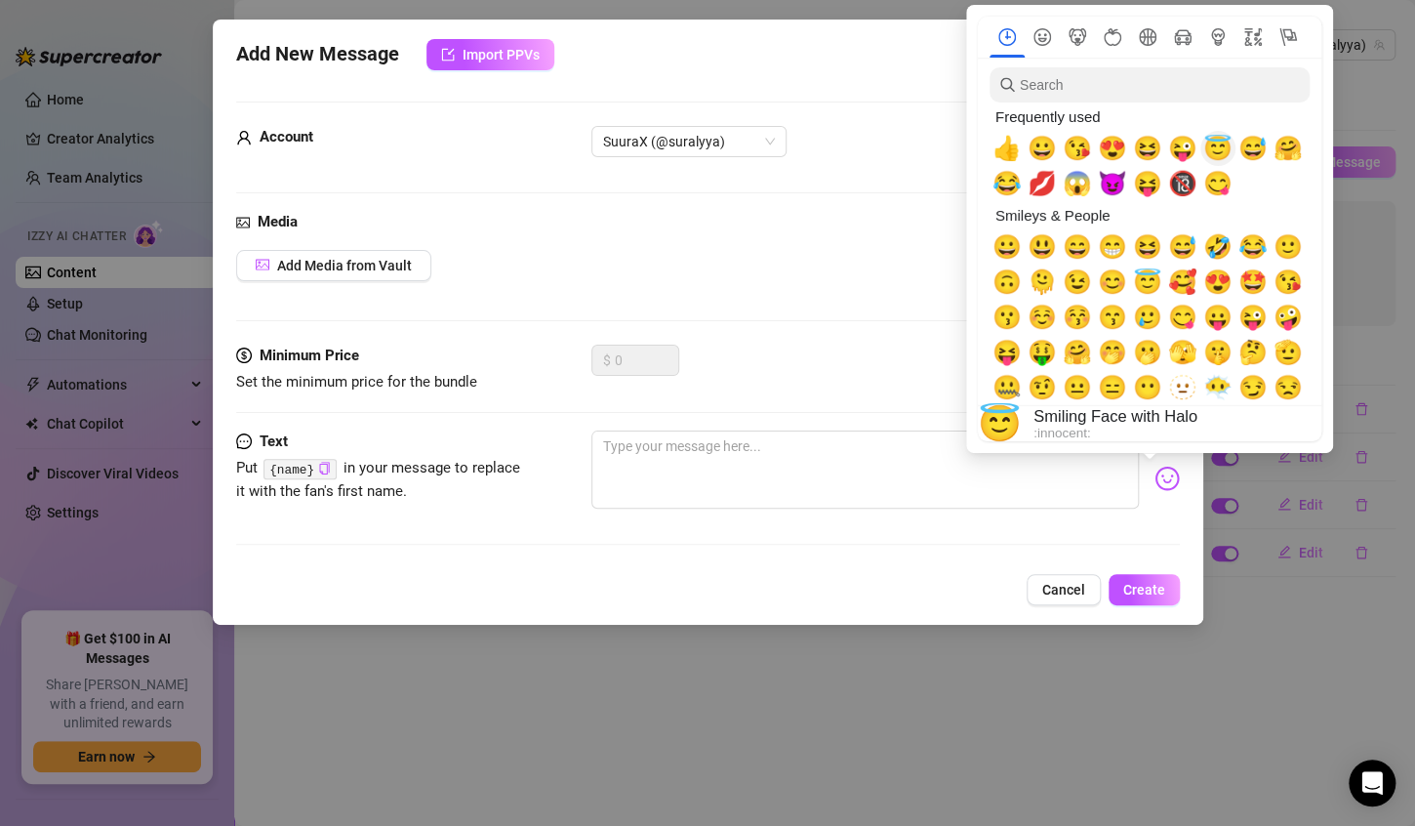
click at [1227, 150] on span "😇" at bounding box center [1217, 148] width 29 height 27
type textarea "😇"
click at [1227, 150] on span "😇" at bounding box center [1217, 148] width 29 height 27
type textarea "😇😇"
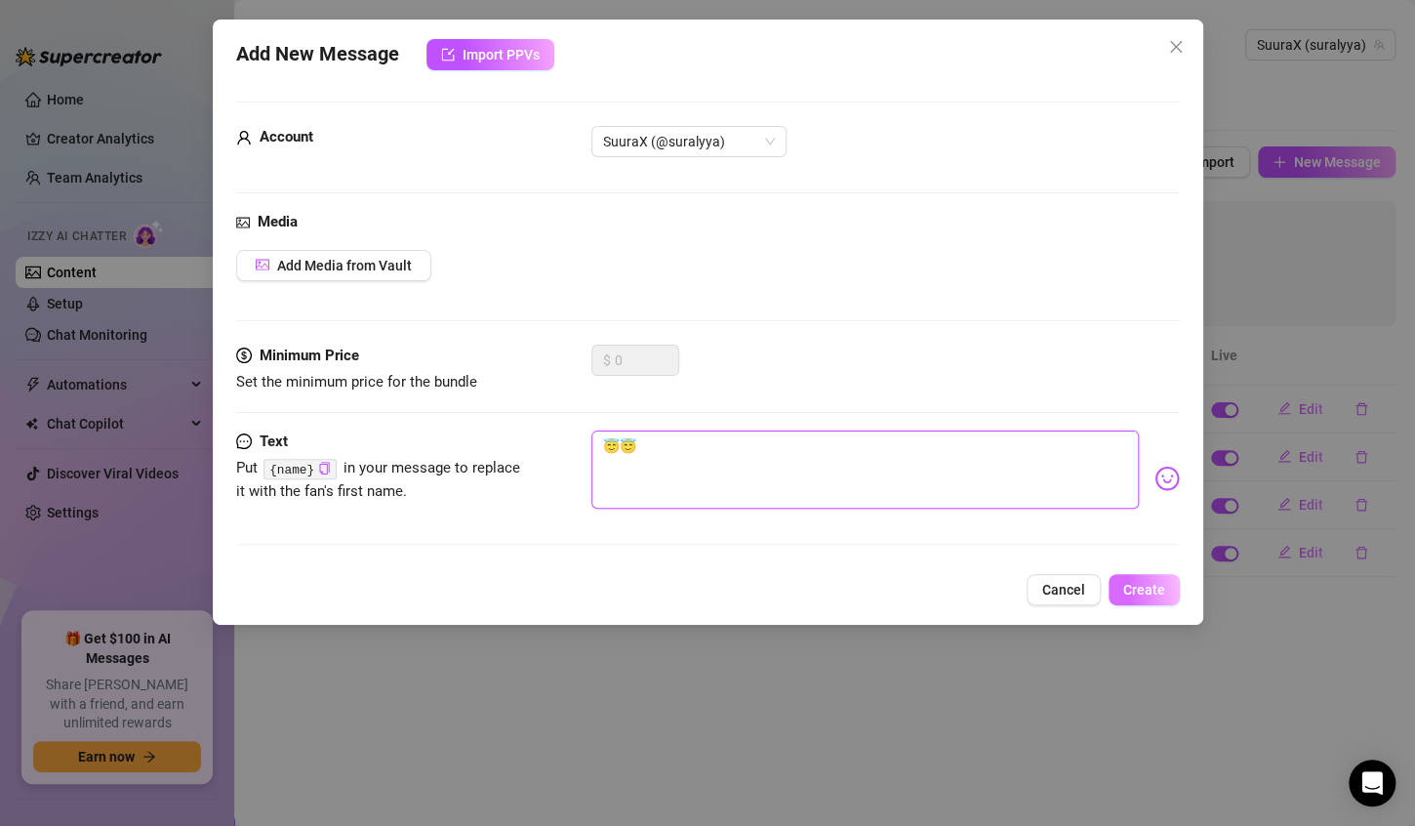
type textarea "😇😇"
click at [1155, 593] on span "Create" at bounding box center [1144, 590] width 42 height 16
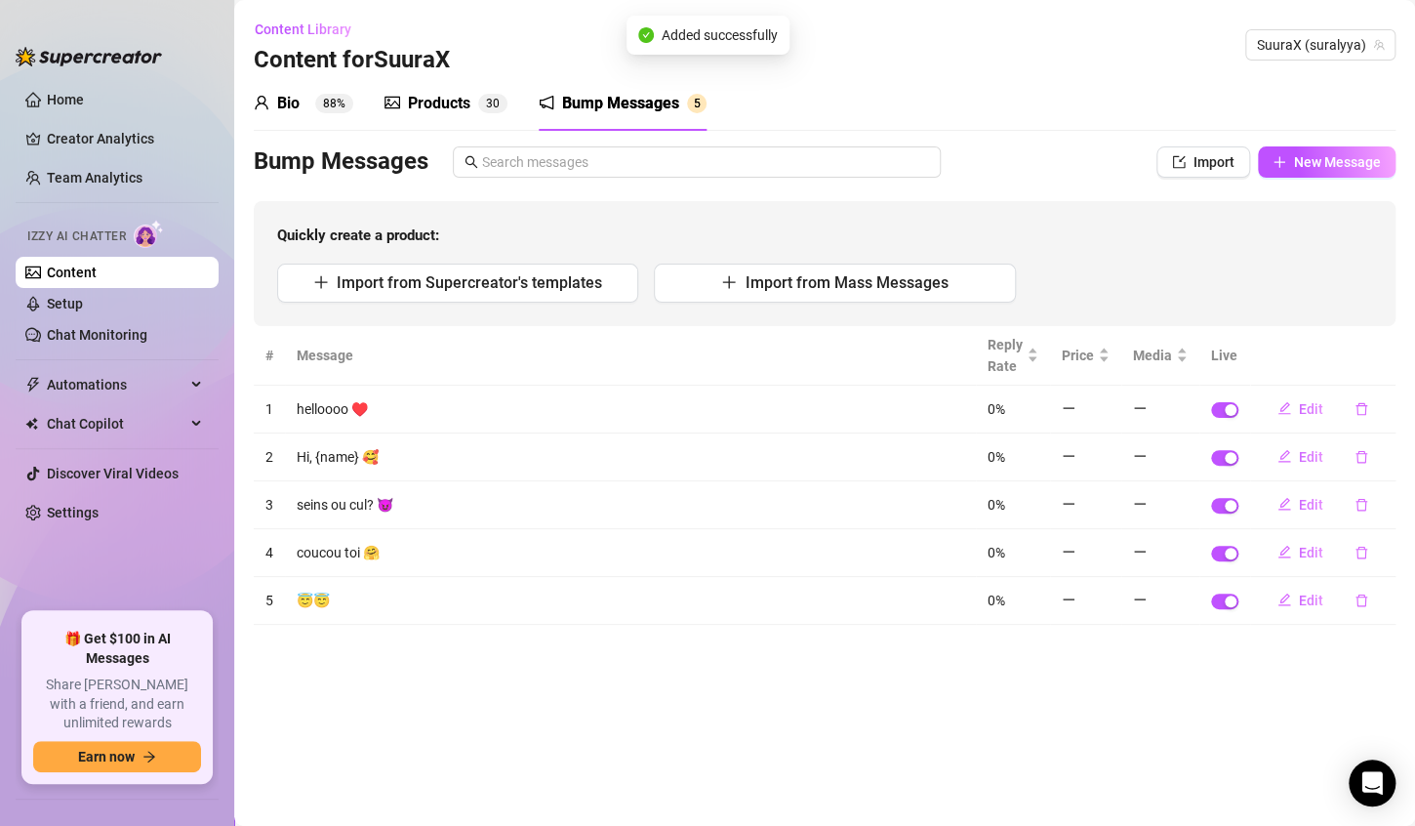
click at [457, 121] on div "Products 3 0" at bounding box center [446, 103] width 123 height 55
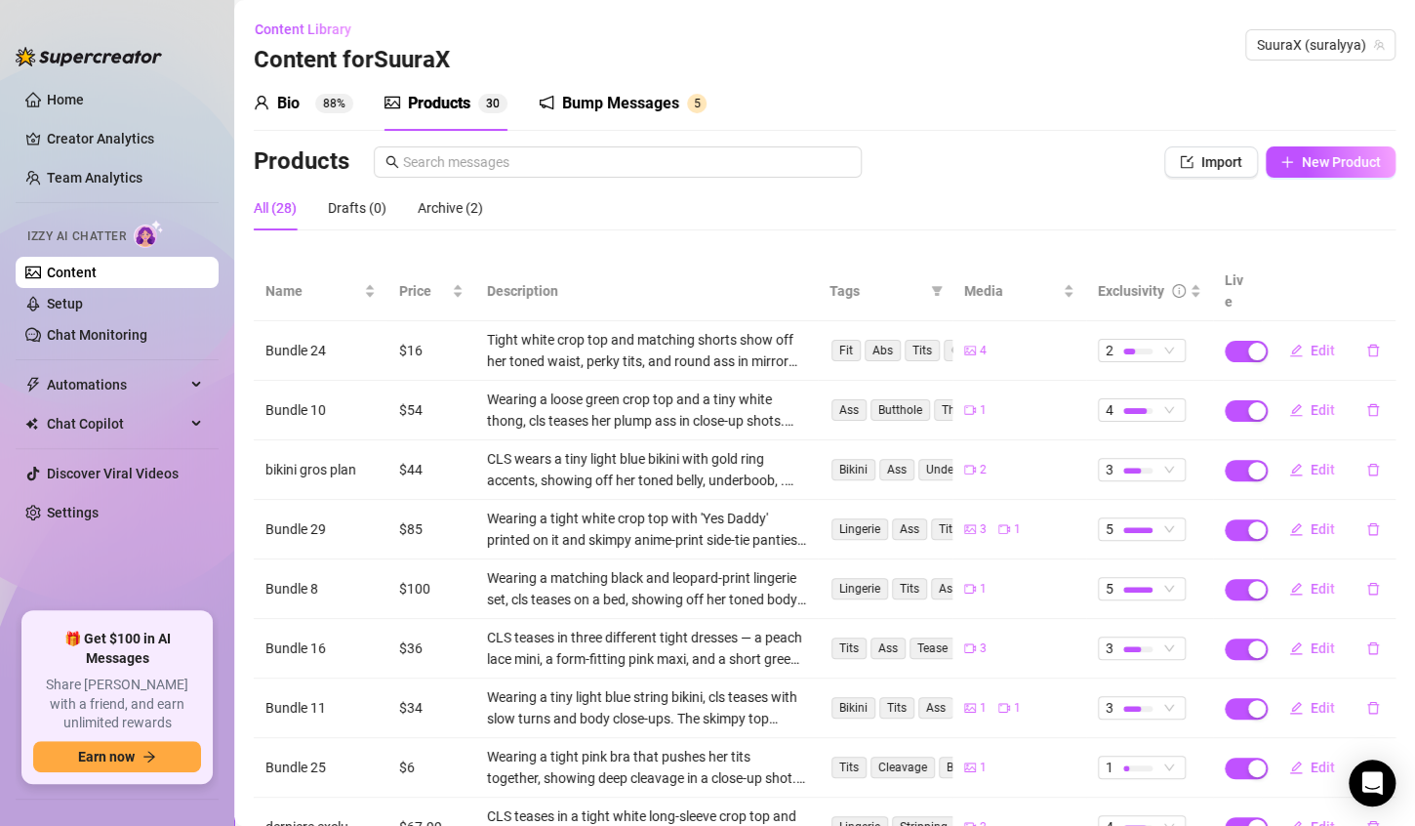
click at [340, 119] on div "Bio 88%" at bounding box center [304, 103] width 100 height 55
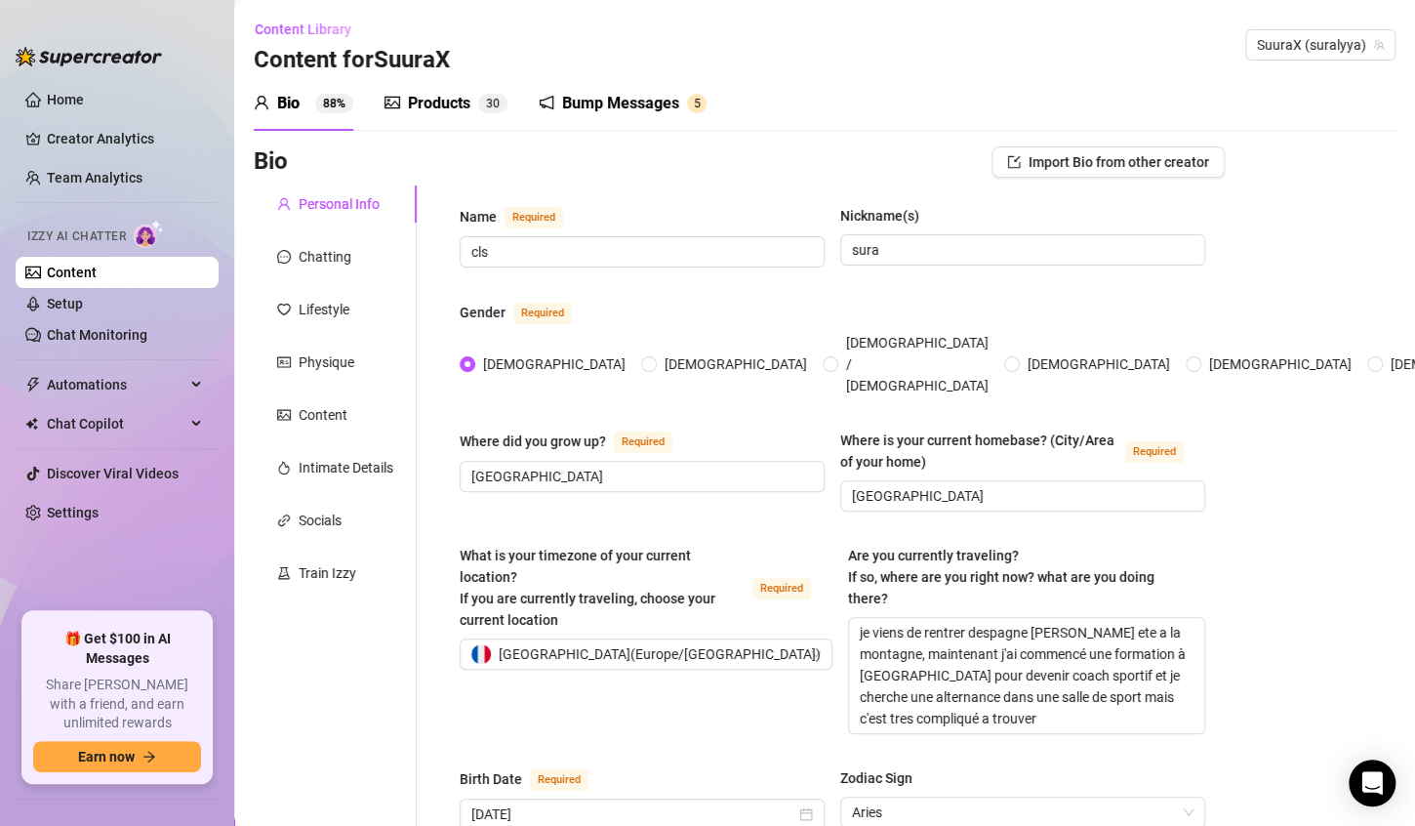
click at [97, 280] on link "Content" at bounding box center [72, 272] width 50 height 16
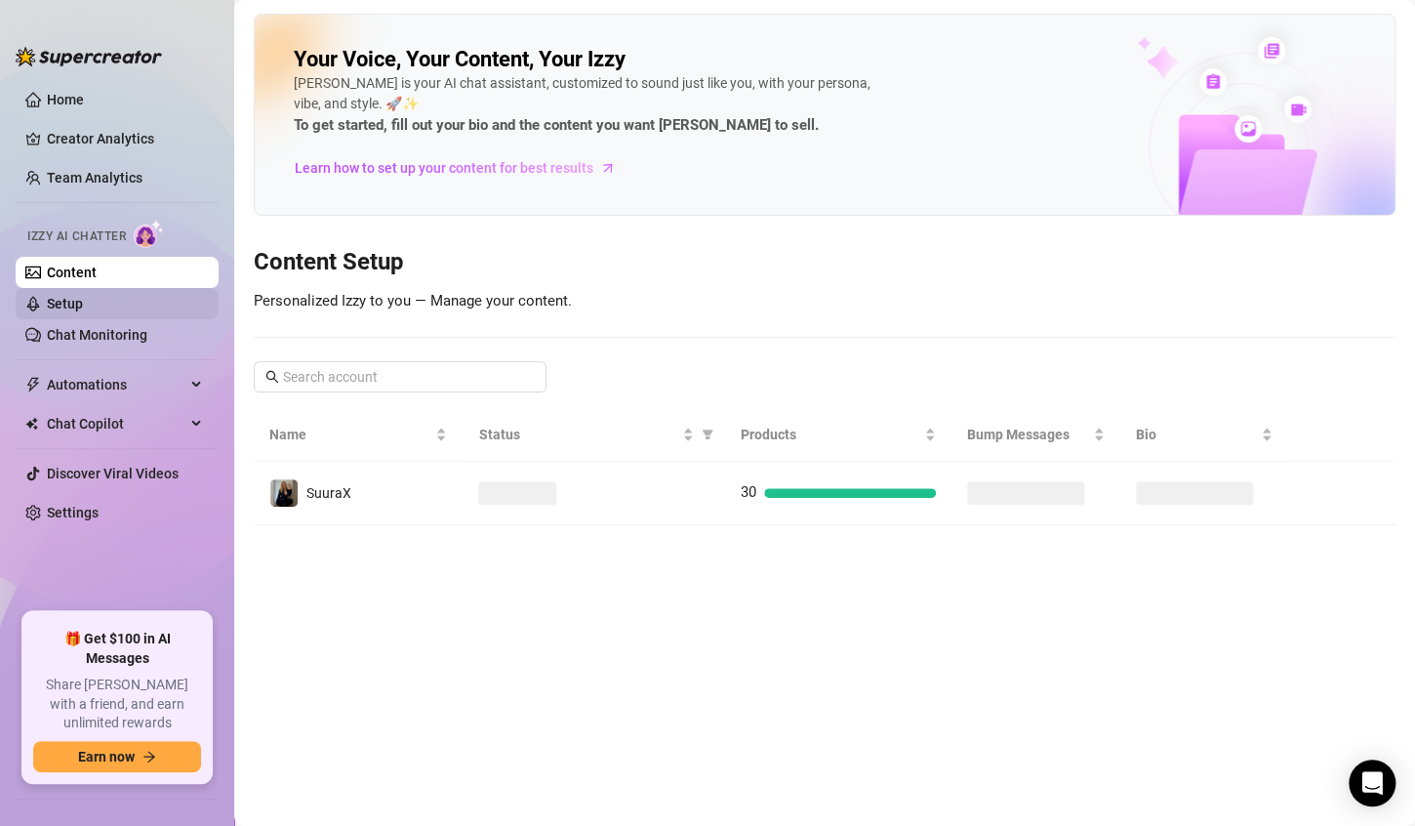
click at [81, 305] on link "Setup" at bounding box center [65, 304] width 36 height 16
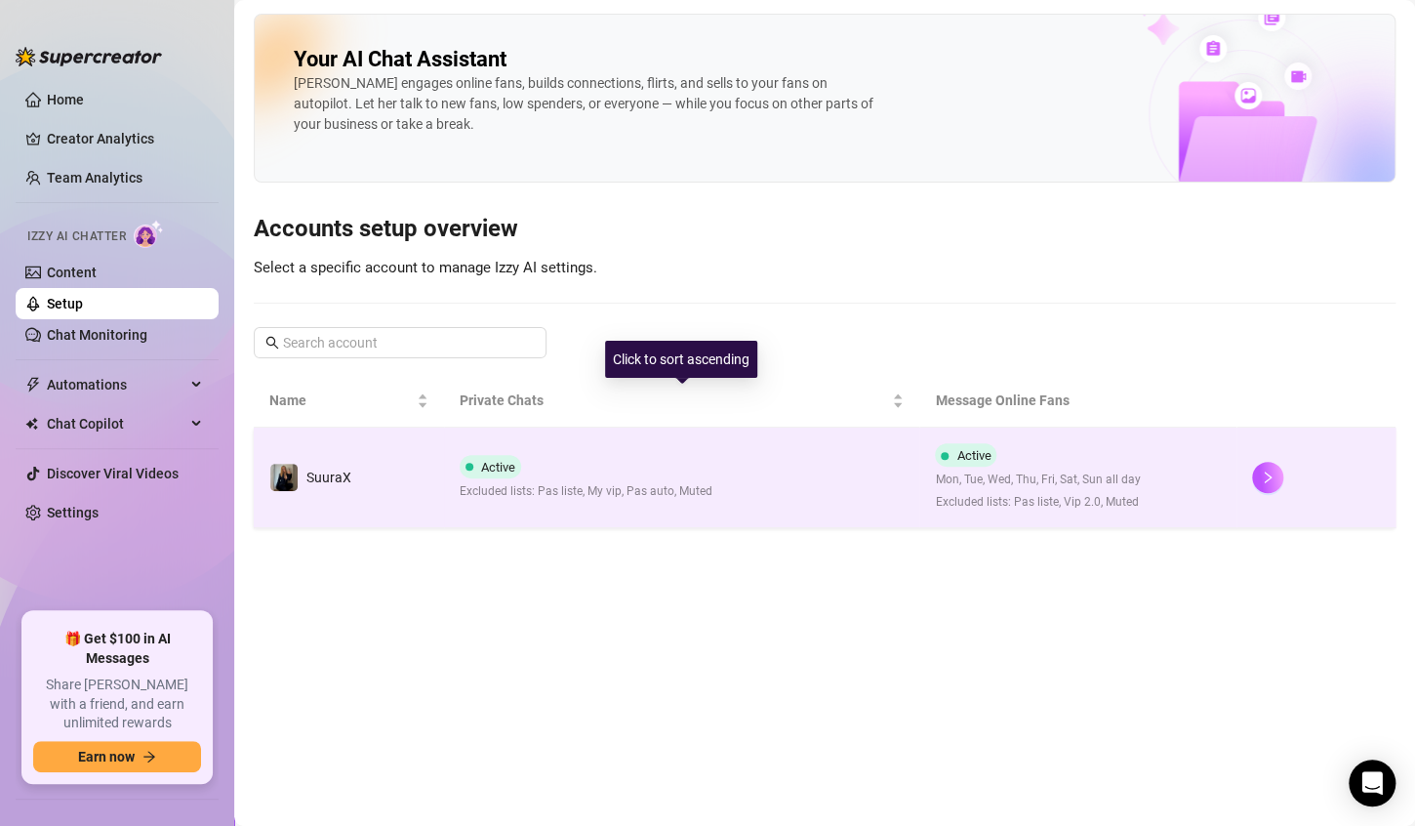
click at [690, 510] on td "Active Excluded lists: Pas liste, My vip, Pas auto, Muted" at bounding box center [682, 477] width 476 height 101
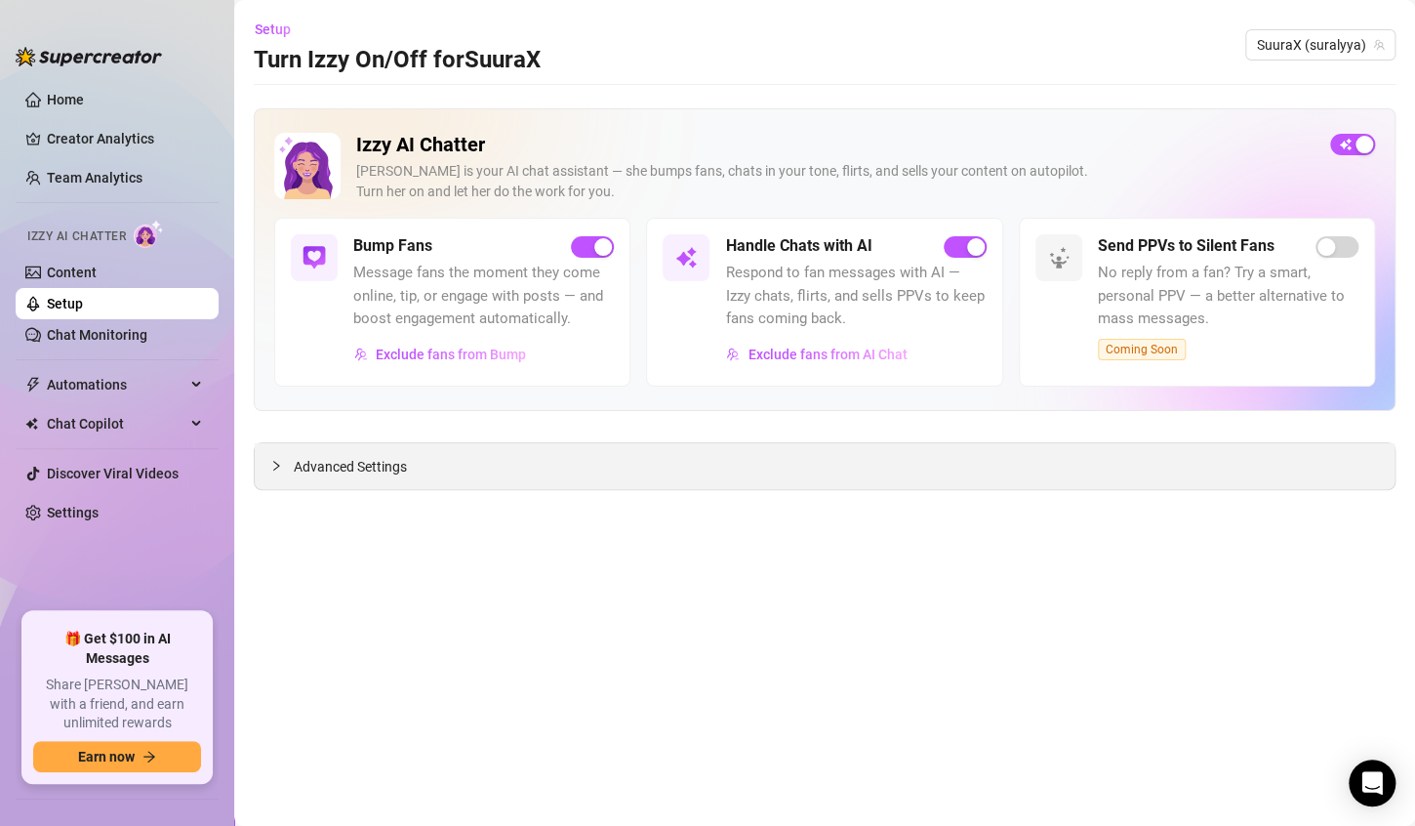
click at [374, 465] on span "Advanced Settings" at bounding box center [350, 466] width 113 height 21
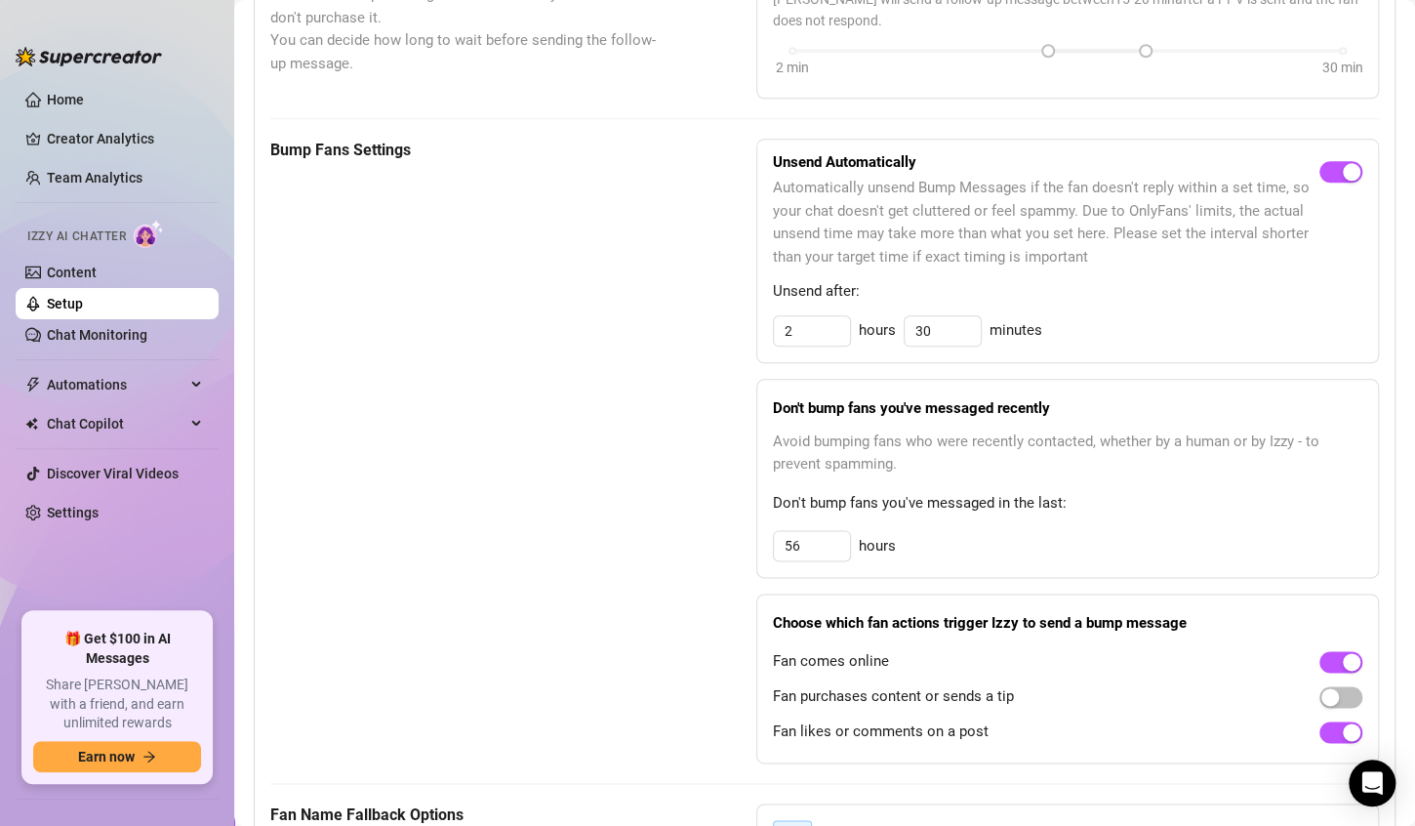
scroll to position [870, 0]
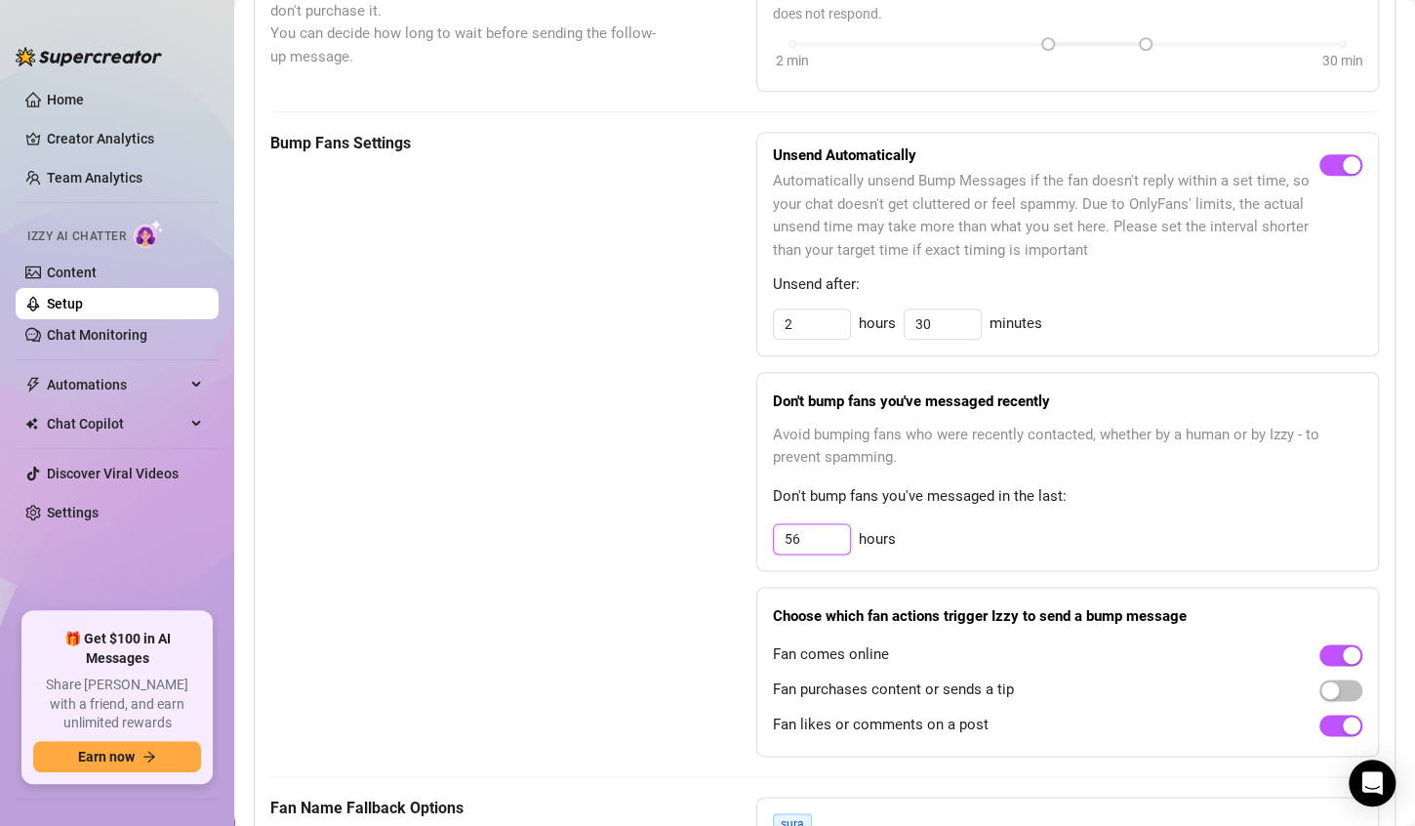
drag, startPoint x: 806, startPoint y: 548, endPoint x: 633, endPoint y: 528, distance: 173.8
click at [633, 528] on div "Bump Fans Settings Unsend Automatically Automatically unsend Bump Messages if t…" at bounding box center [824, 445] width 1109 height 626
type input "16"
click at [592, 559] on div "Bump Fans Settings" at bounding box center [464, 445] width 388 height 626
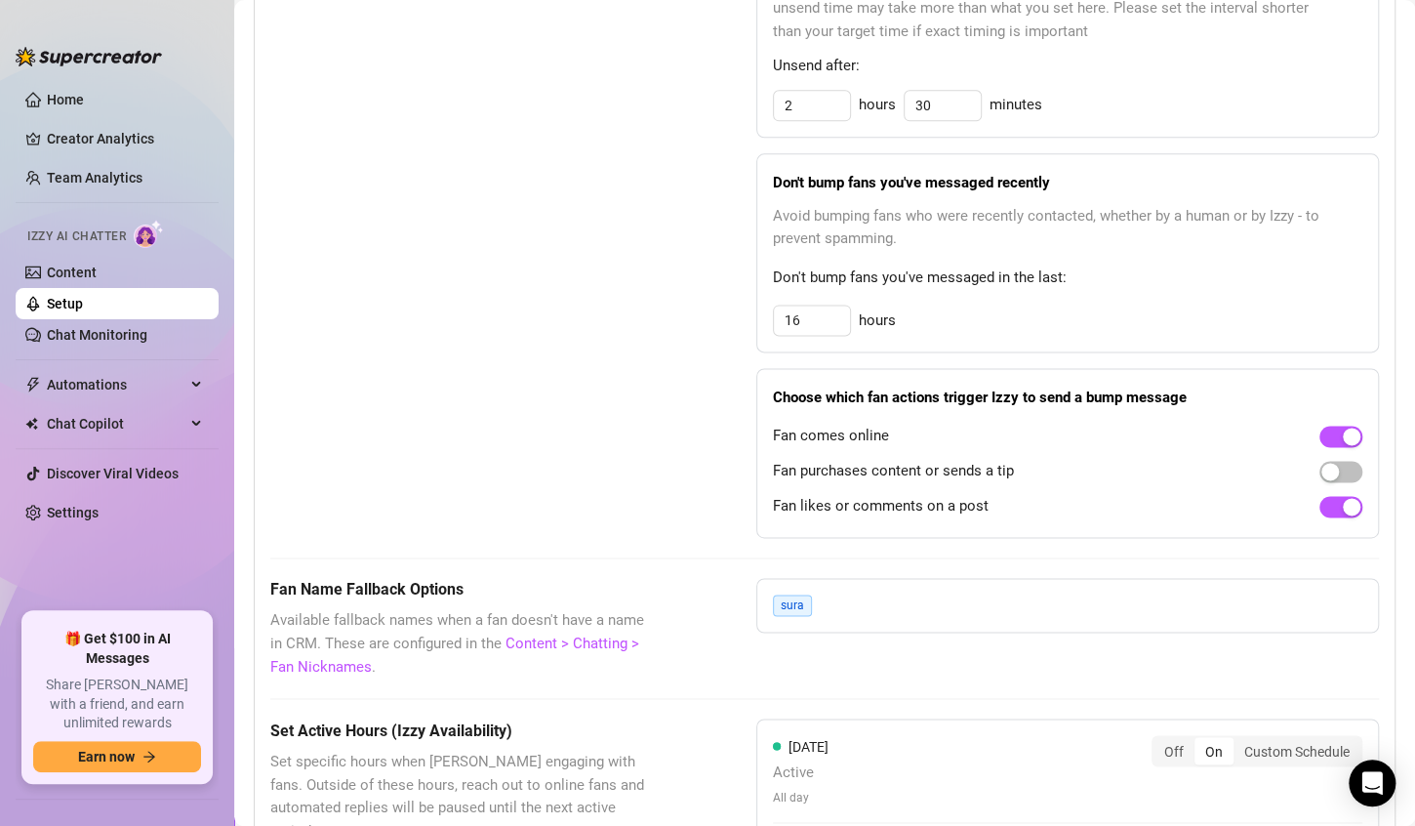
scroll to position [1104, 0]
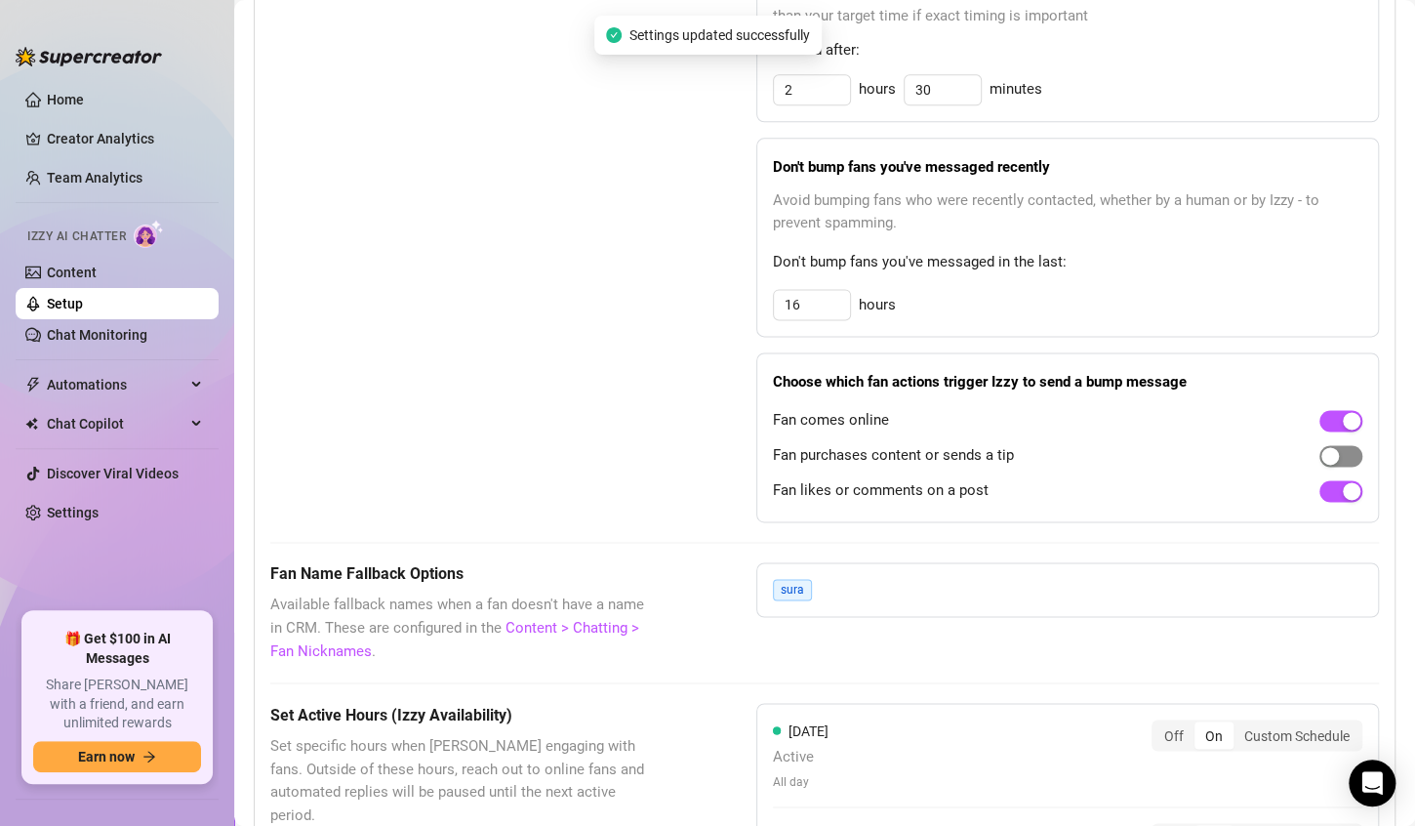
click at [1321, 456] on div "button" at bounding box center [1330, 456] width 18 height 18
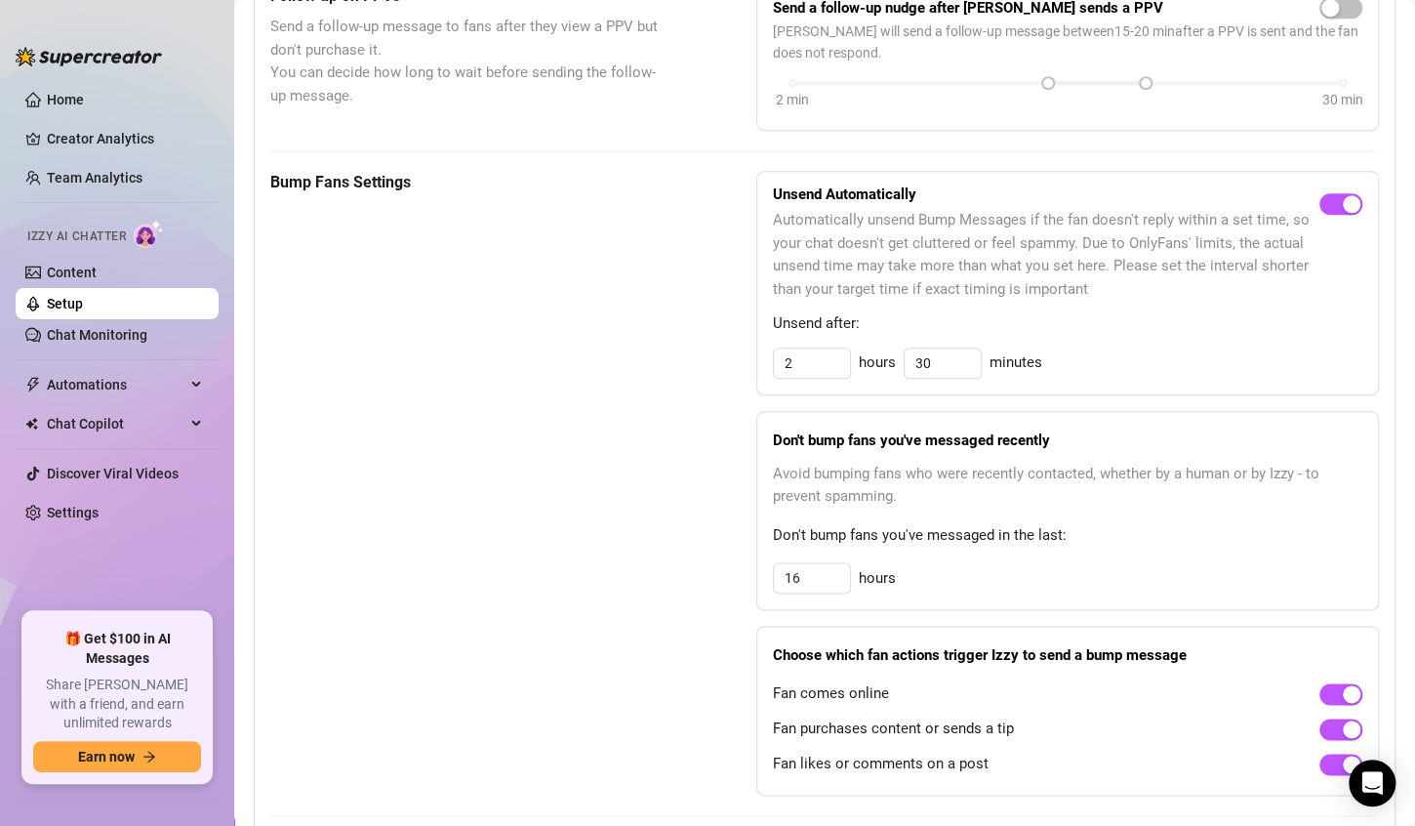
scroll to position [832, 0]
click at [837, 338] on div "Unsend Automatically Automatically unsend Bump Messages if the fan doesn't repl…" at bounding box center [1067, 282] width 623 height 224
drag, startPoint x: 813, startPoint y: 346, endPoint x: 483, endPoint y: 392, distance: 333.2
click at [483, 392] on div "Bump Fans Settings Unsend Automatically Automatically unsend Bump Messages if t…" at bounding box center [824, 483] width 1109 height 626
type input "3"
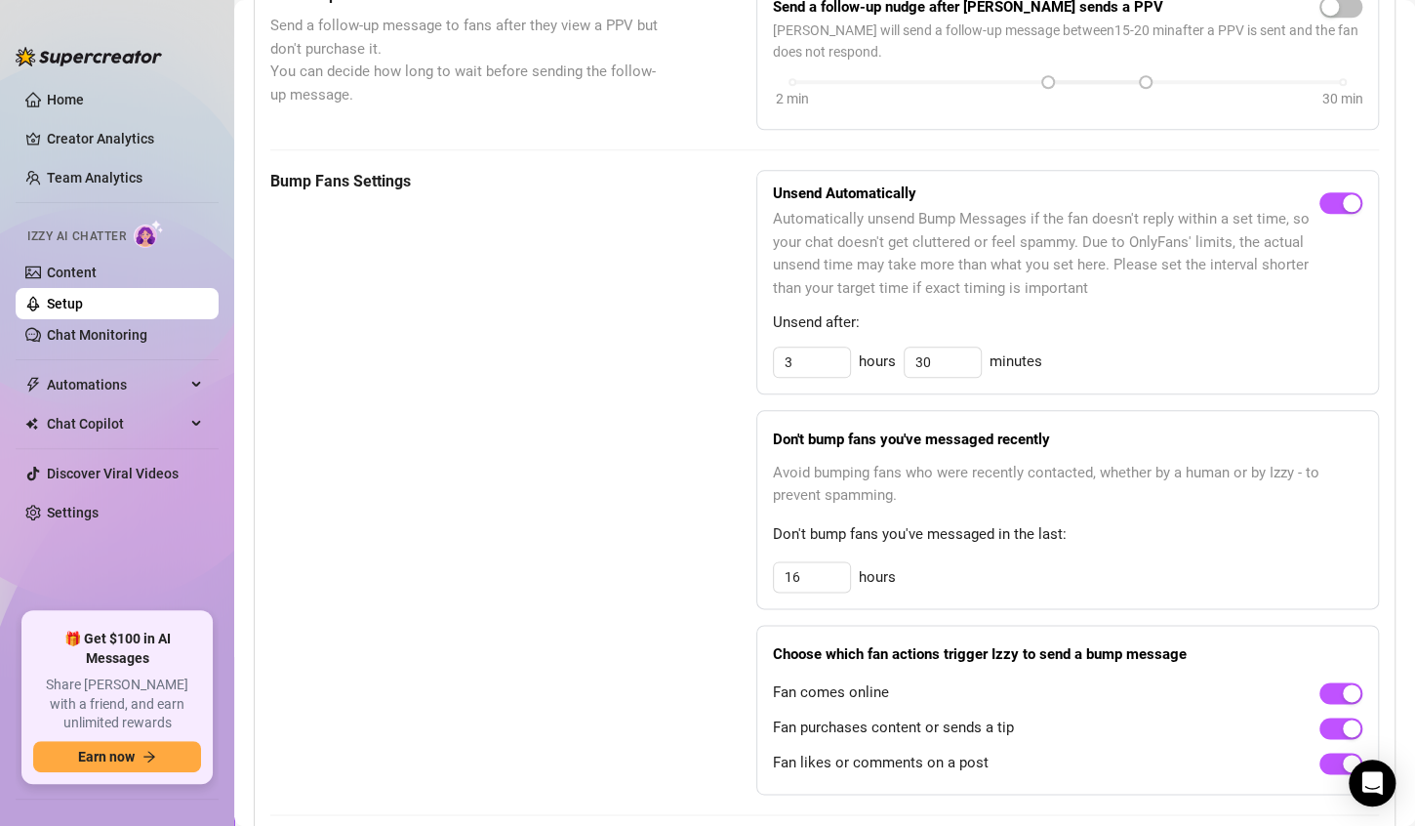
click at [483, 392] on div "Bump Fans Settings" at bounding box center [464, 483] width 388 height 626
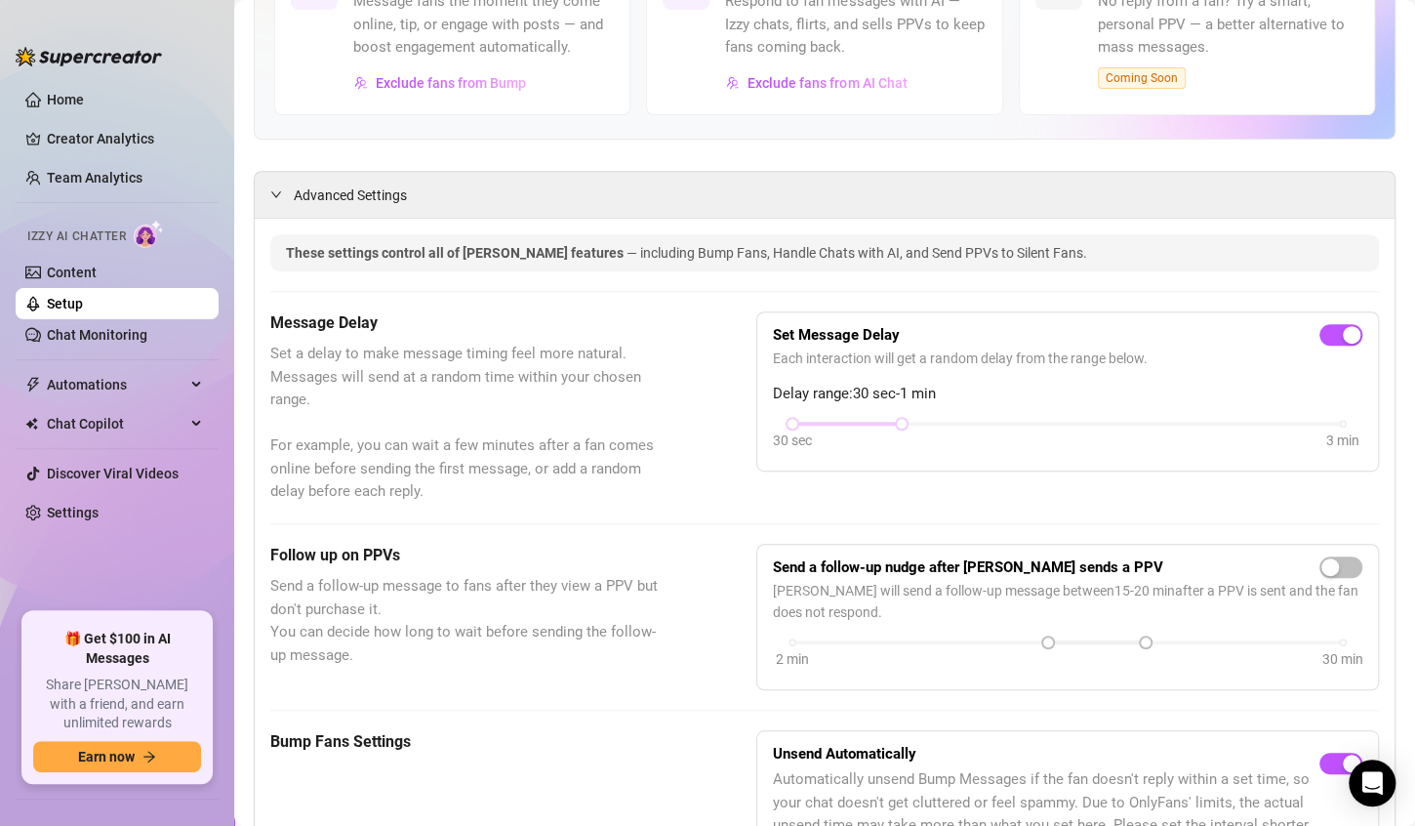
scroll to position [0, 0]
